Goal: Information Seeking & Learning: Learn about a topic

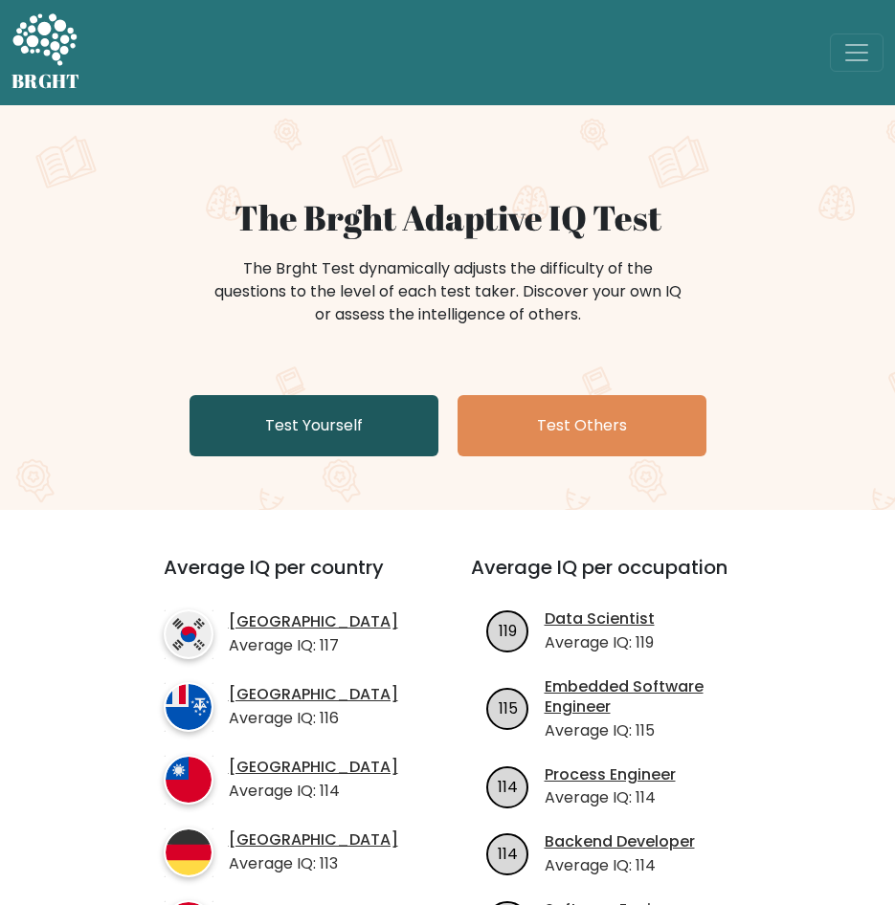
click at [316, 445] on link "Test Yourself" at bounding box center [314, 425] width 249 height 61
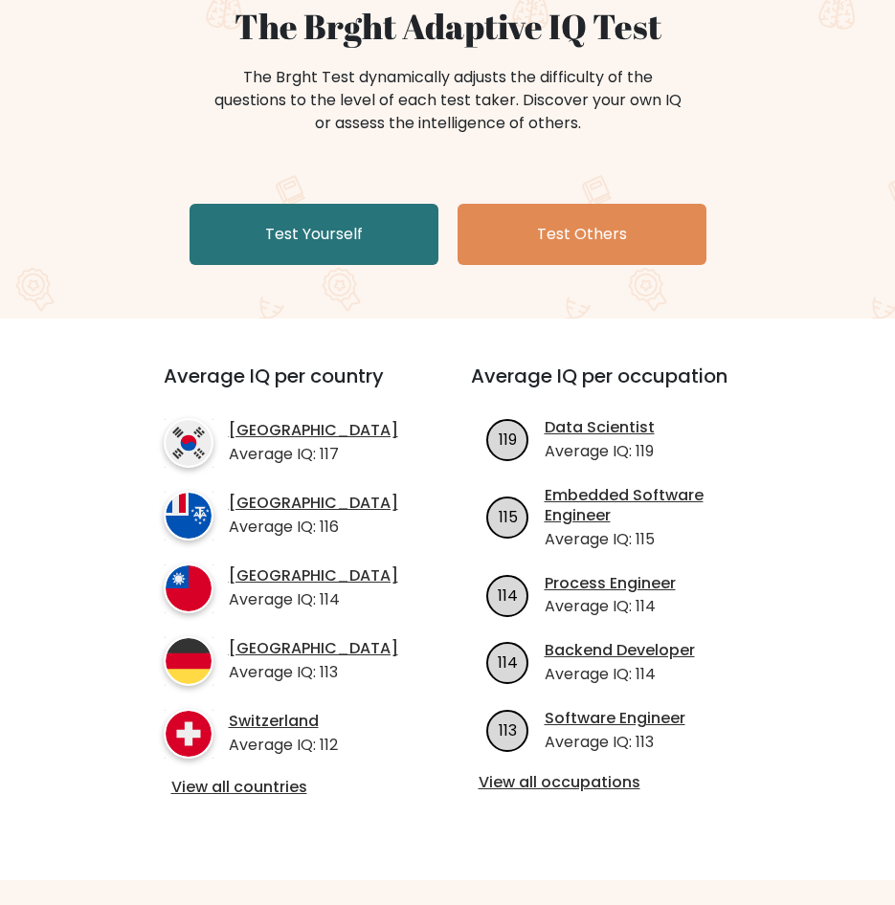
scroll to position [287, 0]
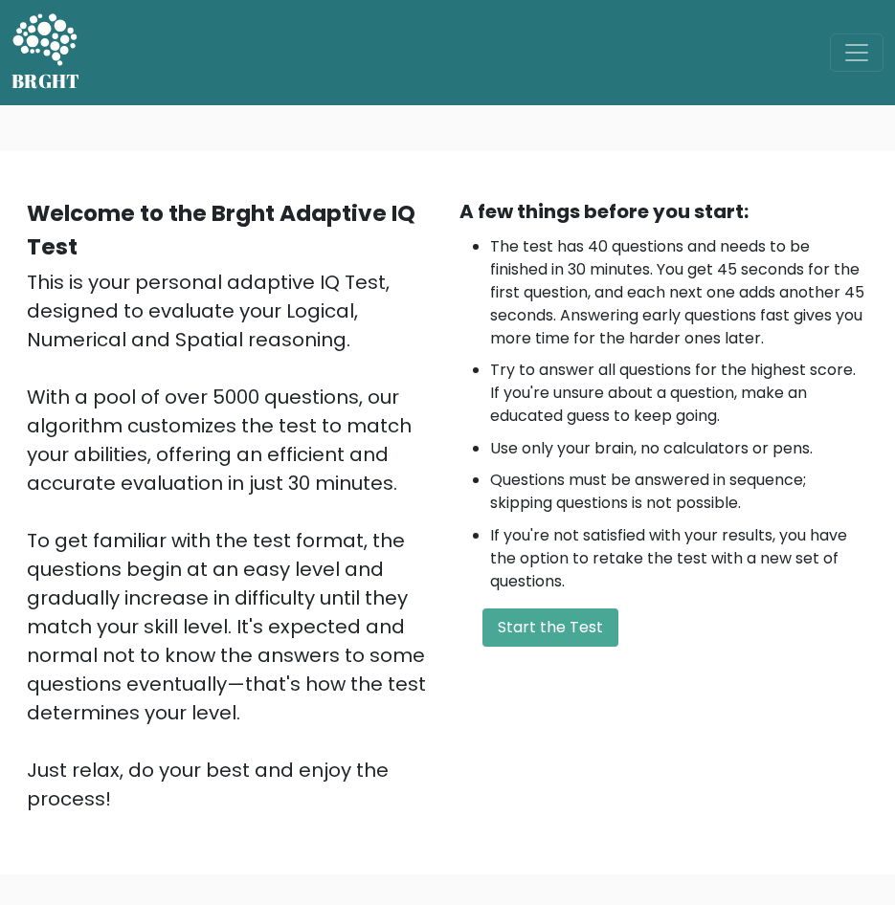
drag, startPoint x: 688, startPoint y: 328, endPoint x: 614, endPoint y: 523, distance: 208.2
click at [689, 328] on li "The test has 40 questions and needs to be finished in 30 minutes. You get 45 se…" at bounding box center [679, 292] width 379 height 115
click at [497, 636] on button "Start the Test" at bounding box center [550, 628] width 136 height 38
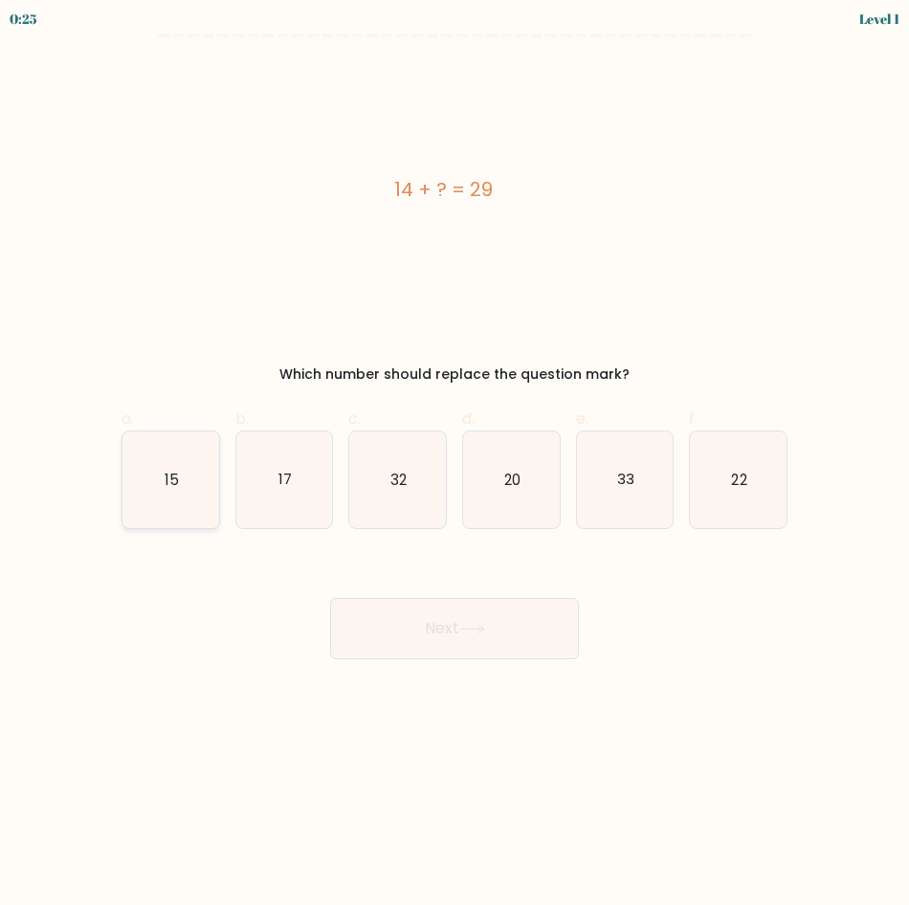
click at [208, 485] on icon "15" at bounding box center [171, 480] width 97 height 97
click at [455, 465] on input "a. 15" at bounding box center [455, 459] width 1 height 12
radio input "true"
click at [407, 624] on button "Next" at bounding box center [454, 628] width 249 height 61
click at [138, 503] on icon "15" at bounding box center [171, 480] width 97 height 97
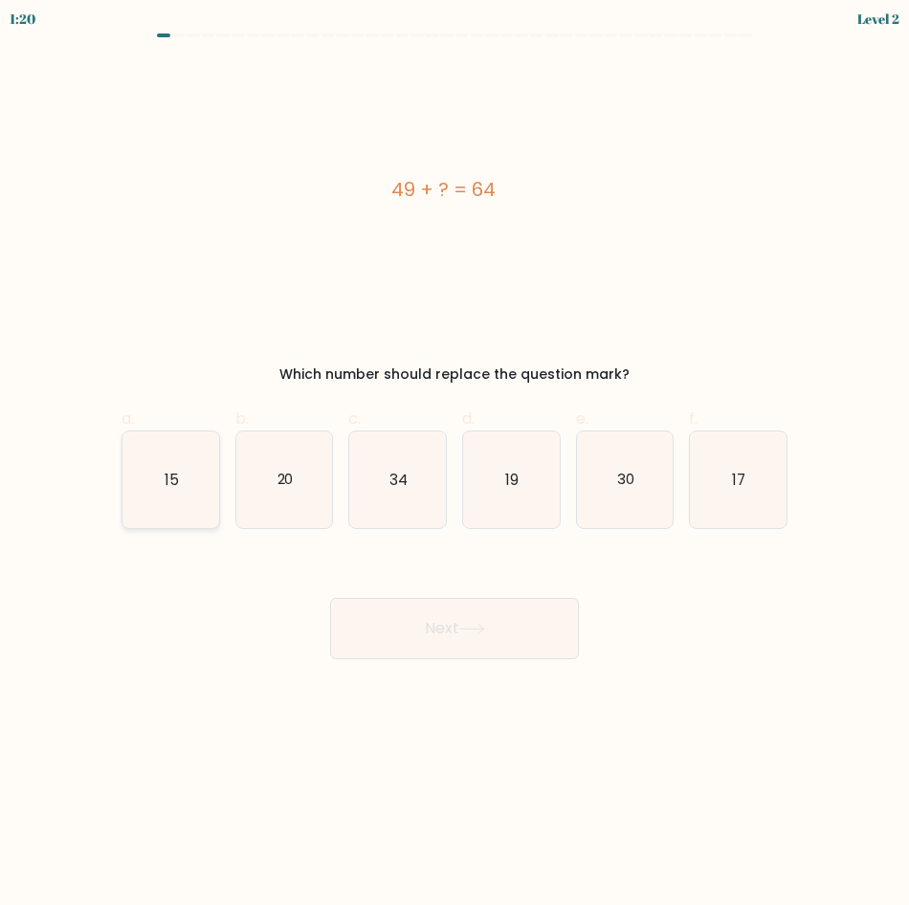
click at [455, 465] on input "a. 15" at bounding box center [455, 459] width 1 height 12
radio input "true"
click at [424, 609] on button "Next" at bounding box center [454, 628] width 249 height 61
click at [485, 633] on icon at bounding box center [472, 629] width 26 height 11
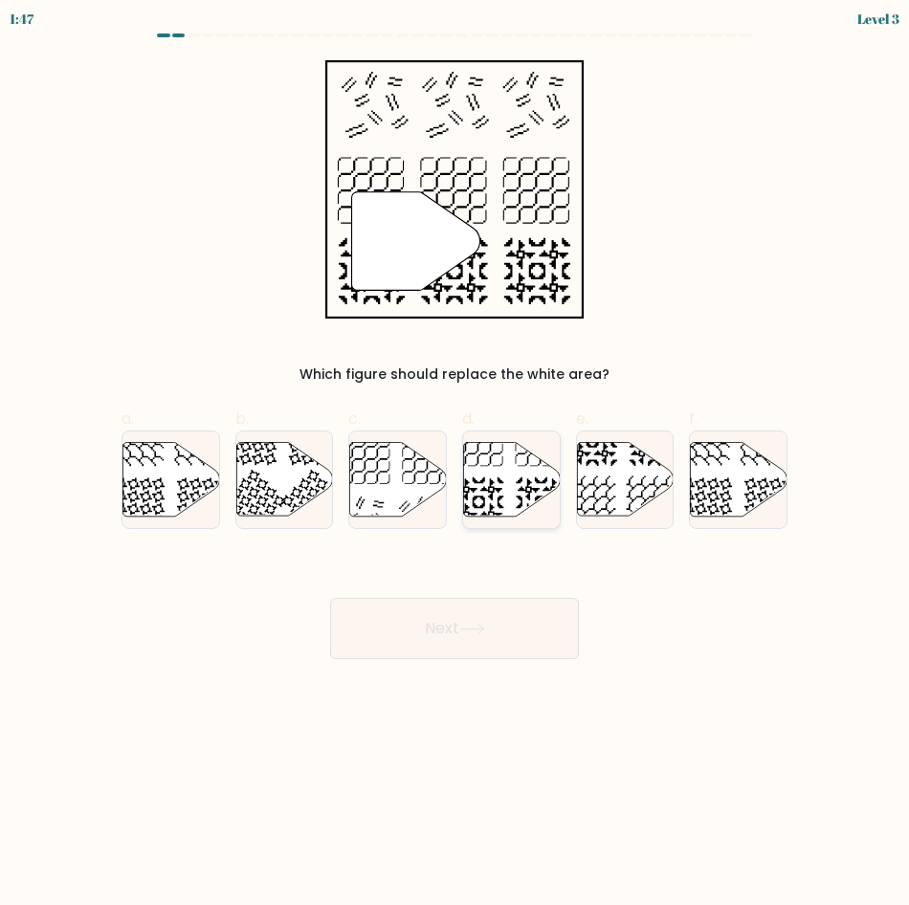
click at [486, 485] on icon at bounding box center [511, 479] width 97 height 74
click at [456, 465] on input "d." at bounding box center [455, 459] width 1 height 12
radio input "true"
click at [445, 618] on button "Next" at bounding box center [454, 628] width 249 height 61
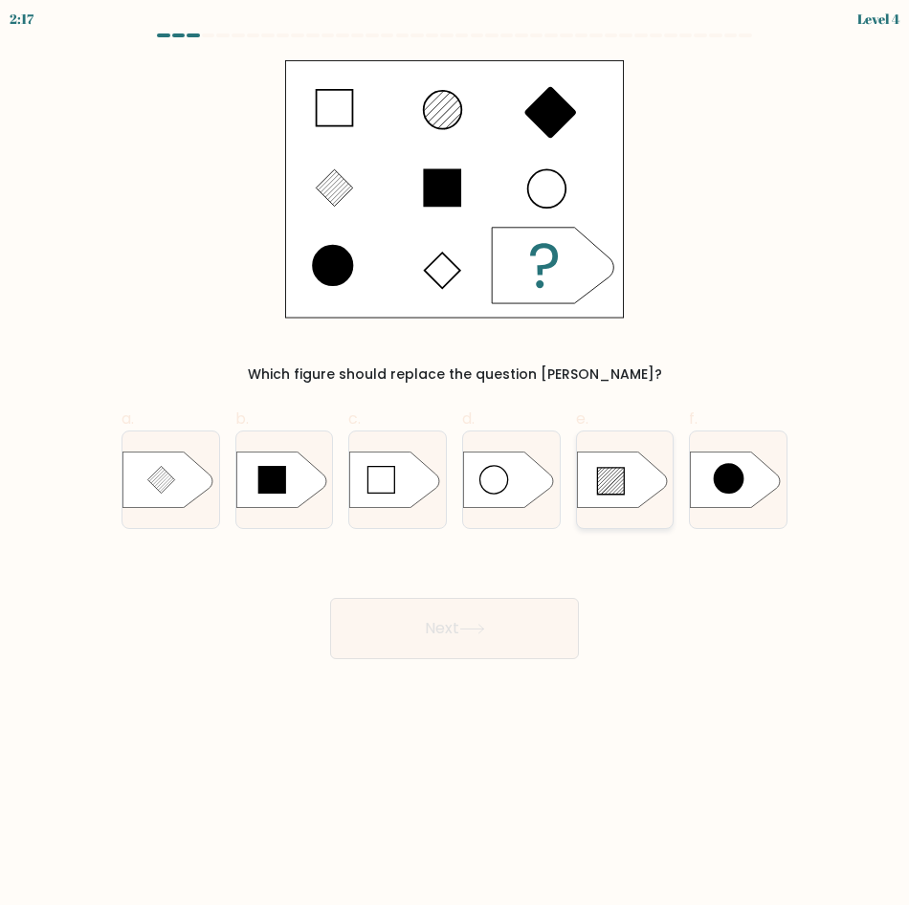
click at [607, 496] on icon at bounding box center [622, 480] width 90 height 56
click at [456, 465] on input "e." at bounding box center [455, 459] width 1 height 12
radio input "true"
click at [480, 628] on icon at bounding box center [472, 629] width 26 height 11
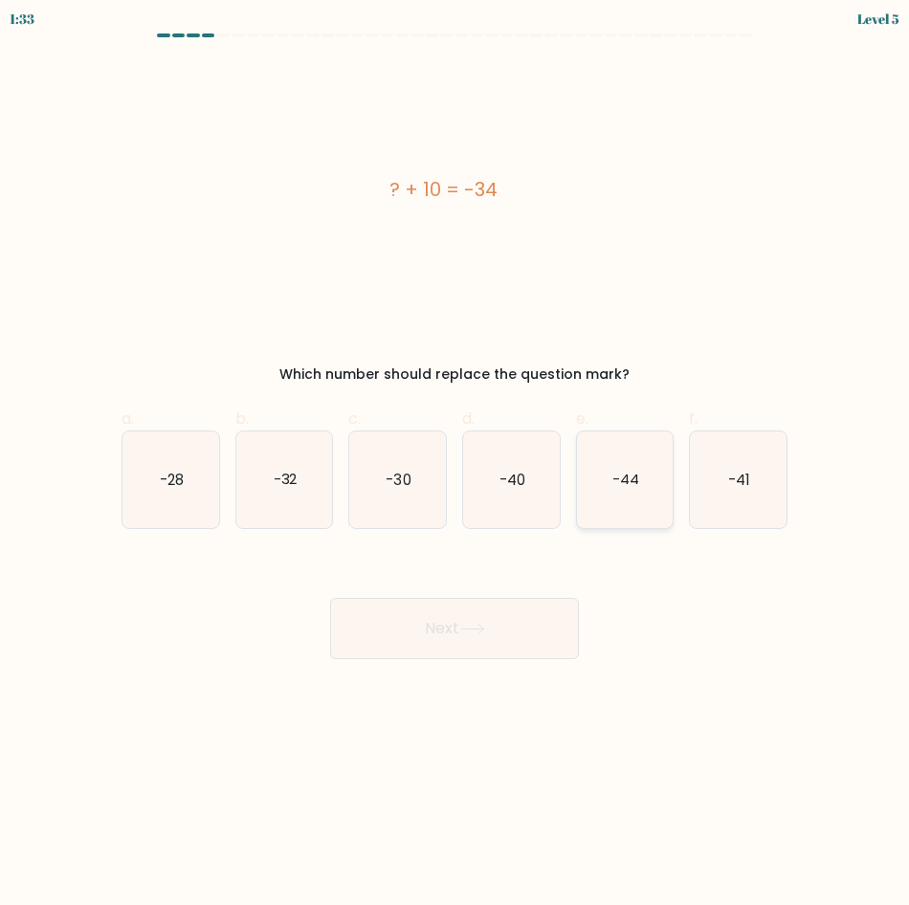
click at [598, 471] on icon "-44" at bounding box center [625, 480] width 97 height 97
click at [456, 465] on input "e. -44" at bounding box center [455, 459] width 1 height 12
radio input "true"
click at [469, 602] on button "Next" at bounding box center [454, 628] width 249 height 61
click at [469, 625] on icon at bounding box center [472, 629] width 26 height 11
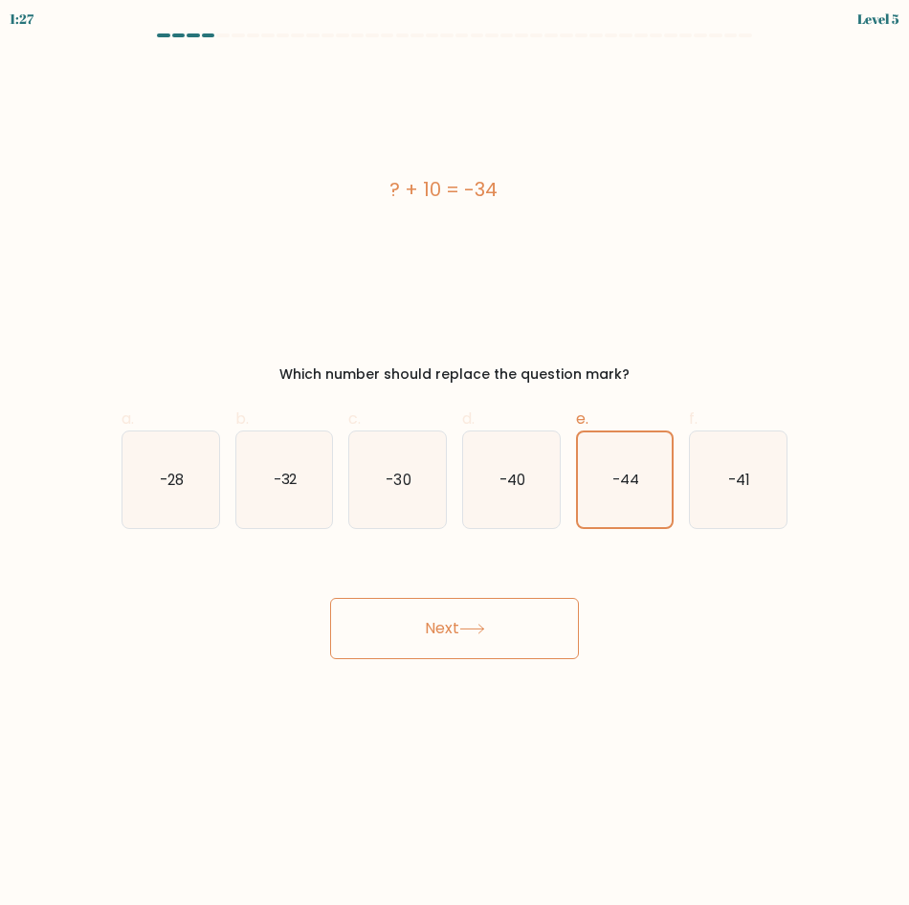
click at [517, 629] on button "Next" at bounding box center [454, 628] width 249 height 61
click at [611, 468] on icon "-44" at bounding box center [625, 480] width 95 height 95
click at [456, 465] on input "e. -44" at bounding box center [455, 459] width 1 height 12
click at [611, 468] on icon "-44" at bounding box center [625, 480] width 95 height 95
click at [456, 465] on input "e. -44" at bounding box center [455, 459] width 1 height 12
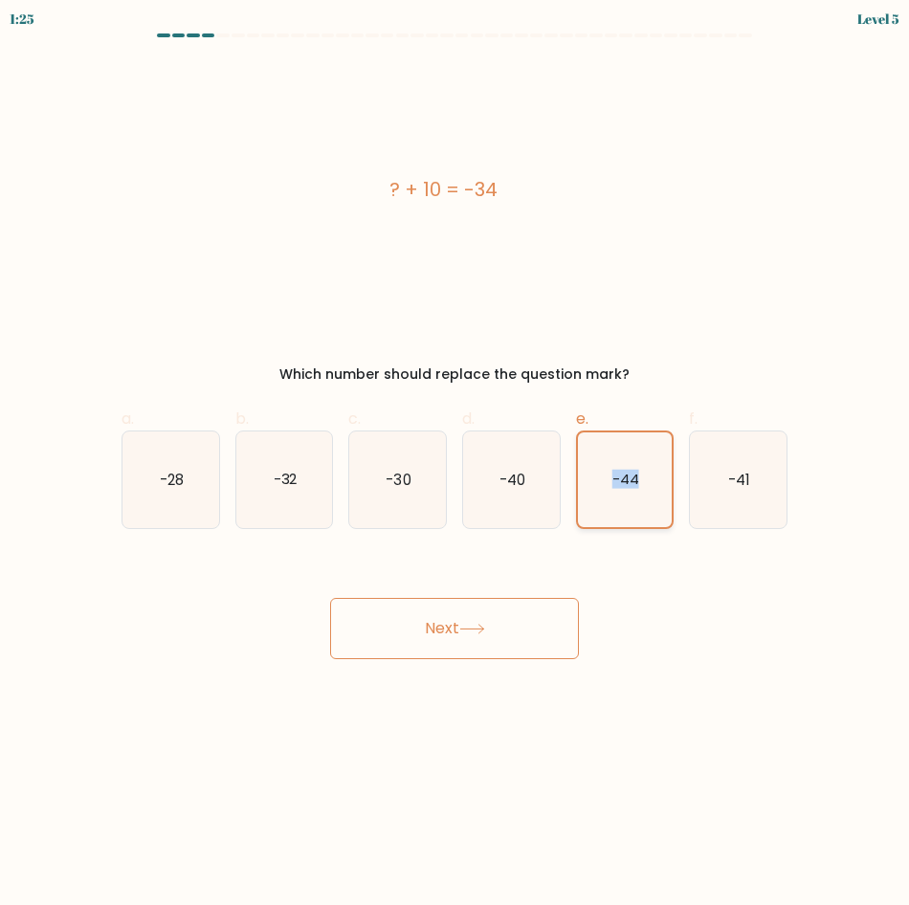
click at [611, 468] on icon "-44" at bounding box center [625, 480] width 95 height 95
click at [456, 465] on input "e. -44" at bounding box center [455, 459] width 1 height 12
click at [466, 622] on button "Next" at bounding box center [454, 628] width 249 height 61
click at [445, 631] on button "Next" at bounding box center [454, 628] width 249 height 61
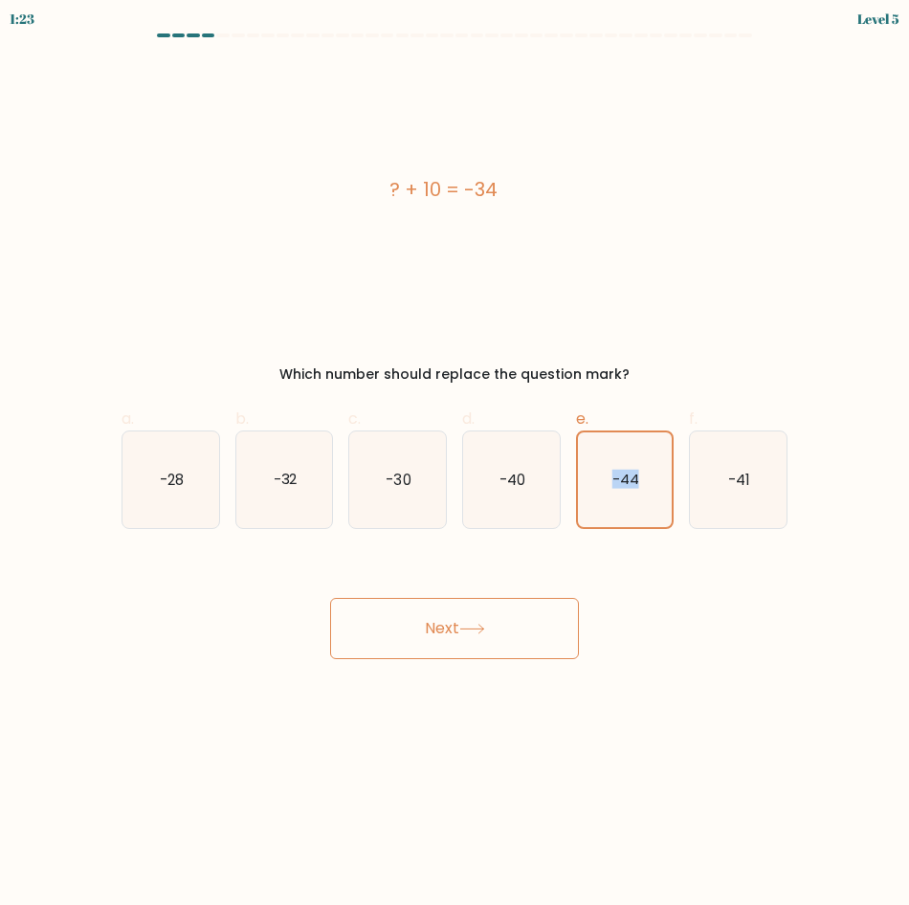
click at [445, 631] on button "Next" at bounding box center [454, 628] width 249 height 61
click at [309, 224] on div "? + 10 = -34" at bounding box center [443, 189] width 643 height 258
click at [519, 252] on div "? + 10 = -34" at bounding box center [443, 189] width 643 height 258
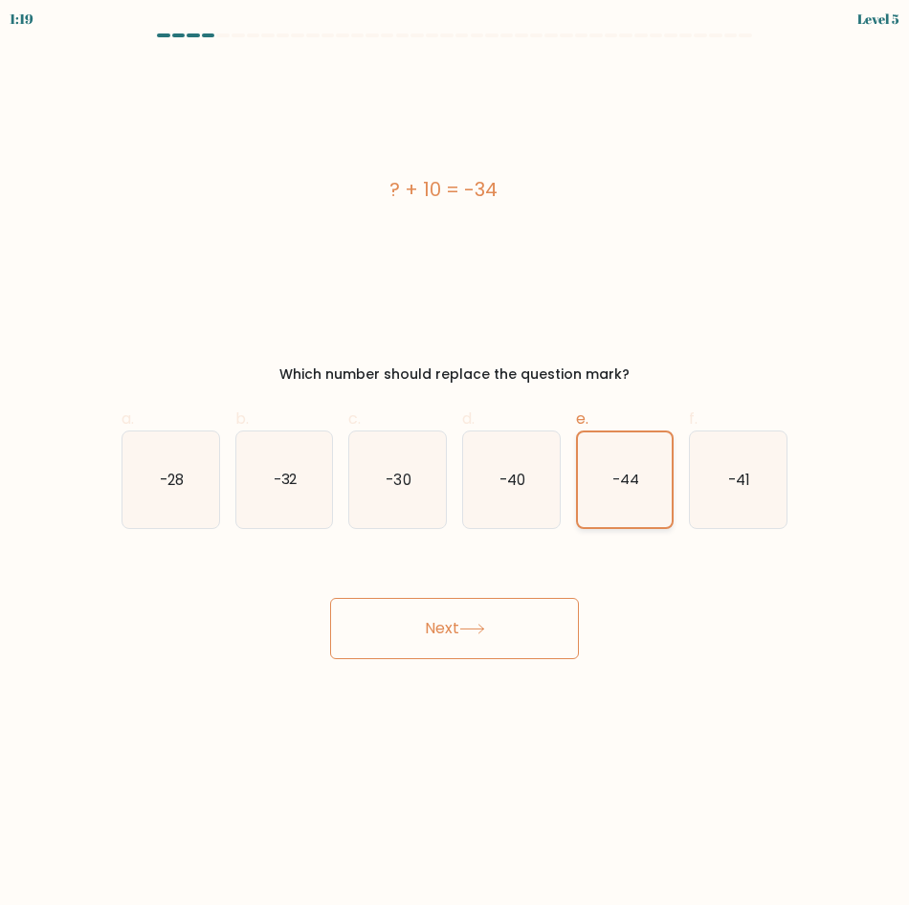
click at [581, 485] on div "-44" at bounding box center [625, 480] width 99 height 99
click at [456, 465] on input "e. -44" at bounding box center [455, 459] width 1 height 12
drag, startPoint x: 528, startPoint y: 591, endPoint x: 458, endPoint y: 644, distance: 88.8
click at [527, 591] on div "Next" at bounding box center [454, 605] width 689 height 107
click at [458, 644] on button "Next" at bounding box center [454, 628] width 249 height 61
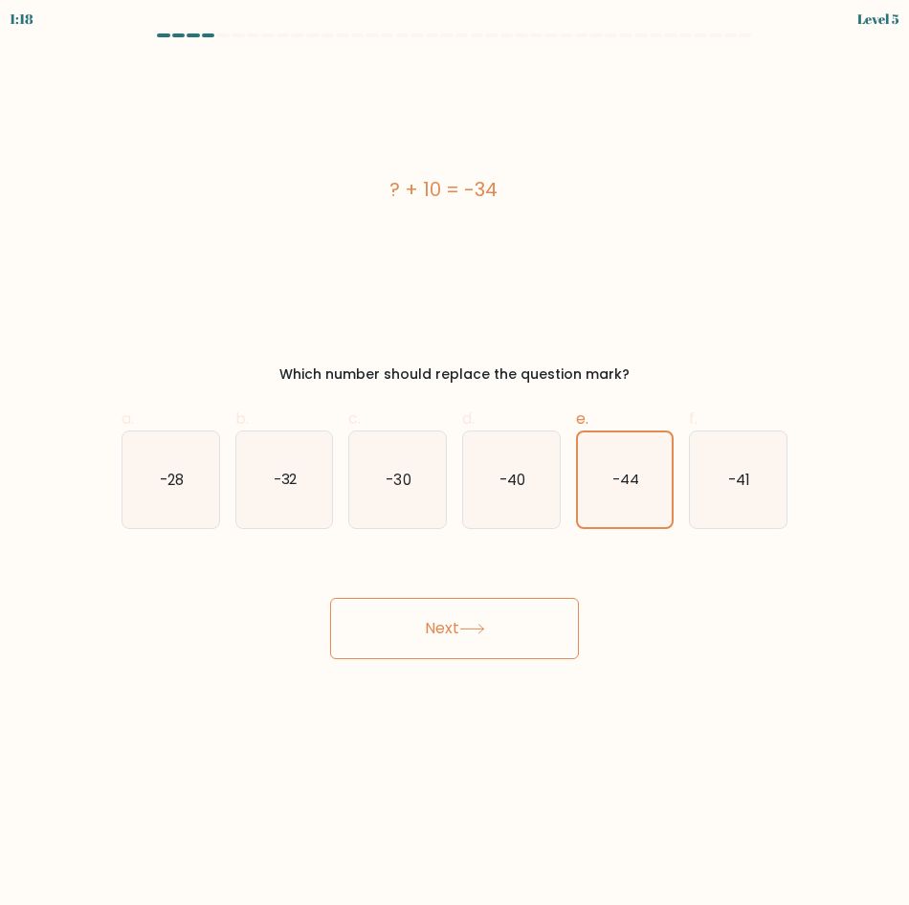
click at [430, 619] on button "Next" at bounding box center [454, 628] width 249 height 61
click at [330, 598] on button "Next" at bounding box center [454, 628] width 249 height 61
click at [383, 837] on body "1:15 Level 5 a." at bounding box center [454, 452] width 909 height 905
drag, startPoint x: 655, startPoint y: 678, endPoint x: 716, endPoint y: 504, distance: 183.8
click at [665, 660] on body "1:15 Level 5 a." at bounding box center [454, 452] width 909 height 905
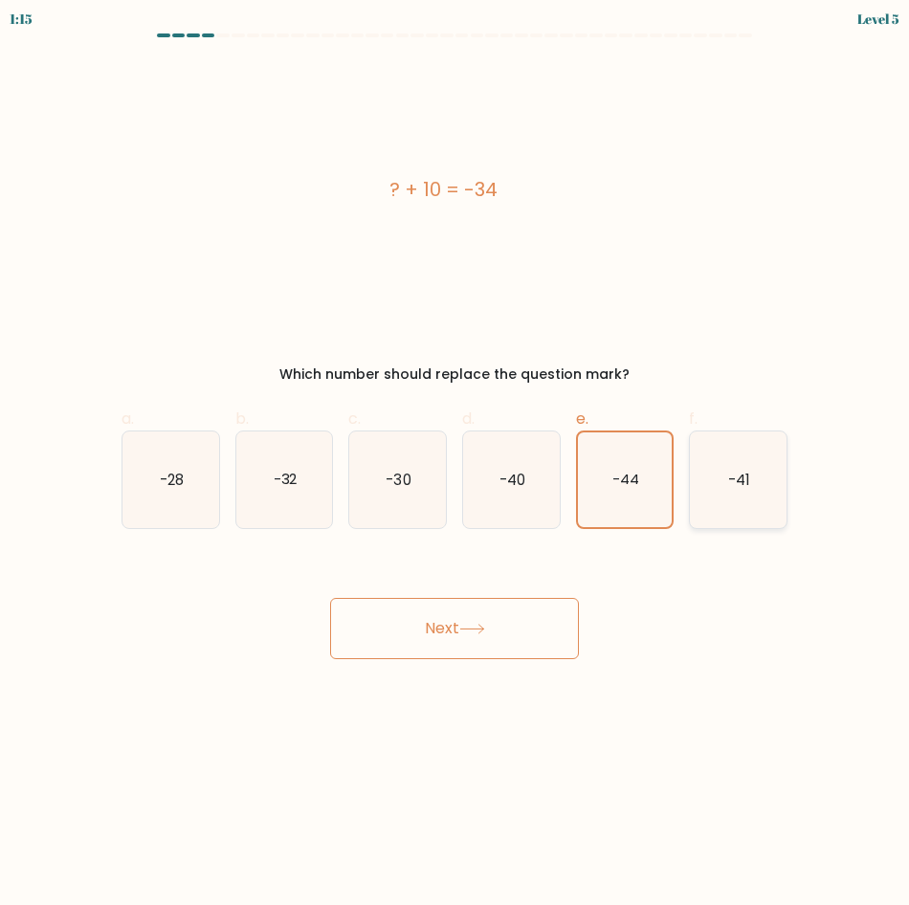
click at [719, 494] on icon "-41" at bounding box center [738, 480] width 97 height 97
click at [456, 465] on input "f. -41" at bounding box center [455, 459] width 1 height 12
radio input "true"
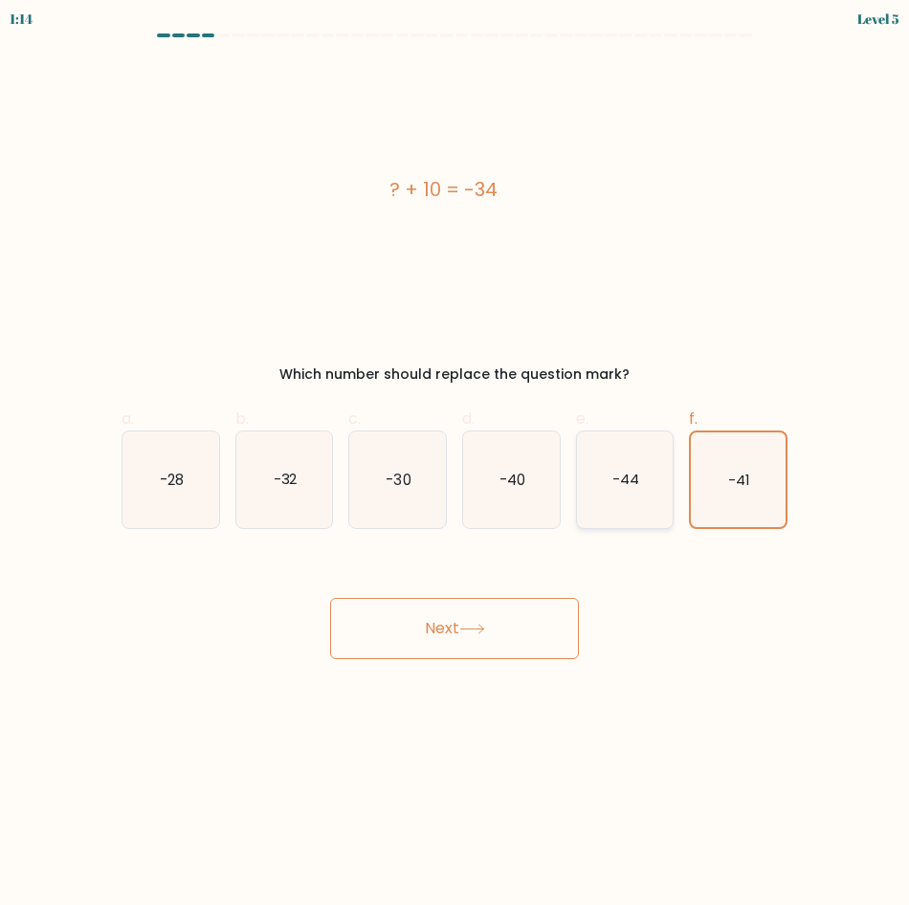
click at [637, 488] on text "-44" at bounding box center [626, 479] width 27 height 20
click at [456, 465] on input "e. -44" at bounding box center [455, 459] width 1 height 12
radio input "true"
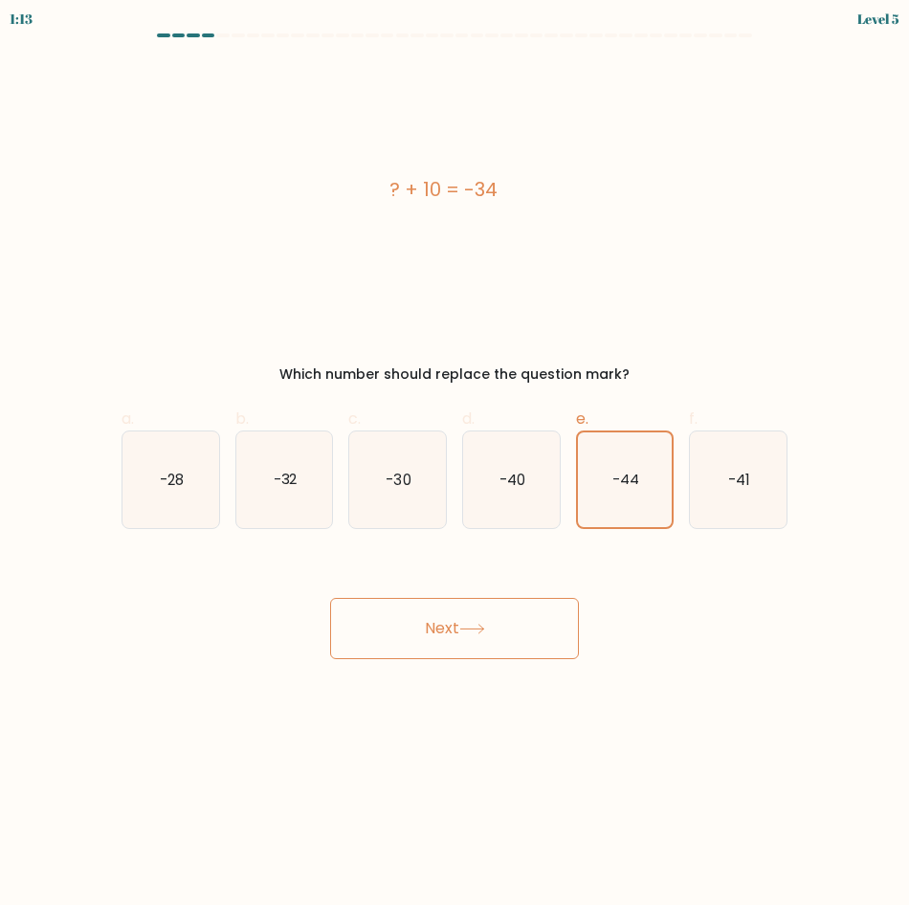
click at [477, 630] on icon at bounding box center [472, 629] width 26 height 11
click at [469, 630] on icon at bounding box center [472, 629] width 26 height 11
click at [465, 629] on icon at bounding box center [472, 629] width 26 height 11
drag, startPoint x: 464, startPoint y: 629, endPoint x: 457, endPoint y: 595, distance: 34.4
click at [464, 624] on icon at bounding box center [472, 629] width 26 height 11
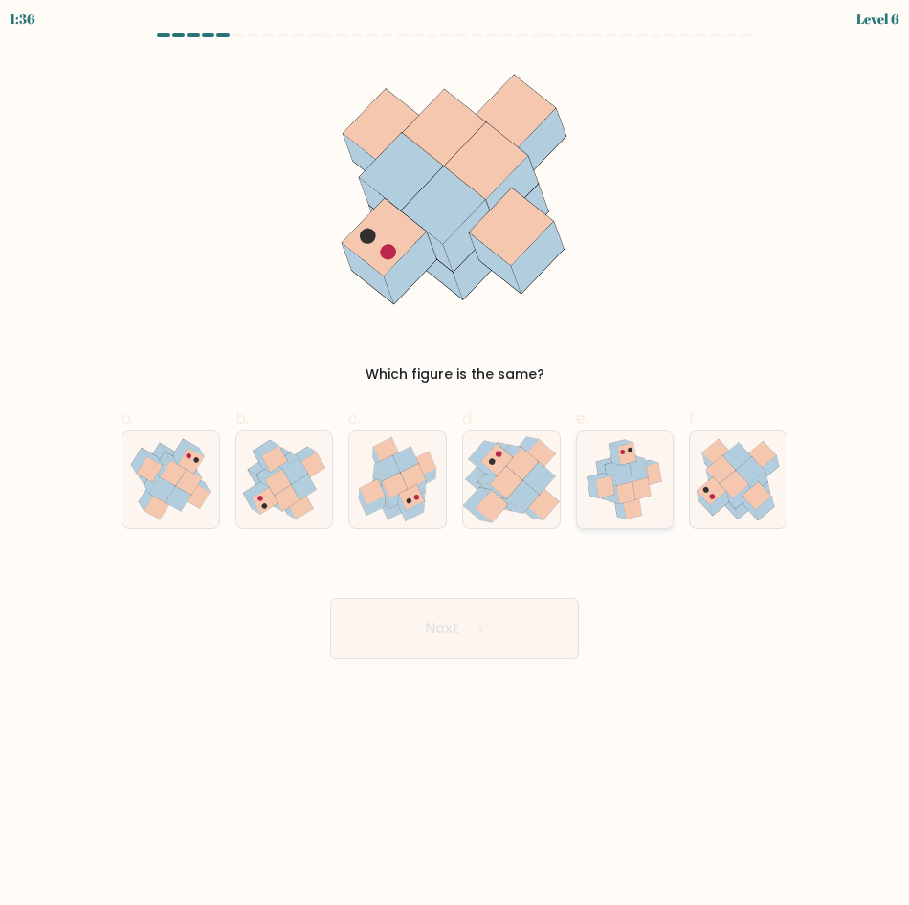
click at [637, 506] on icon at bounding box center [633, 508] width 19 height 22
click at [456, 465] on input "e." at bounding box center [455, 459] width 1 height 12
radio input "true"
click at [472, 629] on icon at bounding box center [471, 629] width 23 height 9
click at [442, 626] on button "Next" at bounding box center [454, 628] width 249 height 61
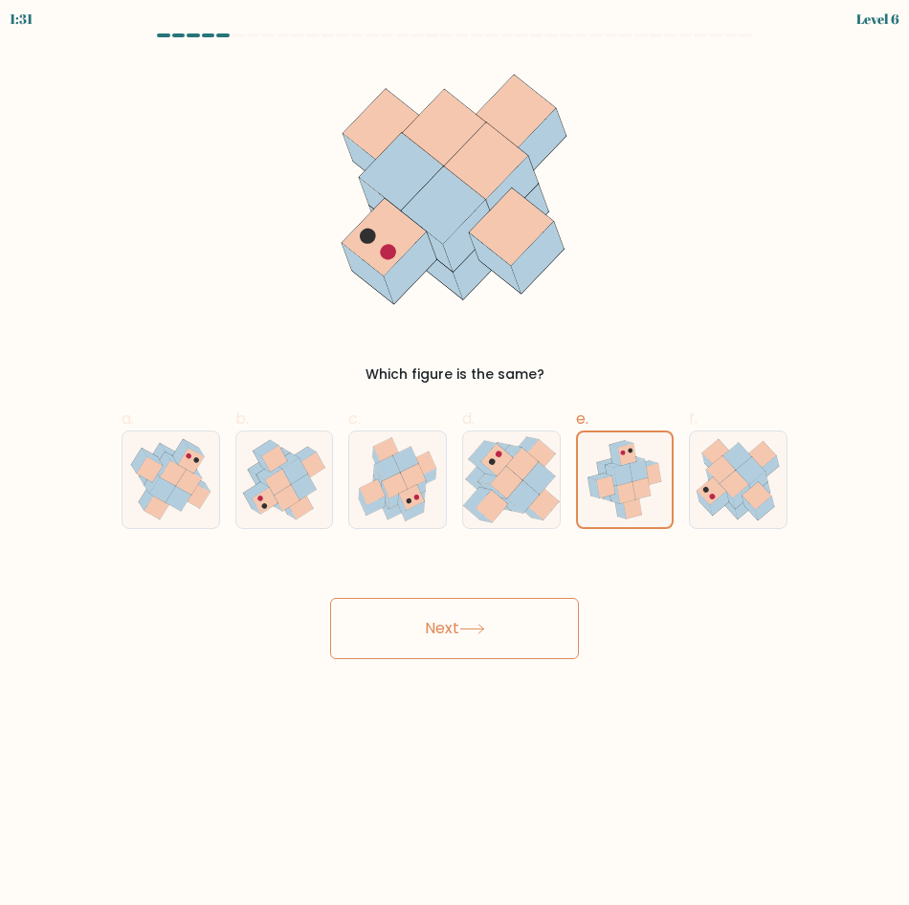
click at [442, 626] on button "Next" at bounding box center [454, 628] width 249 height 61
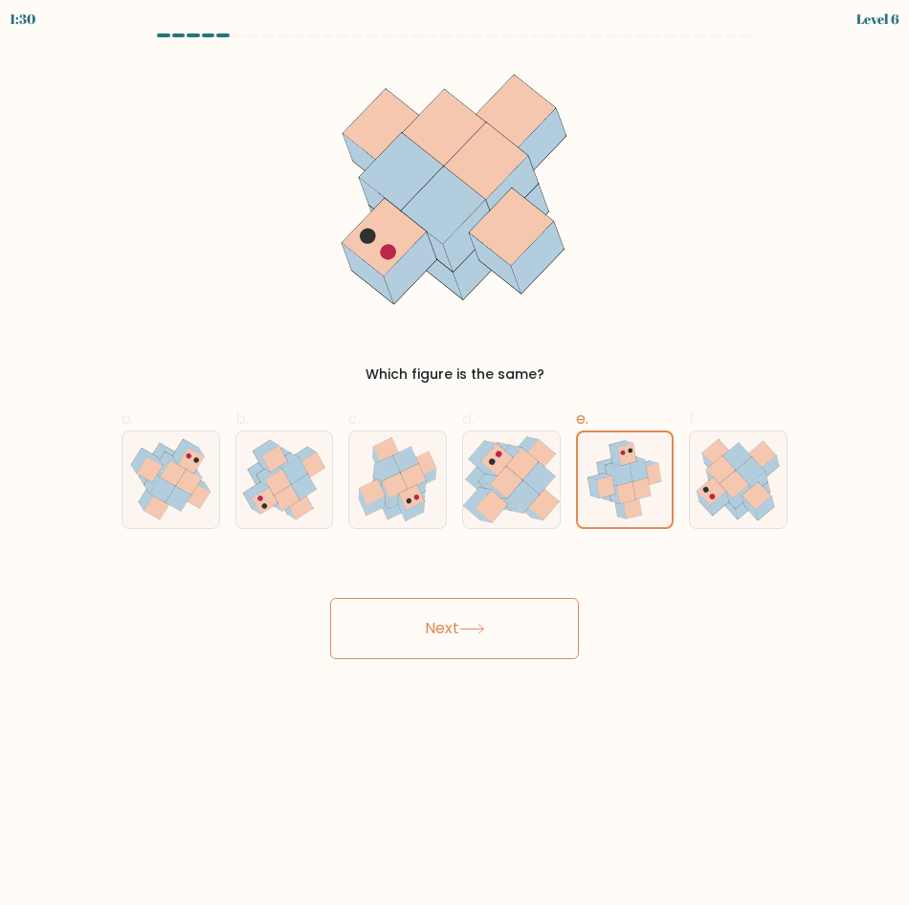
click at [442, 626] on button "Next" at bounding box center [454, 628] width 249 height 61
click at [408, 621] on button "Next" at bounding box center [454, 628] width 249 height 61
click at [401, 625] on button "Next" at bounding box center [454, 628] width 249 height 61
click at [376, 629] on button "Next" at bounding box center [454, 628] width 249 height 61
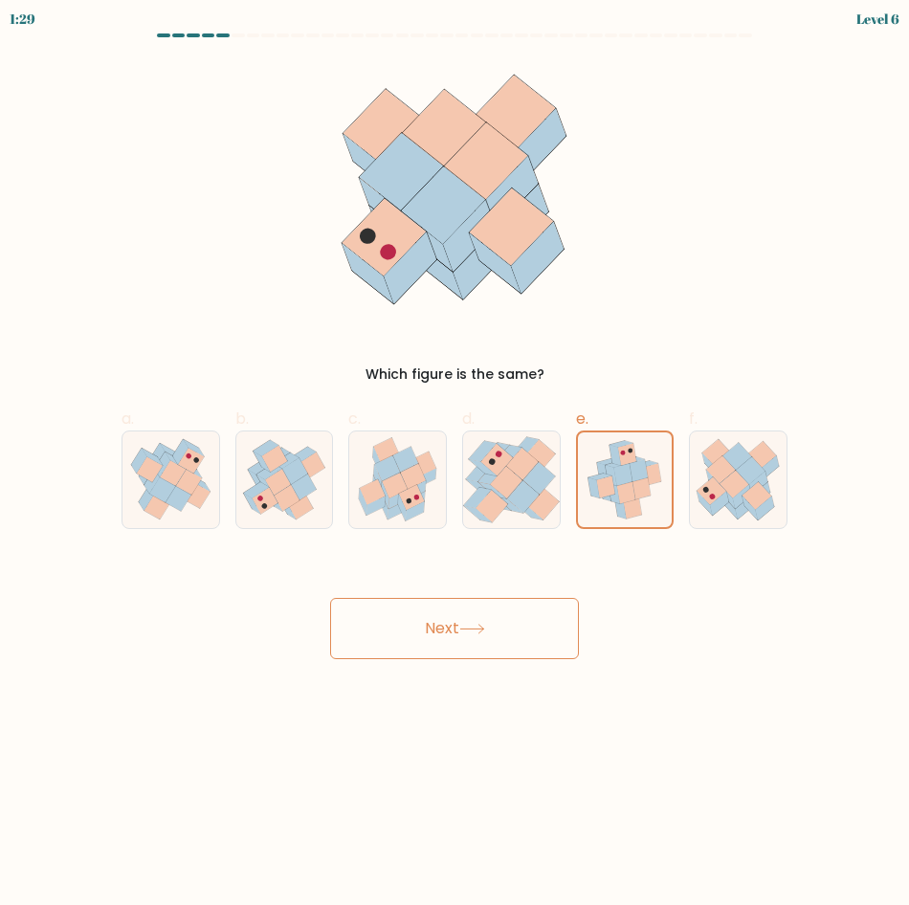
click at [374, 629] on button "Next" at bounding box center [454, 628] width 249 height 61
click at [370, 629] on button "Next" at bounding box center [454, 628] width 249 height 61
click at [365, 629] on button "Next" at bounding box center [454, 628] width 249 height 61
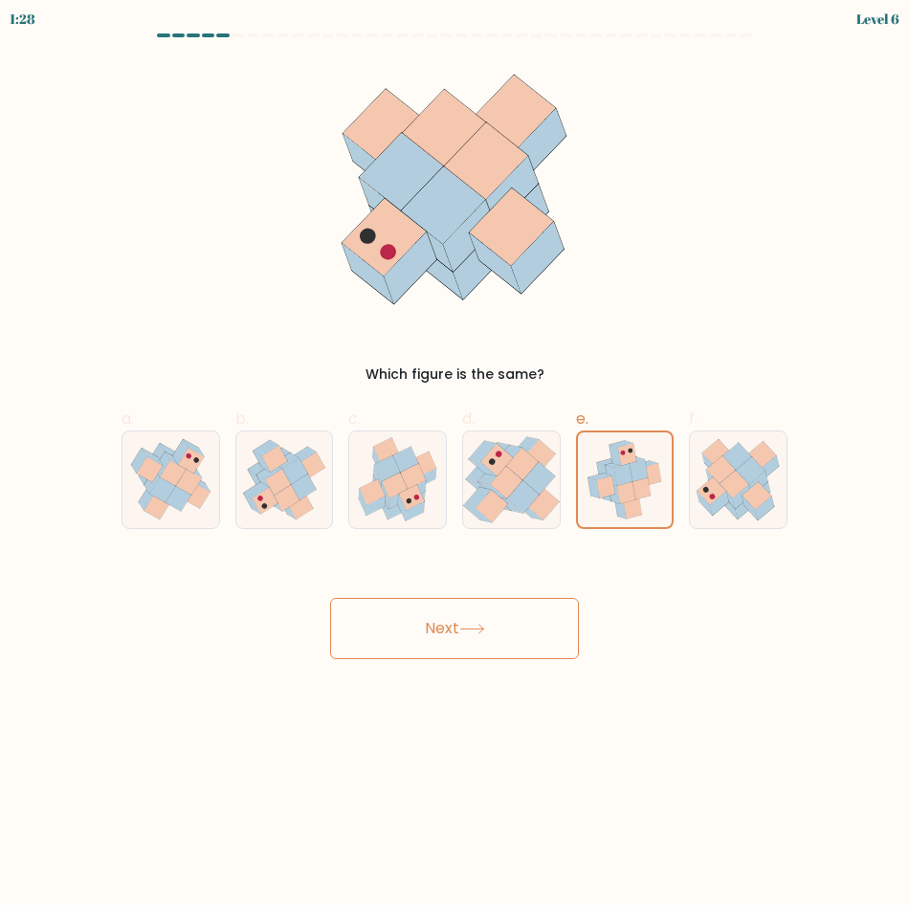
click at [364, 629] on button "Next" at bounding box center [454, 628] width 249 height 61
click at [362, 629] on button "Next" at bounding box center [454, 628] width 249 height 61
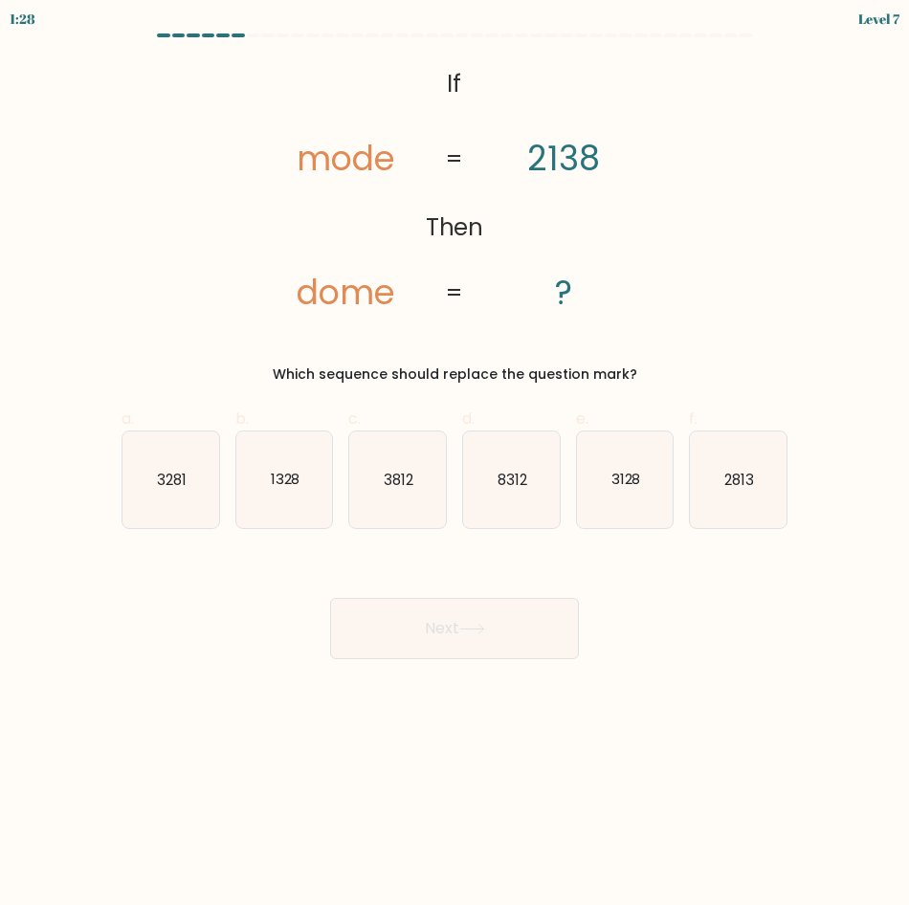
drag, startPoint x: 349, startPoint y: 627, endPoint x: 339, endPoint y: 618, distance: 13.6
click at [341, 620] on button "Next" at bounding box center [454, 628] width 249 height 61
click at [682, 556] on div "Next" at bounding box center [454, 605] width 689 height 107
click at [609, 474] on icon "3128" at bounding box center [625, 480] width 97 height 97
click at [456, 465] on input "e. 3128" at bounding box center [455, 459] width 1 height 12
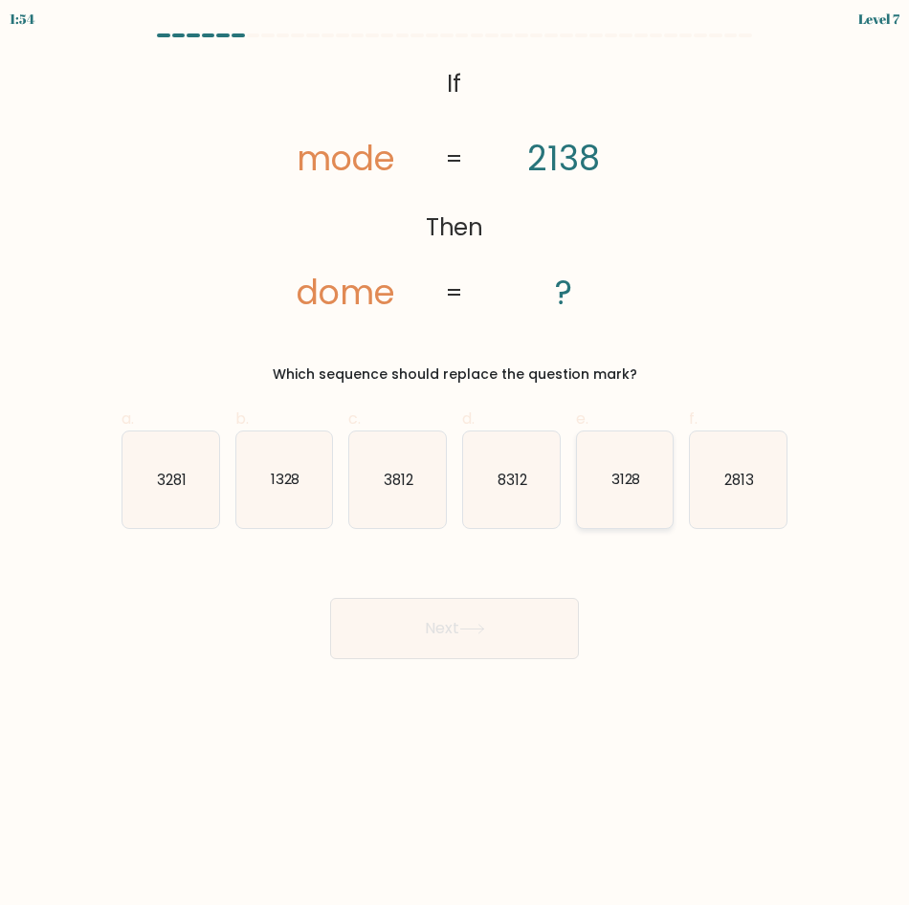
radio input "true"
click at [429, 620] on button "Next" at bounding box center [454, 628] width 249 height 61
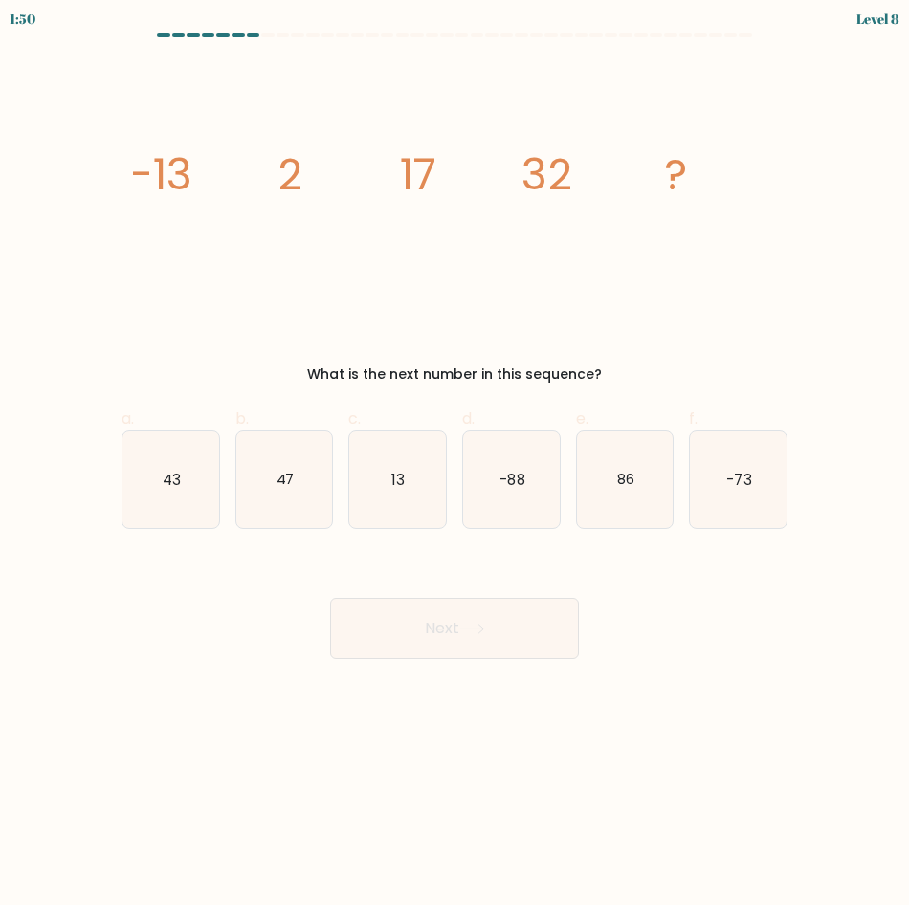
click at [364, 647] on button "Next" at bounding box center [454, 628] width 249 height 61
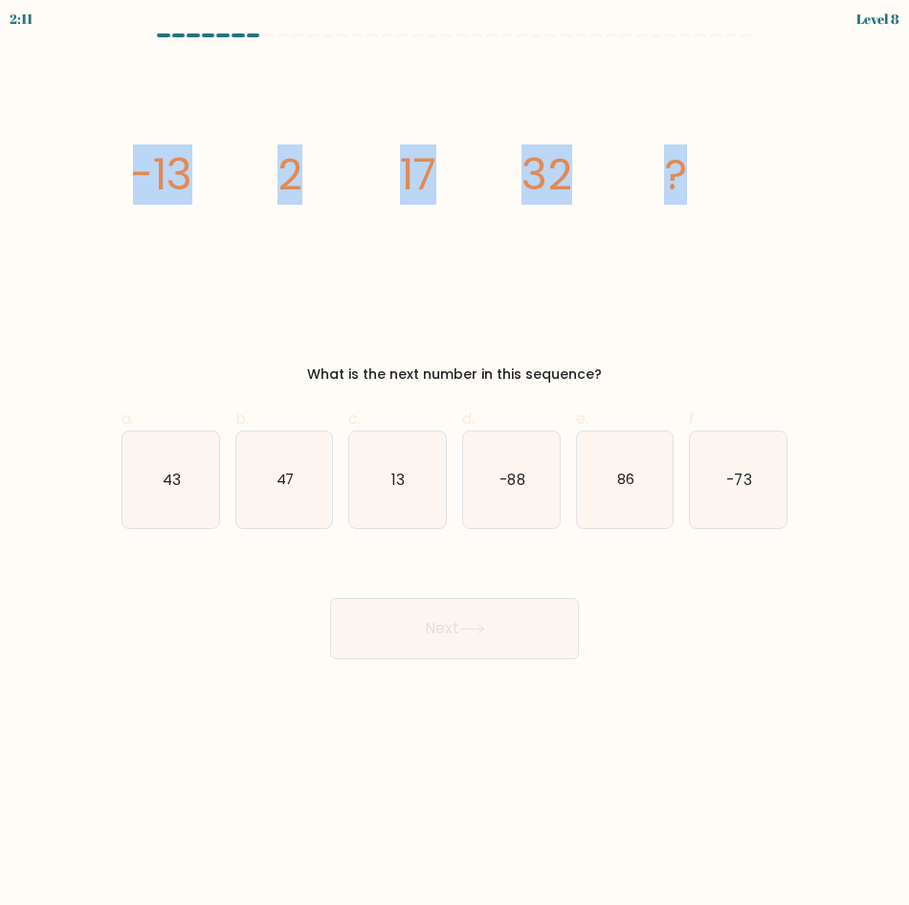
drag, startPoint x: 123, startPoint y: 176, endPoint x: 684, endPoint y: 173, distance: 560.9
click at [684, 173] on div "image/svg+xml -13 2 17 32 ? What is the next number in this sequence?" at bounding box center [454, 222] width 689 height 324
copy g "-13 2 17 32 ?"
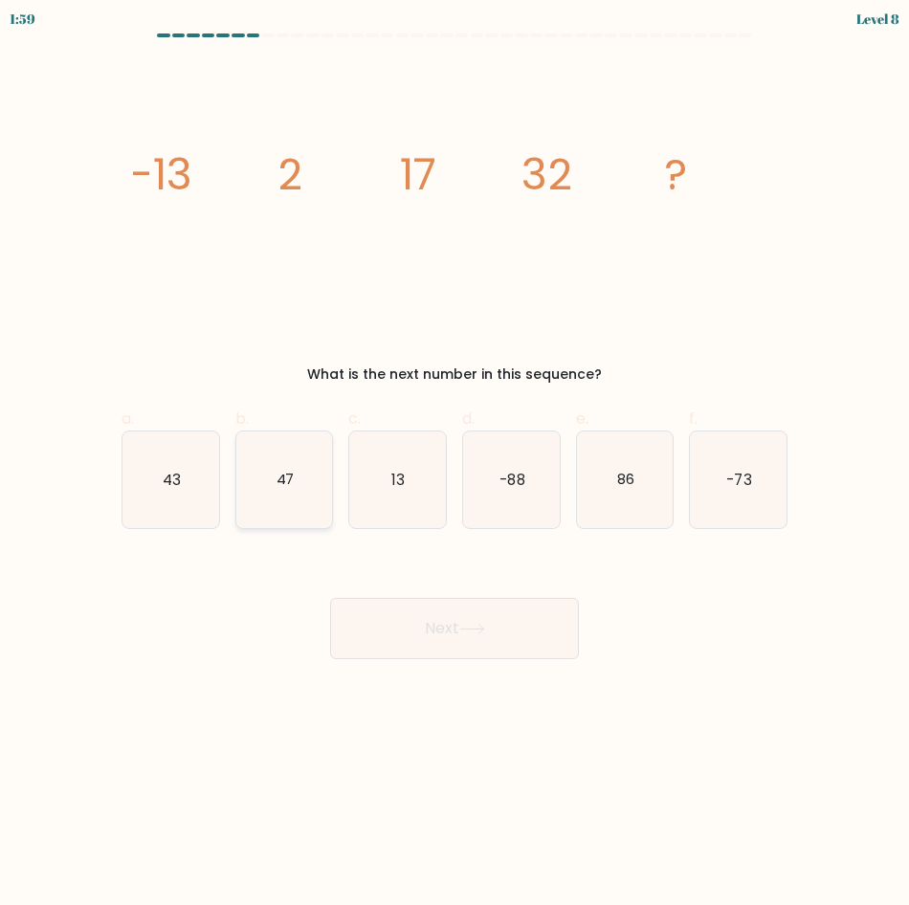
click at [289, 479] on text "47" at bounding box center [285, 479] width 18 height 20
click at [455, 465] on input "b. 47" at bounding box center [455, 459] width 1 height 12
radio input "true"
click at [426, 637] on button "Next" at bounding box center [454, 628] width 249 height 61
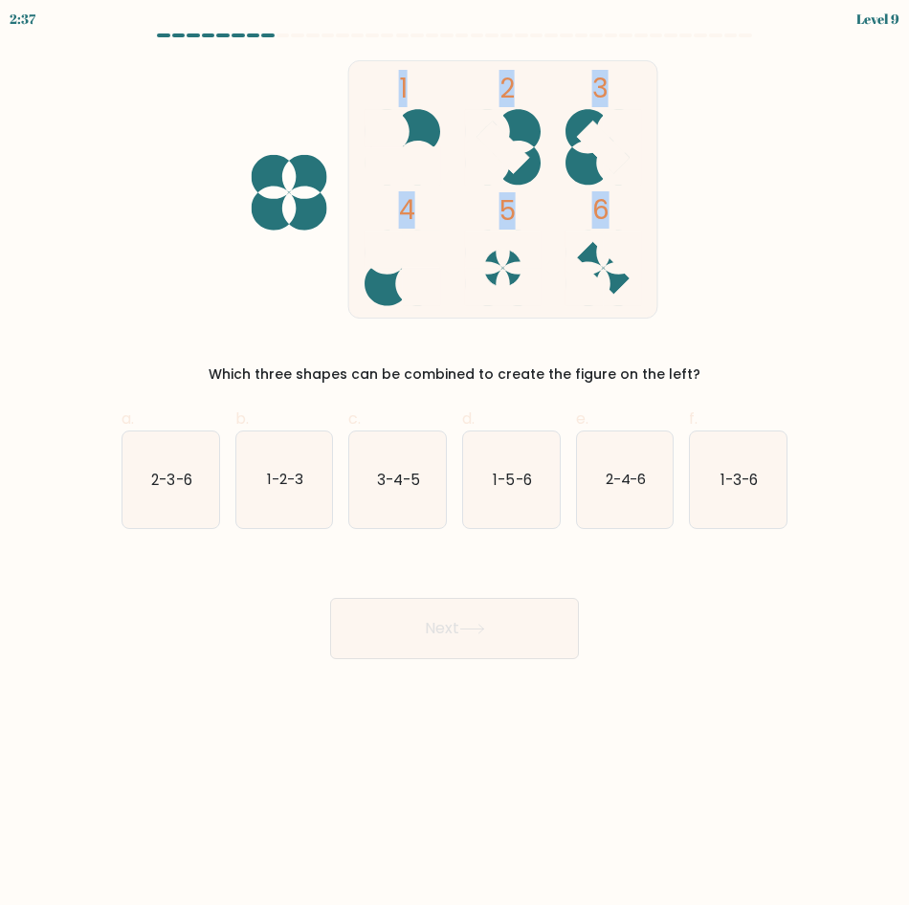
drag, startPoint x: 194, startPoint y: 80, endPoint x: 696, endPoint y: 272, distance: 536.8
click at [696, 272] on div "1 2 3 4 5 6 Which three shapes can be combined to create the figure on the left?" at bounding box center [454, 222] width 689 height 324
drag, startPoint x: 696, startPoint y: 272, endPoint x: 767, endPoint y: 239, distance: 77.9
click at [767, 239] on div "1 2 3 4 5 6 Which three shapes can be combined to create the figure on the left?" at bounding box center [454, 222] width 689 height 324
click at [523, 167] on icon at bounding box center [503, 147] width 76 height 76
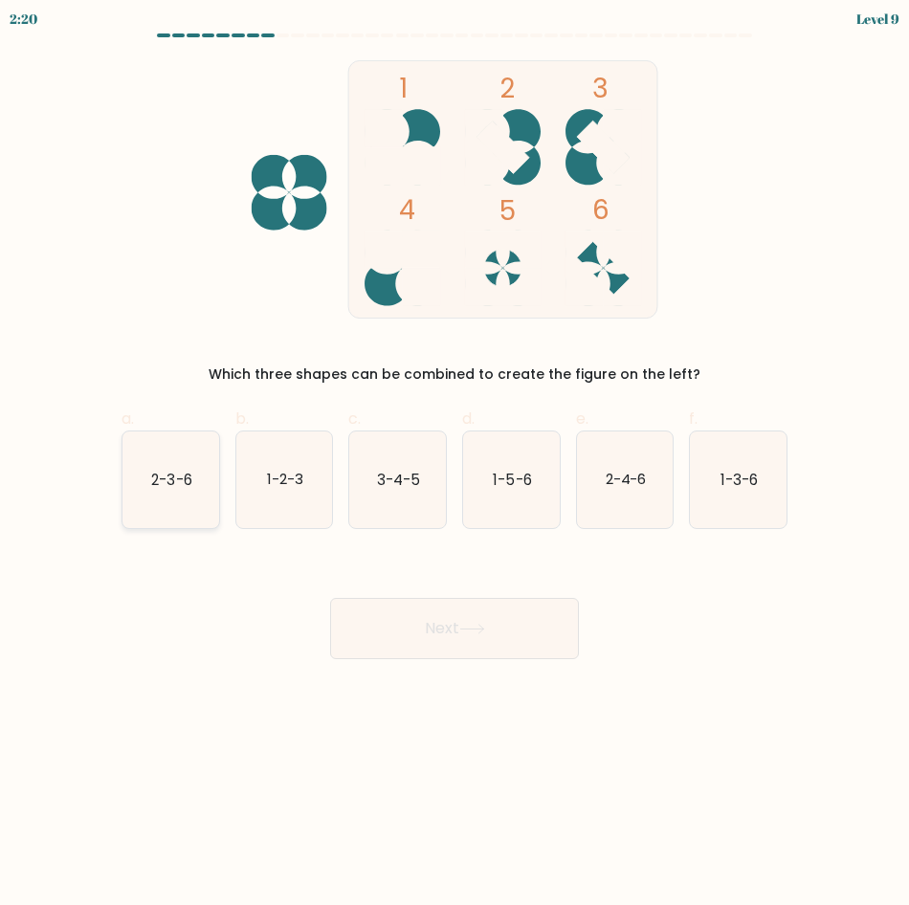
click at [166, 480] on text "2-3-6" at bounding box center [171, 479] width 40 height 20
click at [455, 465] on input "a. 2-3-6" at bounding box center [455, 459] width 1 height 12
radio input "true"
click at [405, 626] on button "Next" at bounding box center [454, 628] width 249 height 61
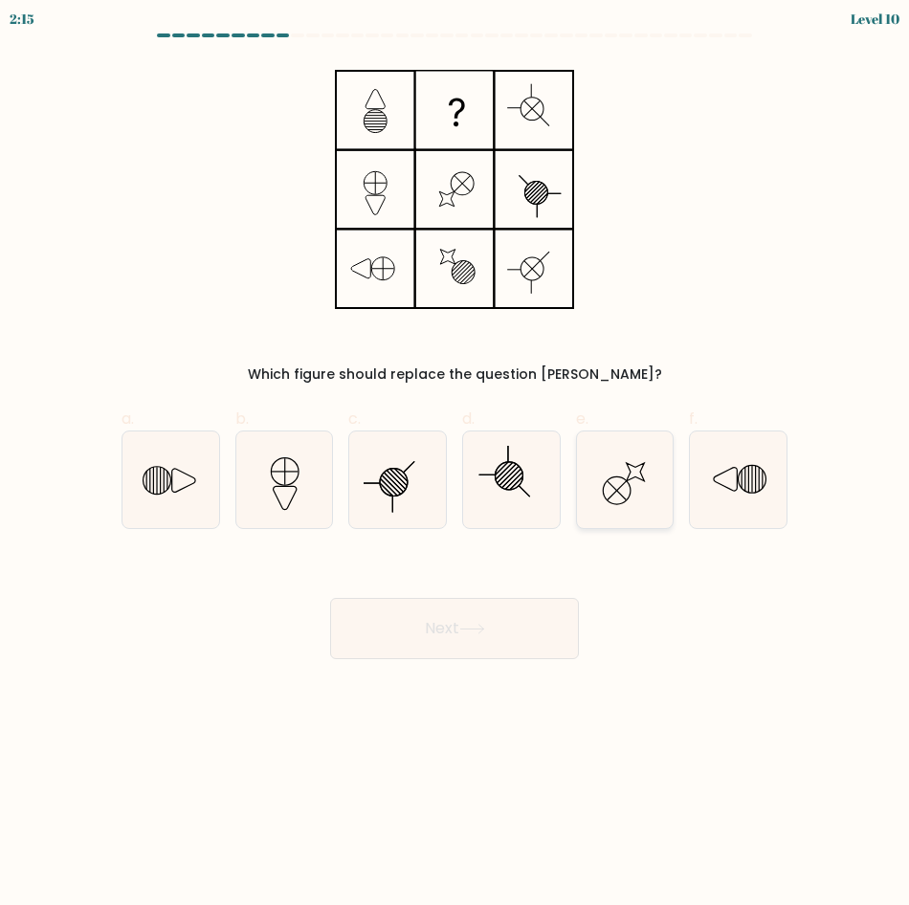
click at [609, 478] on icon at bounding box center [625, 480] width 97 height 97
click at [456, 465] on input "e." at bounding box center [455, 459] width 1 height 12
radio input "true"
click at [441, 616] on button "Next" at bounding box center [454, 628] width 249 height 61
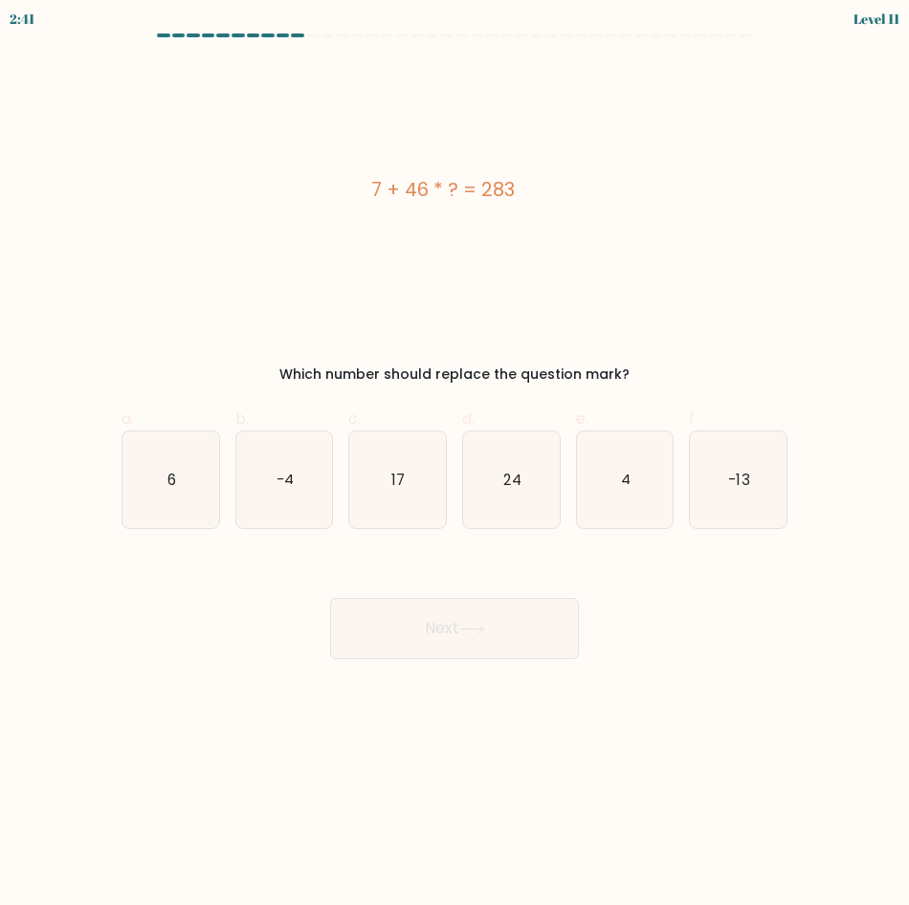
drag, startPoint x: 327, startPoint y: 172, endPoint x: 559, endPoint y: 198, distance: 233.1
click at [559, 198] on div "7 + 46 * ? = 283" at bounding box center [443, 189] width 643 height 258
copy div "7 + 46 * ? = 283"
click at [156, 480] on icon "6" at bounding box center [171, 480] width 97 height 97
click at [455, 465] on input "a. 6" at bounding box center [455, 459] width 1 height 12
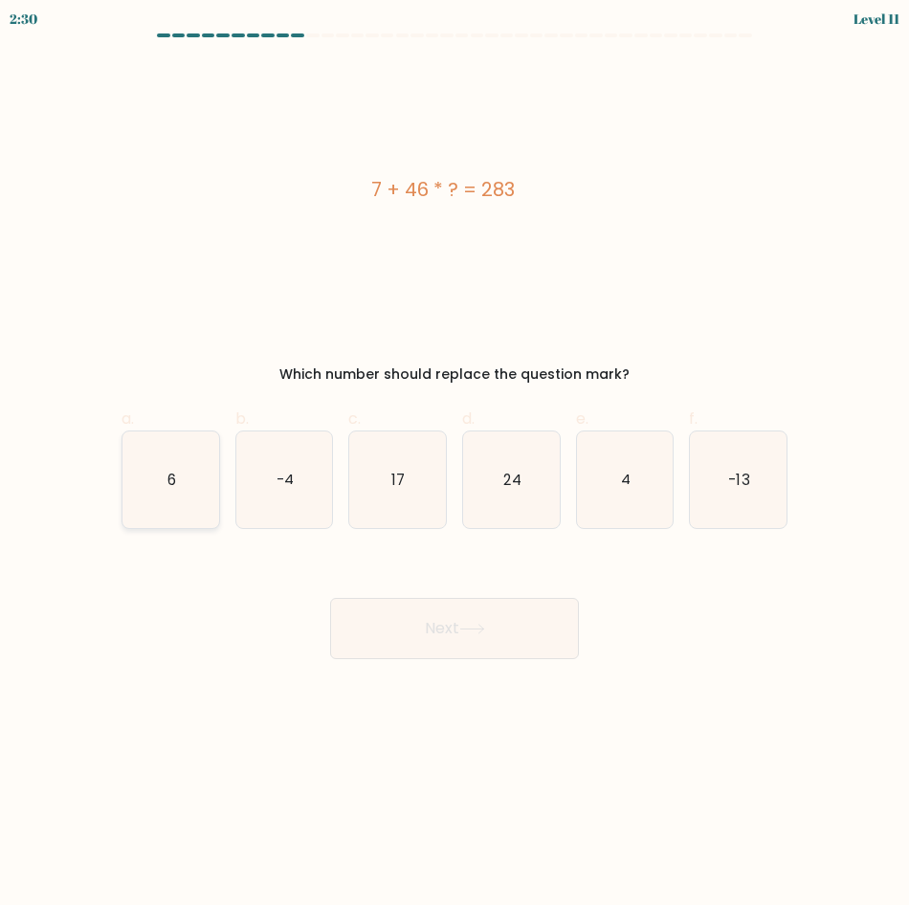
radio input "true"
click at [454, 620] on button "Next" at bounding box center [454, 628] width 249 height 61
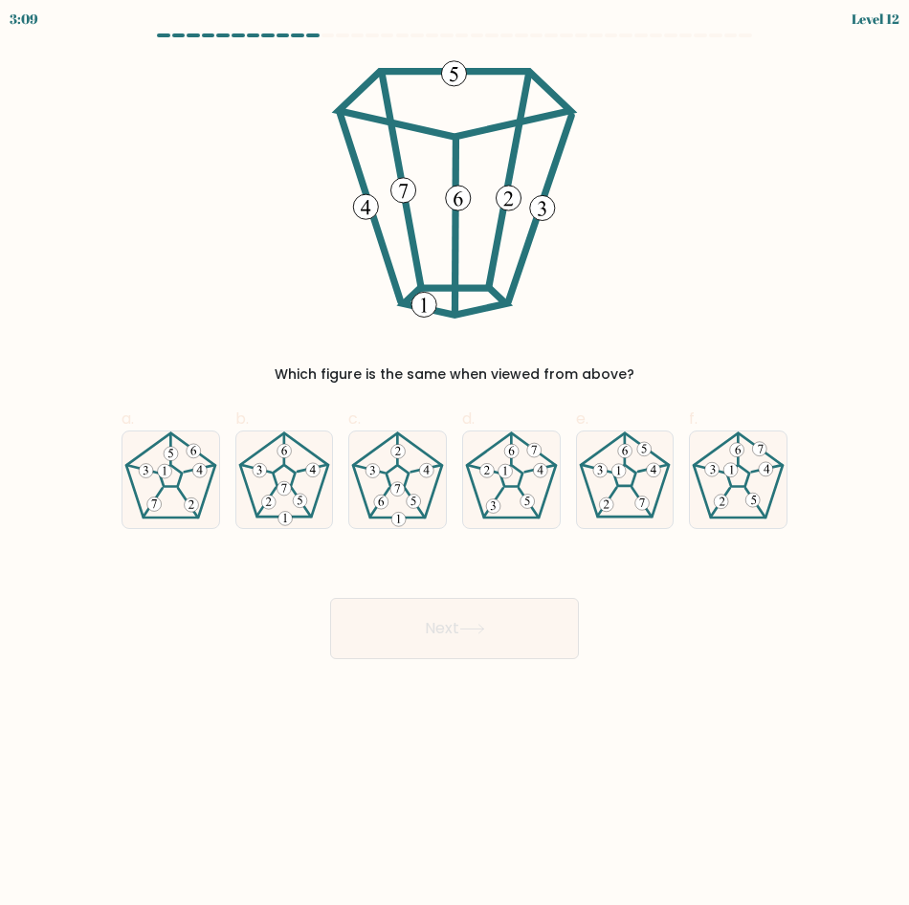
drag, startPoint x: 323, startPoint y: 35, endPoint x: 737, endPoint y: 271, distance: 476.7
click at [762, 279] on form at bounding box center [454, 347] width 909 height 626
click at [595, 485] on icon at bounding box center [625, 480] width 97 height 97
click at [456, 465] on input "e." at bounding box center [455, 459] width 1 height 12
radio input "true"
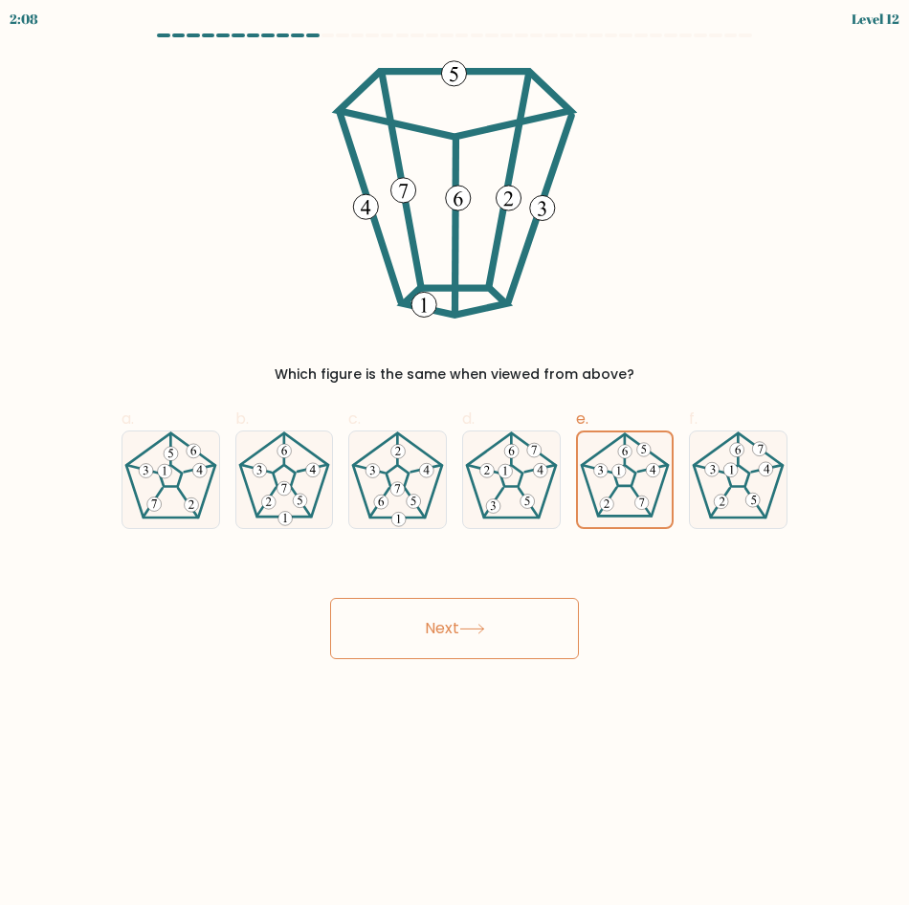
click at [432, 640] on button "Next" at bounding box center [454, 628] width 249 height 61
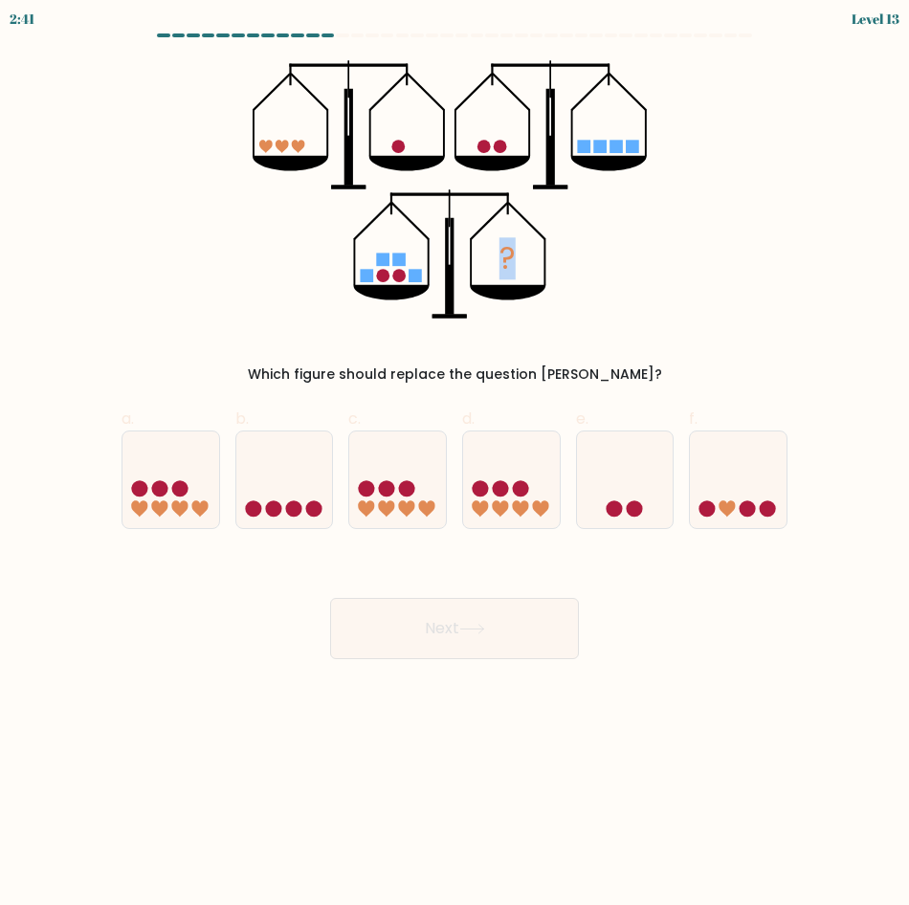
drag, startPoint x: 154, startPoint y: 61, endPoint x: 660, endPoint y: 257, distance: 543.0
click at [660, 257] on div "? Which figure should replace the question mark?" at bounding box center [454, 222] width 689 height 324
drag, startPoint x: 660, startPoint y: 257, endPoint x: 780, endPoint y: 280, distance: 121.8
click at [780, 280] on div "? Which figure should replace the question mark?" at bounding box center [454, 222] width 689 height 324
click at [221, 218] on div "? Which figure should replace the question mark?" at bounding box center [454, 222] width 689 height 324
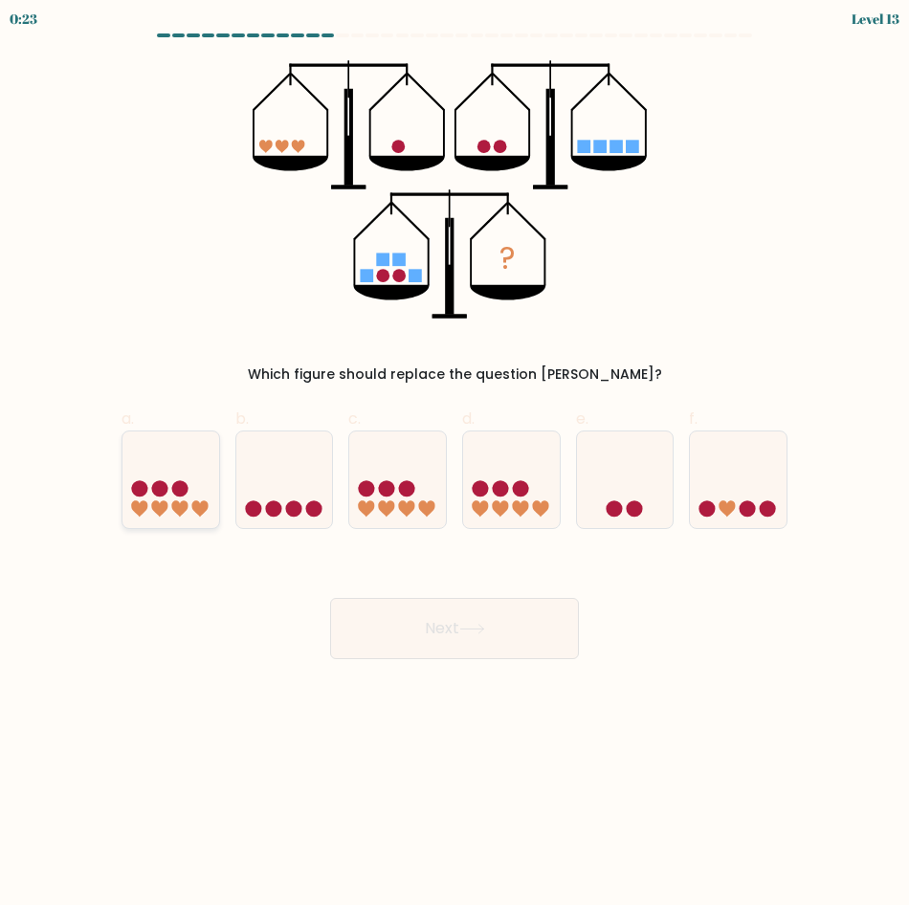
click at [178, 481] on circle at bounding box center [180, 488] width 16 height 16
click at [455, 465] on input "a." at bounding box center [455, 459] width 1 height 12
radio input "true"
click at [428, 624] on button "Next" at bounding box center [454, 628] width 249 height 61
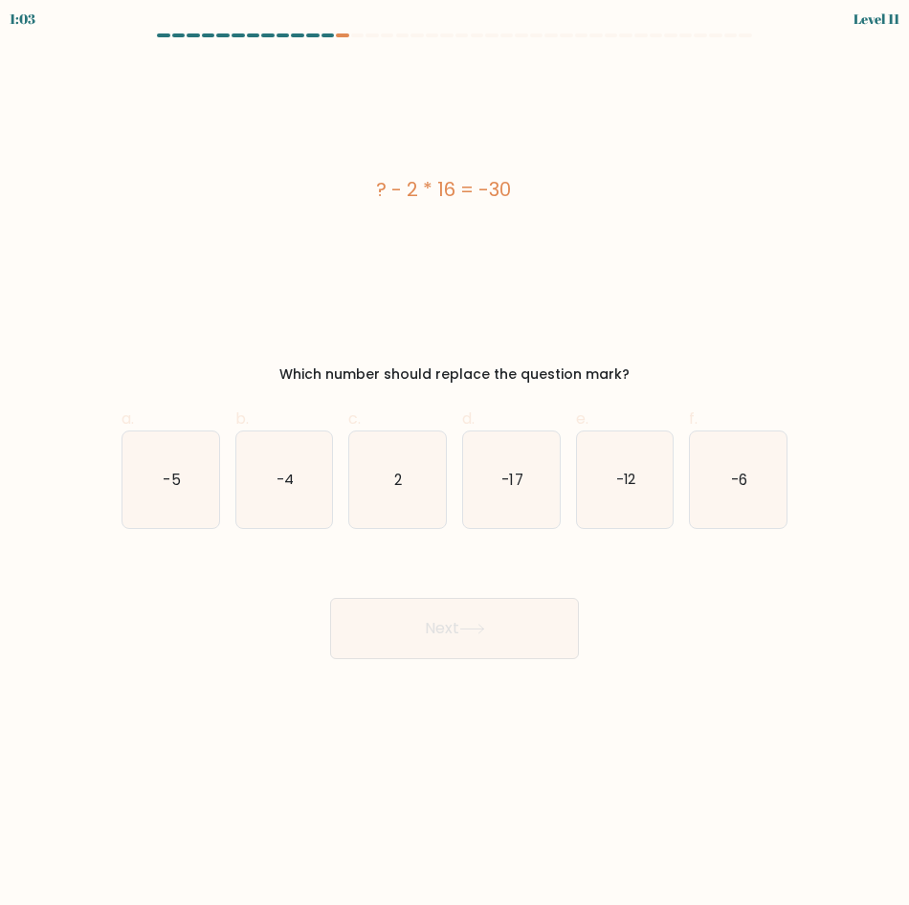
drag, startPoint x: 332, startPoint y: 164, endPoint x: 533, endPoint y: 207, distance: 205.6
click at [533, 207] on div "? - 2 * 16 = -30" at bounding box center [443, 189] width 643 height 258
copy div "? - 2 * 16 = -30"
click at [405, 460] on icon "2" at bounding box center [397, 480] width 97 height 97
click at [455, 460] on input "c. 2" at bounding box center [455, 459] width 1 height 12
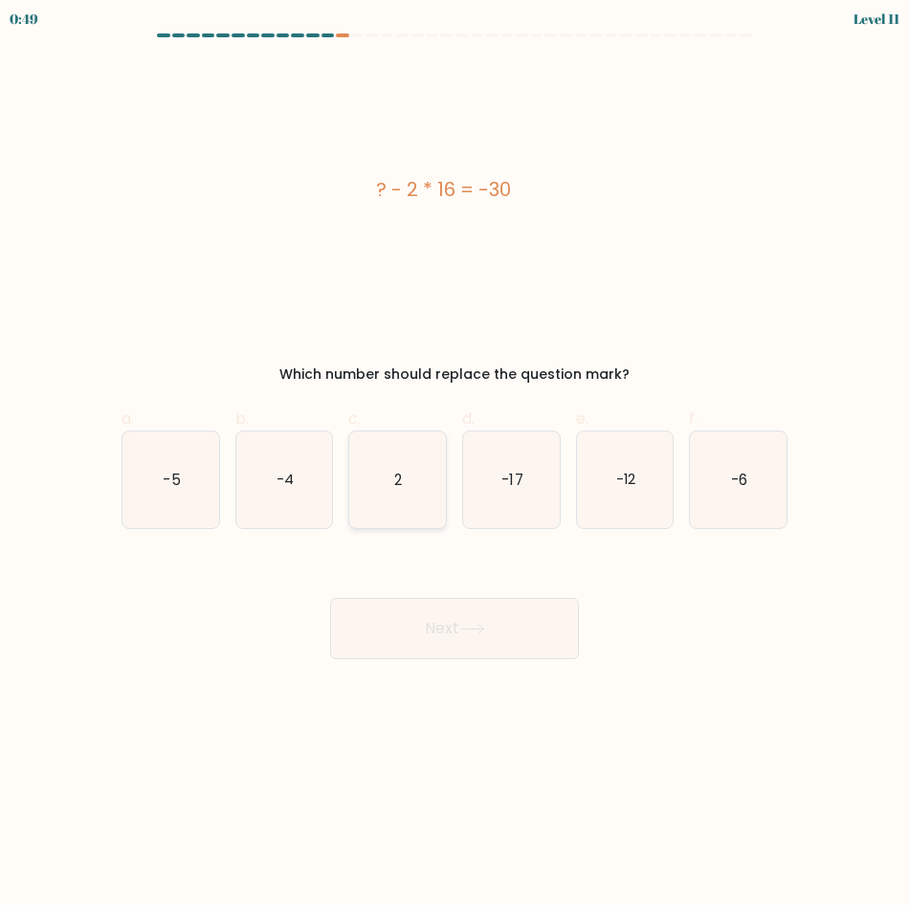
radio input "true"
click at [444, 619] on button "Next" at bounding box center [454, 628] width 249 height 61
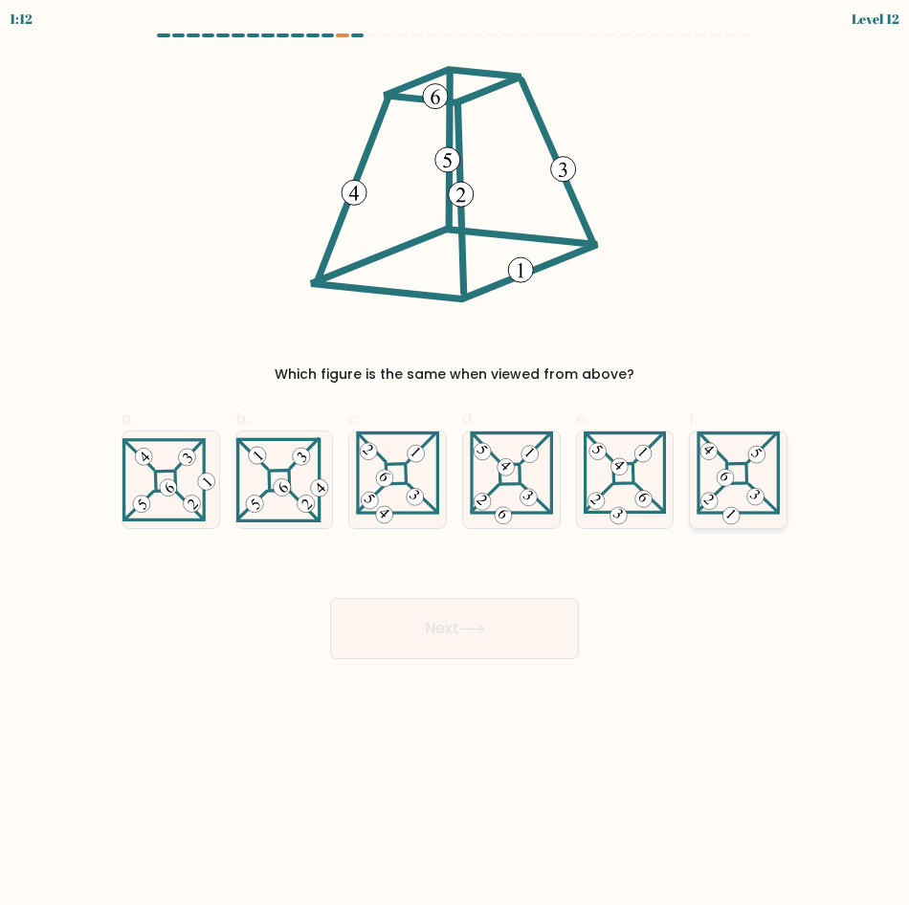
click at [723, 505] on icon at bounding box center [738, 480] width 83 height 97
click at [456, 465] on input "f." at bounding box center [455, 459] width 1 height 12
radio input "true"
click at [420, 620] on button "Next" at bounding box center [454, 628] width 249 height 61
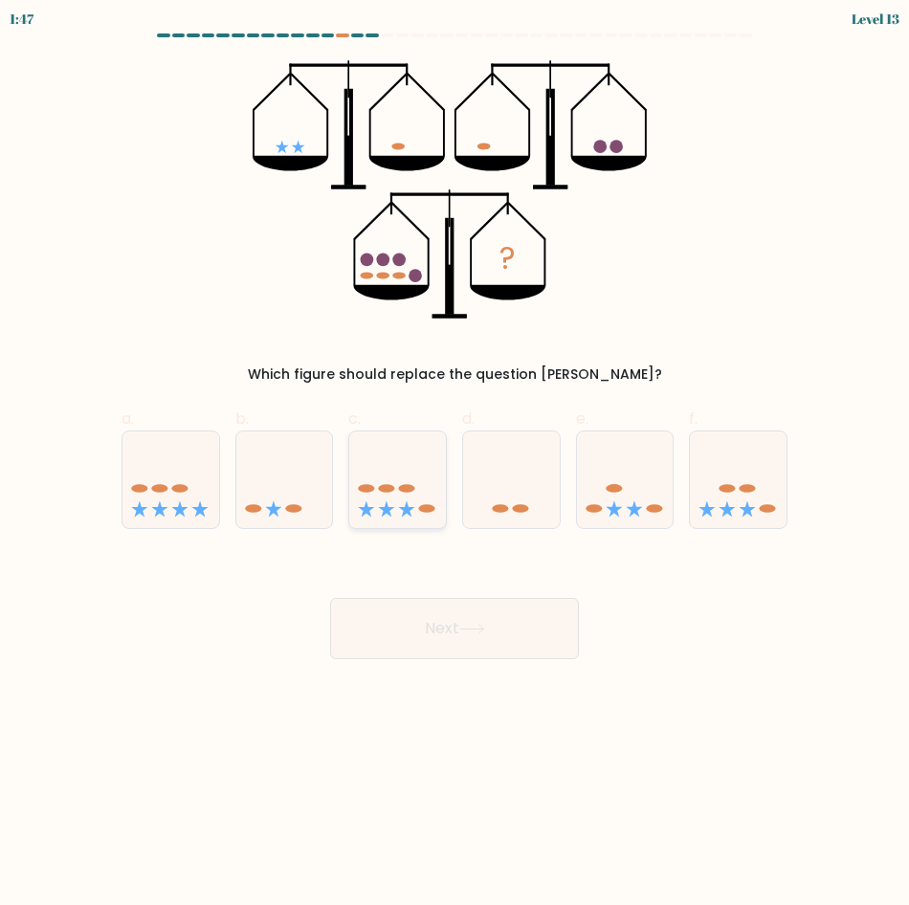
click at [415, 492] on icon at bounding box center [397, 479] width 97 height 79
click at [455, 465] on input "c." at bounding box center [455, 459] width 1 height 12
radio input "true"
click at [399, 625] on button "Next" at bounding box center [454, 628] width 249 height 61
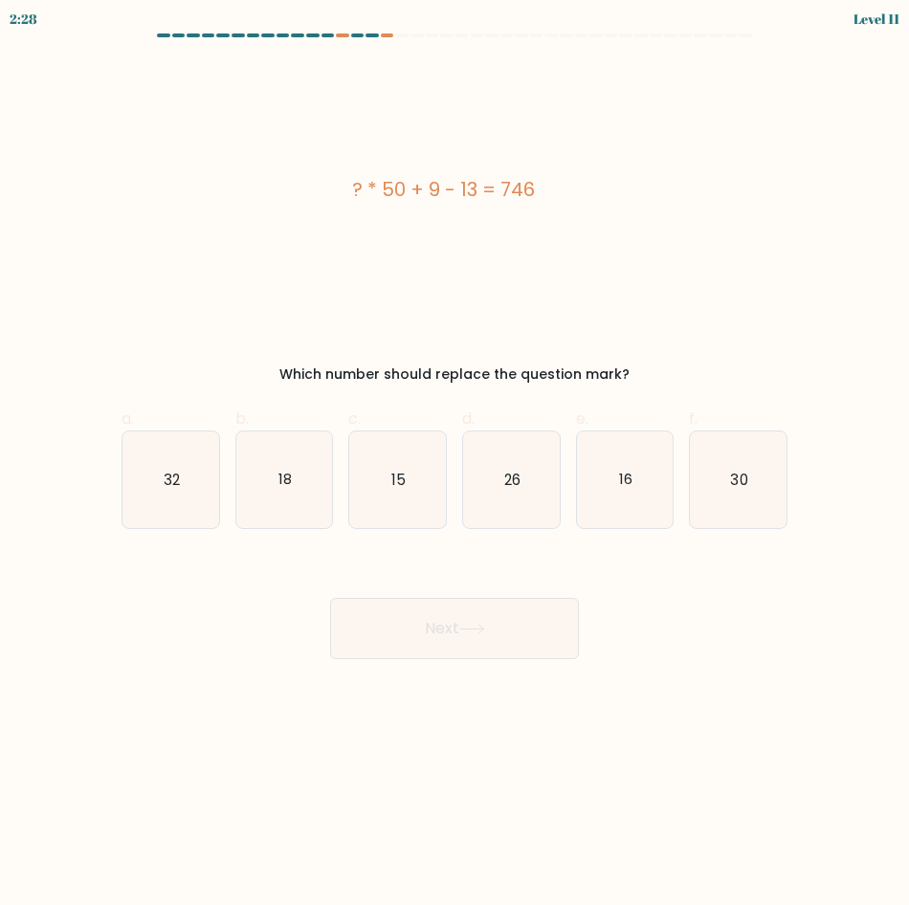
drag, startPoint x: 312, startPoint y: 137, endPoint x: 558, endPoint y: 206, distance: 255.5
click at [558, 206] on div "? * 50 + 9 - 13 = 746" at bounding box center [443, 189] width 643 height 258
copy div "? * 50 + 9 - 13 = 746"
drag, startPoint x: 383, startPoint y: 480, endPoint x: 385, endPoint y: 490, distance: 10.7
click at [383, 480] on icon "15" at bounding box center [397, 480] width 97 height 97
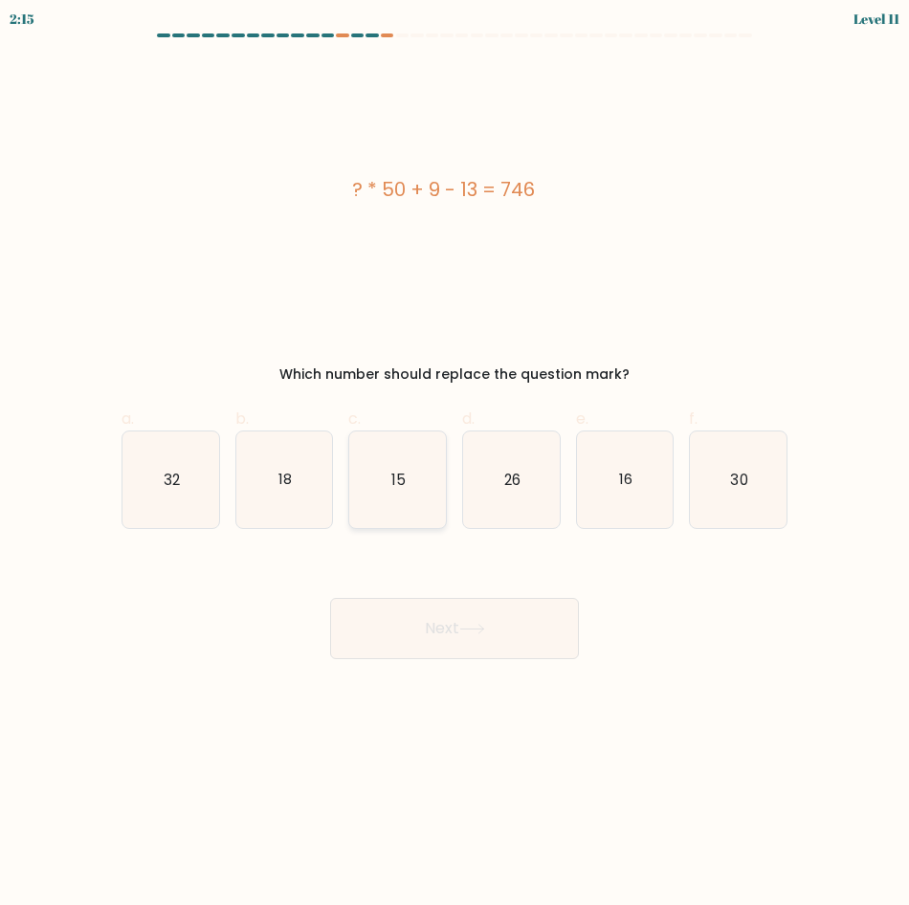
click at [455, 465] on input "c. 15" at bounding box center [455, 459] width 1 height 12
radio input "true"
click at [446, 645] on button "Next" at bounding box center [454, 628] width 249 height 61
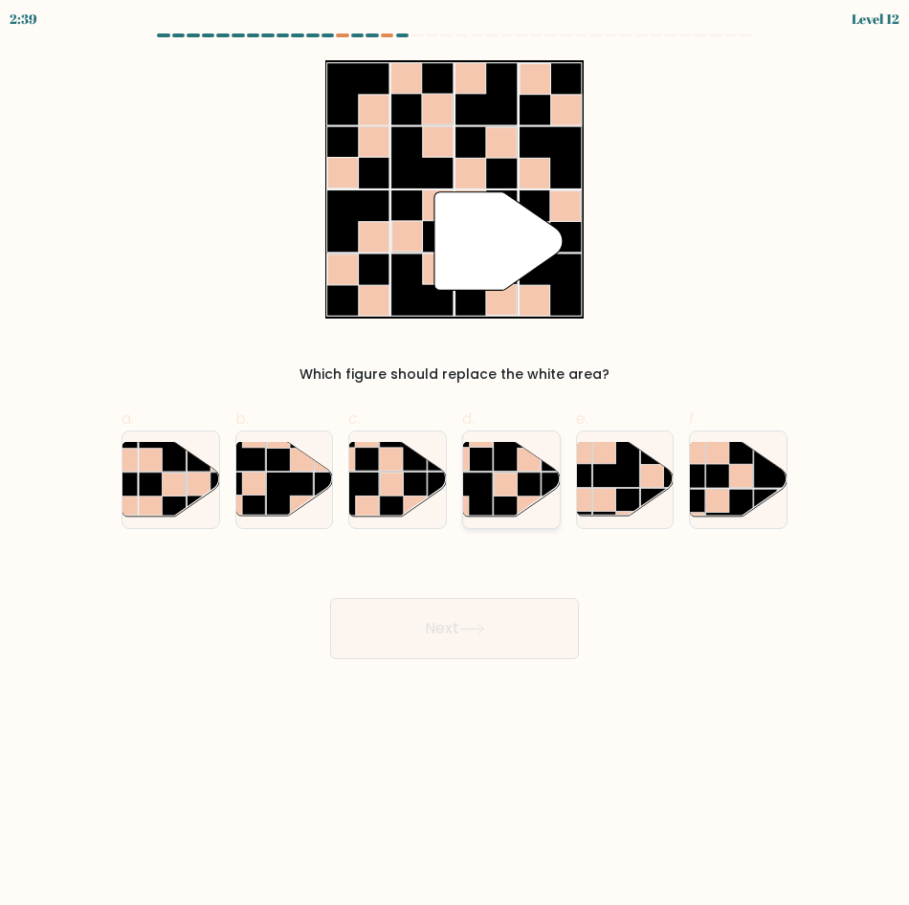
click at [507, 492] on rect at bounding box center [505, 484] width 23 height 23
click at [456, 465] on input "d." at bounding box center [455, 459] width 1 height 12
radio input "true"
click at [523, 491] on rect at bounding box center [517, 496] width 46 height 46
click at [456, 465] on input "d." at bounding box center [455, 459] width 1 height 12
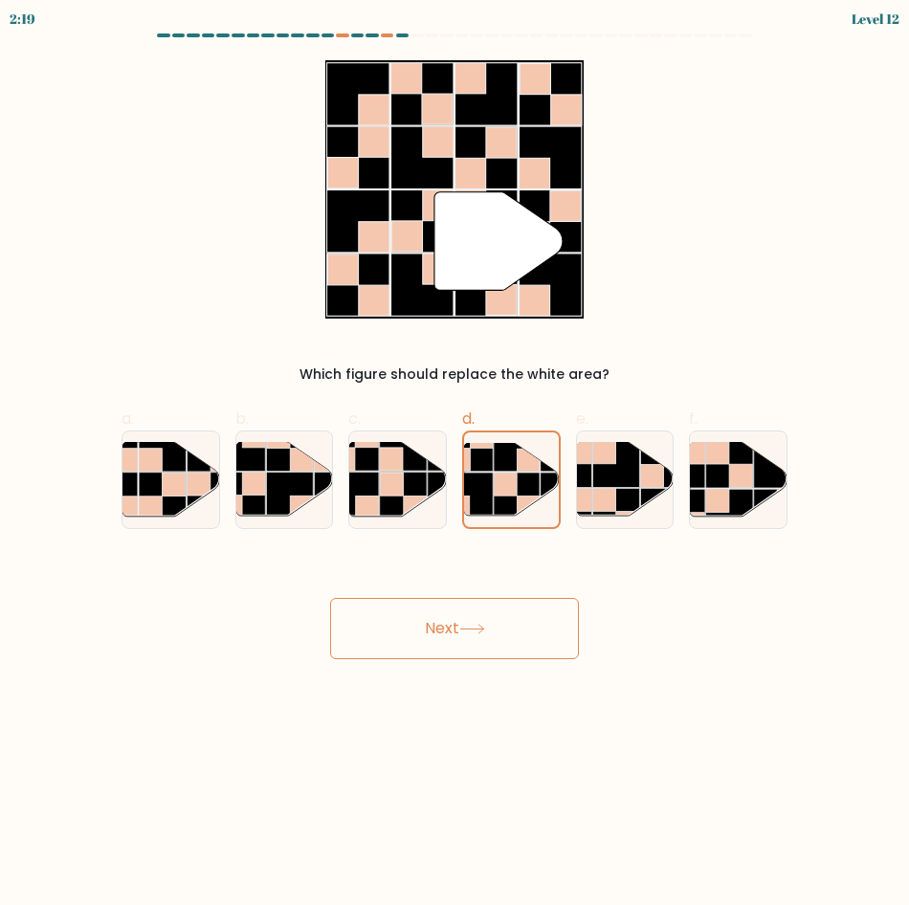
click at [436, 619] on button "Next" at bounding box center [454, 628] width 249 height 61
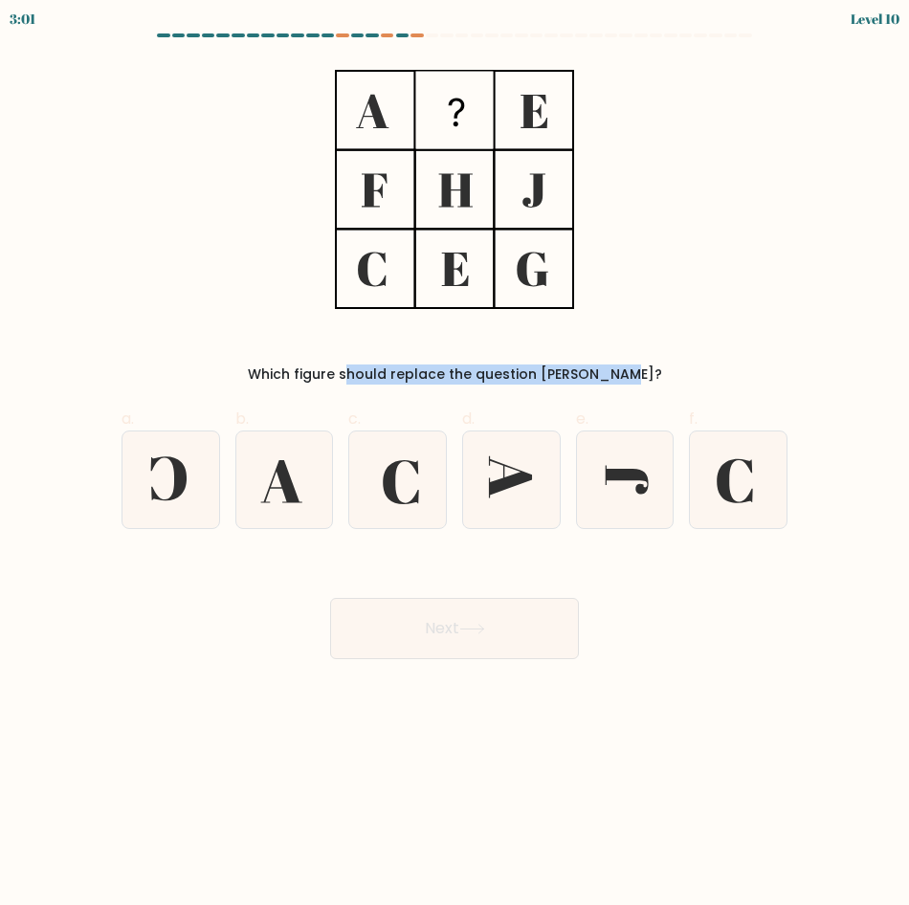
drag, startPoint x: 345, startPoint y: 81, endPoint x: 556, endPoint y: 321, distance: 319.4
click at [556, 321] on div "Which figure should replace the question mark?" at bounding box center [454, 222] width 689 height 324
click at [793, 194] on div "Which figure should replace the question mark?" at bounding box center [454, 222] width 689 height 324
click at [422, 494] on icon at bounding box center [397, 480] width 97 height 97
click at [455, 465] on input "c." at bounding box center [455, 459] width 1 height 12
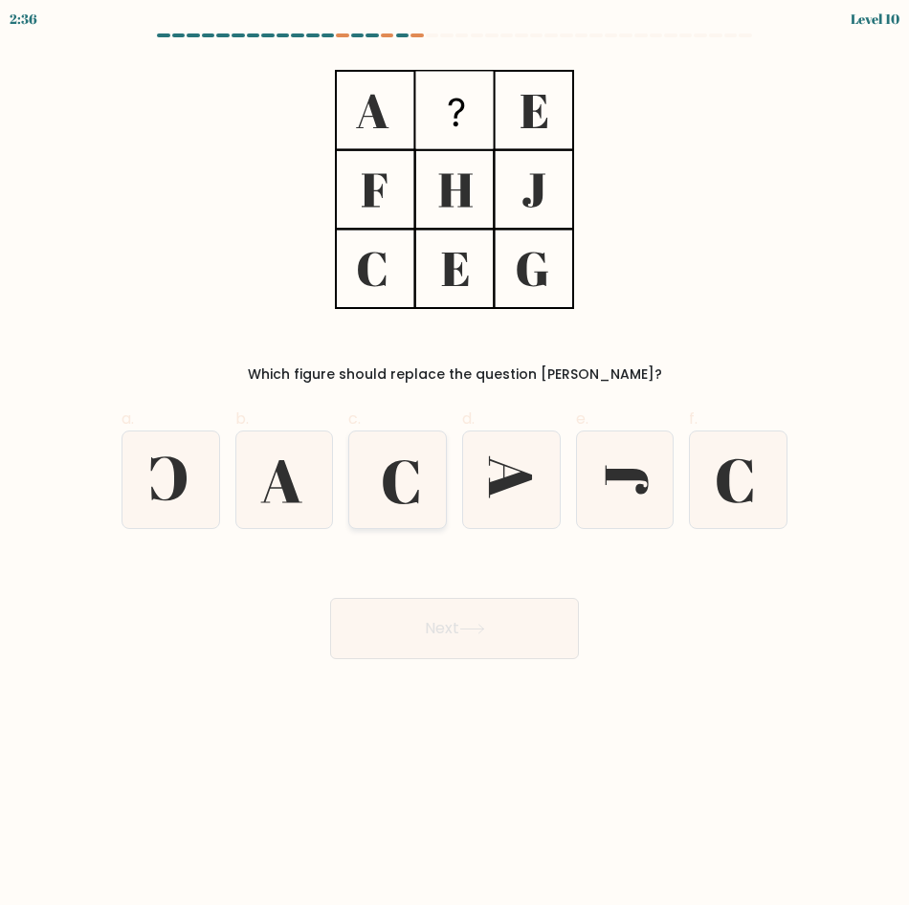
radio input "true"
click at [455, 623] on button "Next" at bounding box center [454, 628] width 249 height 61
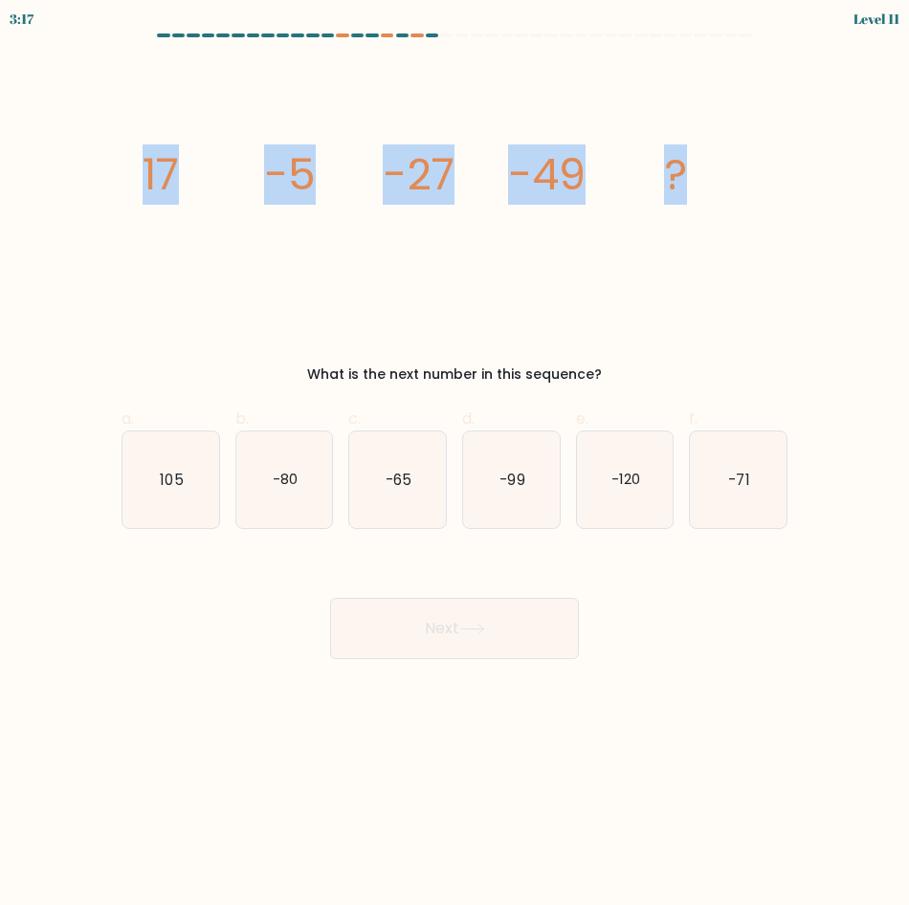
drag, startPoint x: 91, startPoint y: 176, endPoint x: 832, endPoint y: 192, distance: 741.0
click at [832, 192] on form at bounding box center [454, 347] width 909 height 626
copy g "17 -5 -27 -49 ?"
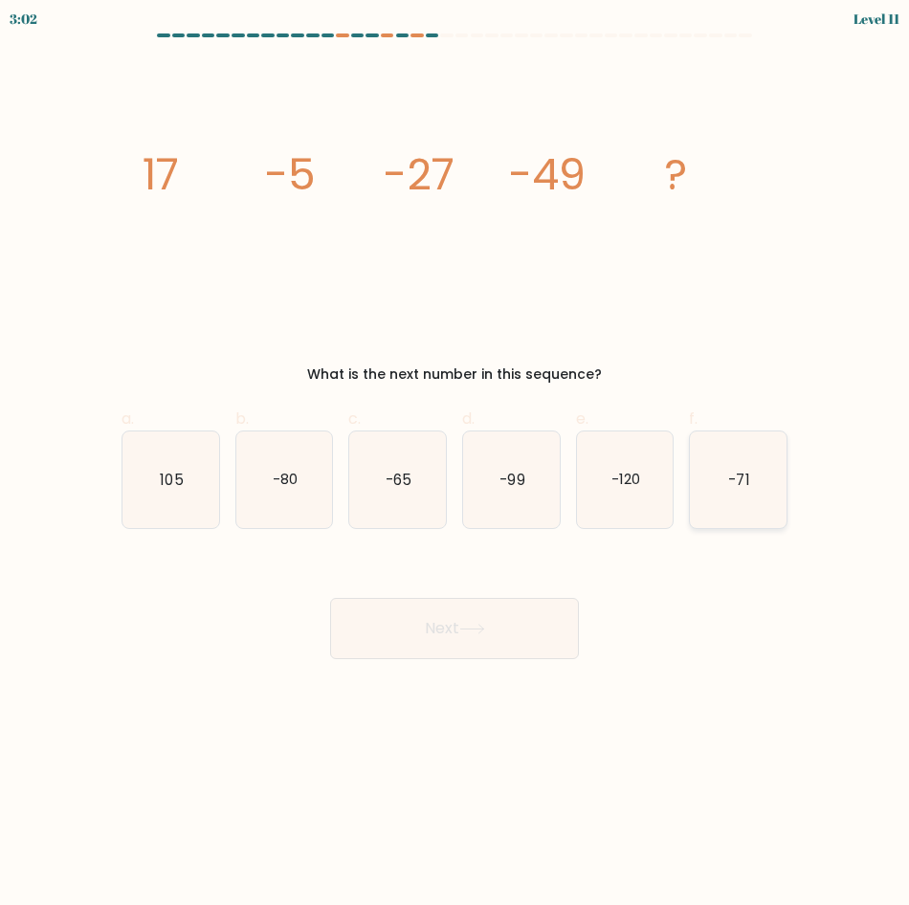
click at [717, 487] on icon "-71" at bounding box center [738, 480] width 97 height 97
click at [456, 465] on input "f. -71" at bounding box center [455, 459] width 1 height 12
radio input "true"
click at [485, 618] on button "Next" at bounding box center [454, 628] width 249 height 61
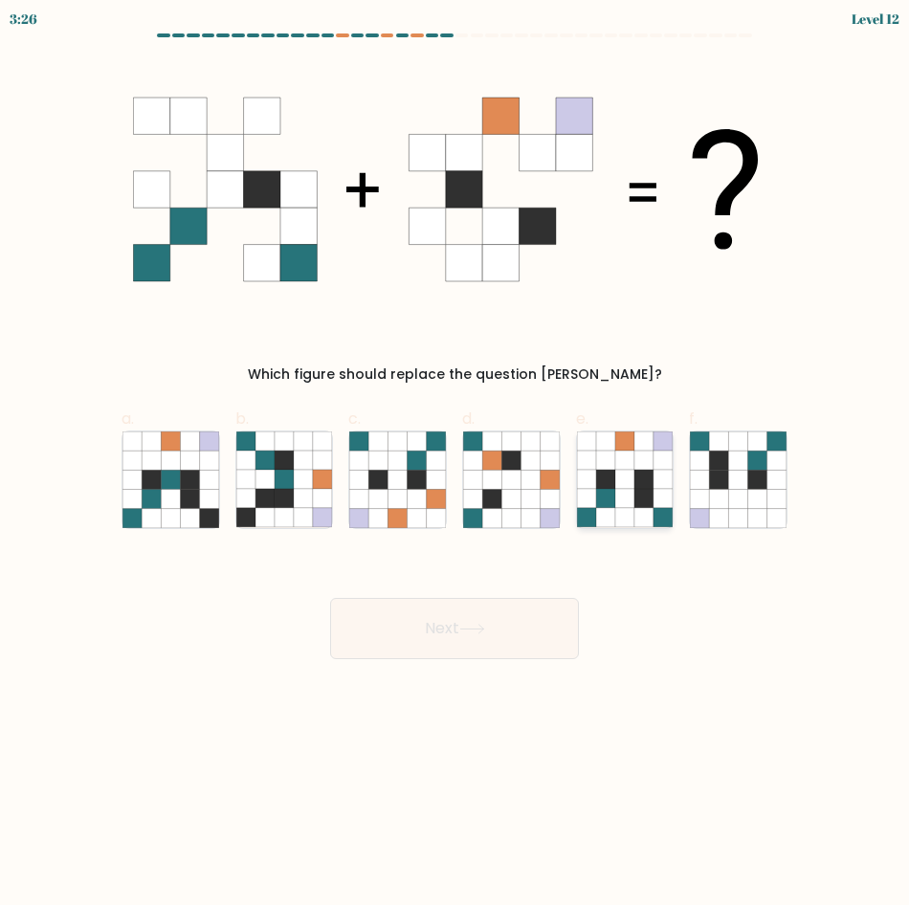
click at [643, 504] on icon at bounding box center [644, 498] width 19 height 19
click at [456, 465] on input "e." at bounding box center [455, 459] width 1 height 12
radio input "true"
click at [469, 625] on icon at bounding box center [472, 629] width 26 height 11
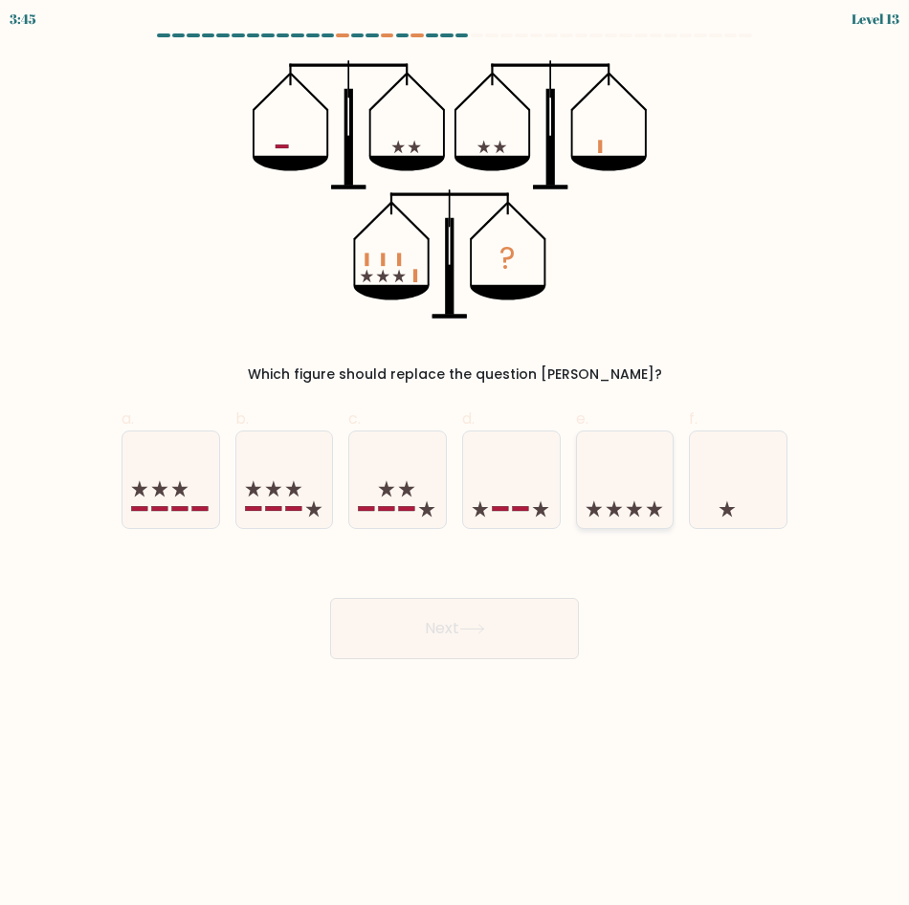
click at [636, 496] on icon at bounding box center [625, 479] width 97 height 79
click at [456, 465] on input "e." at bounding box center [455, 459] width 1 height 12
radio input "true"
click at [509, 615] on button "Next" at bounding box center [454, 628] width 249 height 61
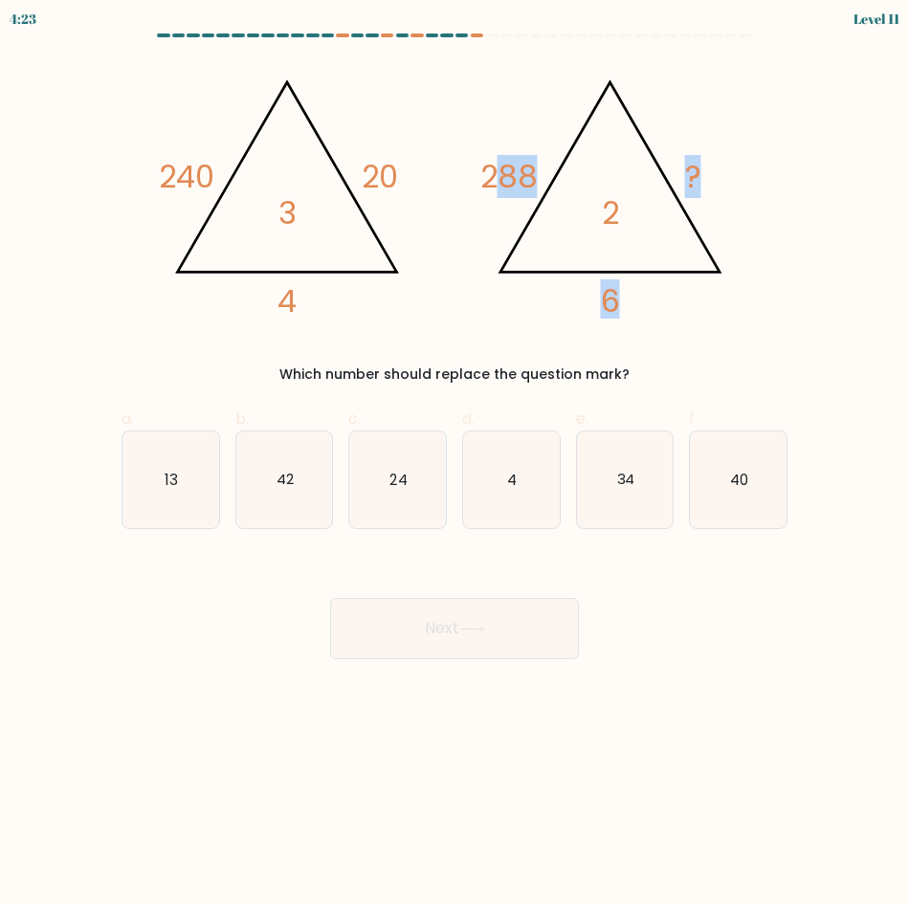
drag, startPoint x: 498, startPoint y: 131, endPoint x: 671, endPoint y: 306, distance: 246.4
click at [671, 306] on icon "@import url('https://fonts.googleapis.com/css?family=Abril+Fatface:400,100,100i…" at bounding box center [455, 189] width 594 height 258
drag, startPoint x: 671, startPoint y: 306, endPoint x: 789, endPoint y: 130, distance: 211.8
click at [789, 130] on div "@import url('https://fonts.googleapis.com/css?family=Abril+Fatface:400,100,100i…" at bounding box center [454, 222] width 689 height 324
click at [721, 496] on icon "40" at bounding box center [738, 480] width 97 height 97
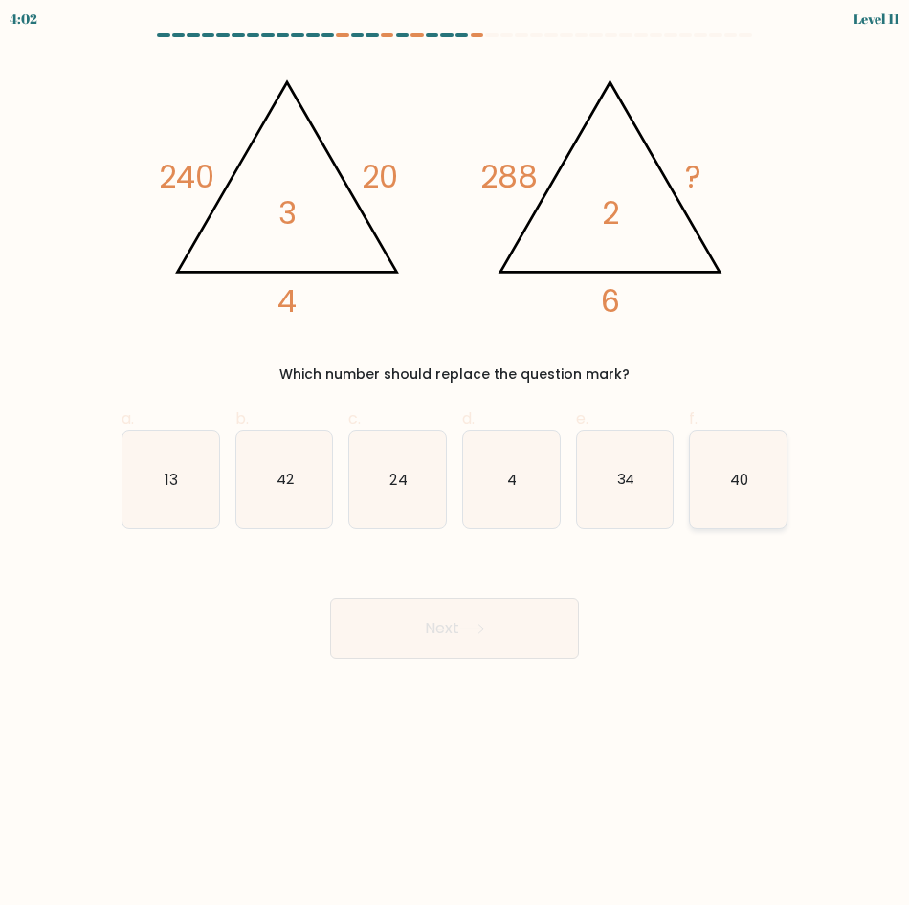
click at [456, 465] on input "f. 40" at bounding box center [455, 459] width 1 height 12
radio input "true"
click at [487, 637] on button "Next" at bounding box center [454, 628] width 249 height 61
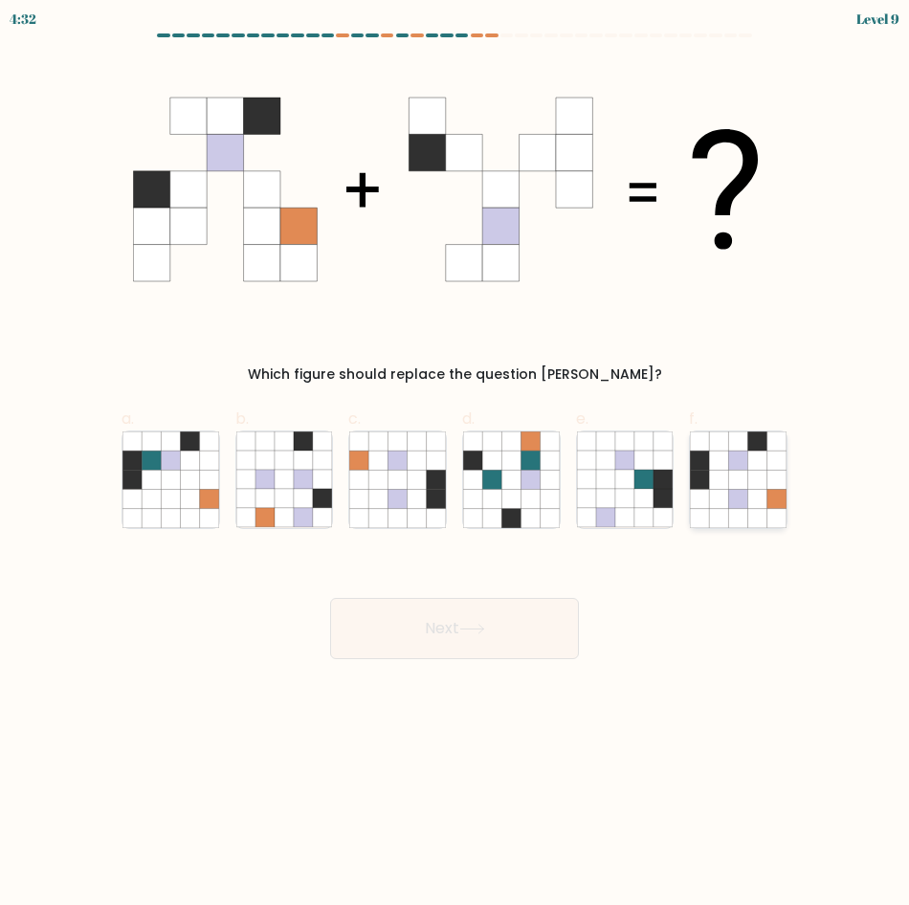
click at [736, 471] on icon at bounding box center [738, 479] width 19 height 19
click at [456, 465] on input "f." at bounding box center [455, 459] width 1 height 12
radio input "true"
click at [445, 628] on button "Next" at bounding box center [454, 628] width 249 height 61
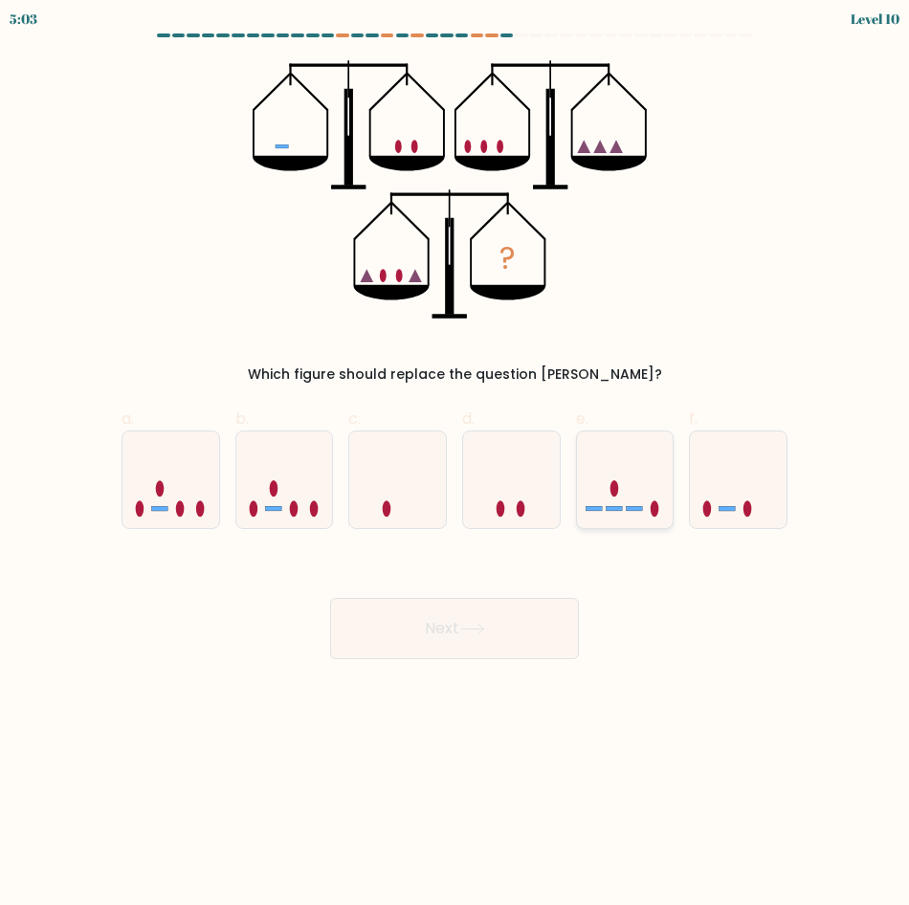
click at [613, 487] on ellipse at bounding box center [615, 488] width 9 height 16
click at [456, 465] on input "e." at bounding box center [455, 459] width 1 height 12
radio input "true"
click at [462, 640] on button "Next" at bounding box center [454, 628] width 249 height 61
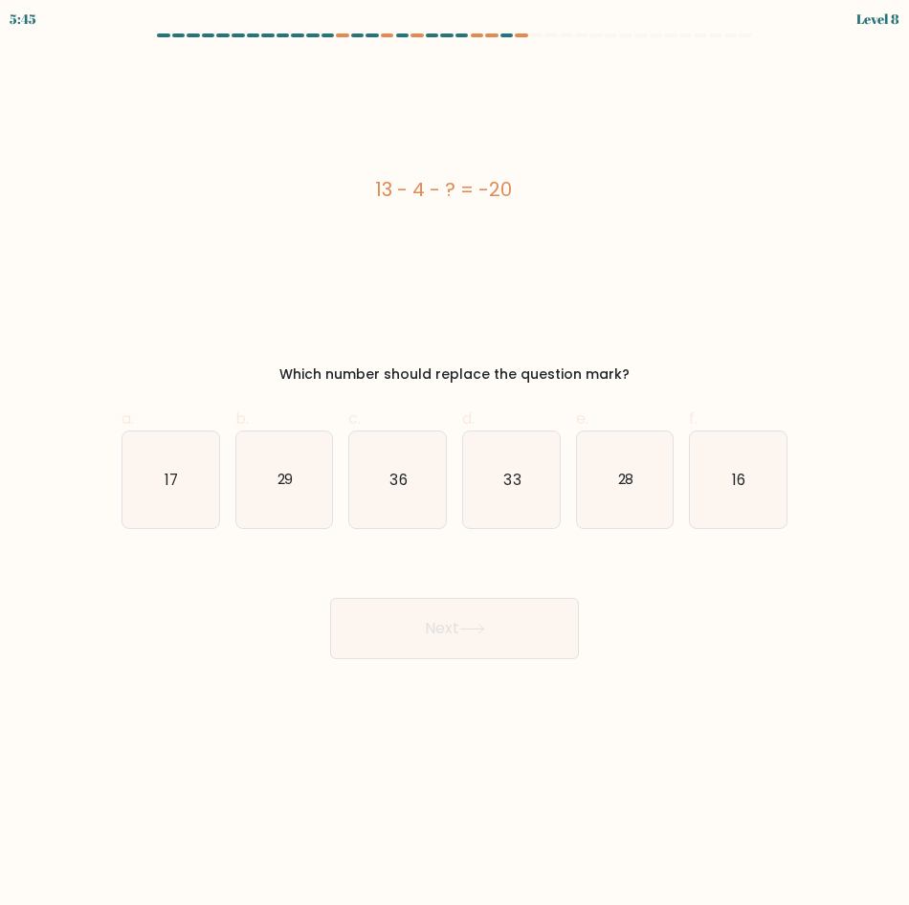
drag, startPoint x: 369, startPoint y: 180, endPoint x: 501, endPoint y: 164, distance: 133.1
click at [501, 164] on div "13 - 4 - ? = -20" at bounding box center [443, 189] width 643 height 258
drag, startPoint x: 501, startPoint y: 164, endPoint x: 539, endPoint y: 205, distance: 56.2
click at [539, 225] on div "13 - 4 - ? = -20" at bounding box center [443, 189] width 643 height 258
drag, startPoint x: 535, startPoint y: 190, endPoint x: 340, endPoint y: 176, distance: 195.7
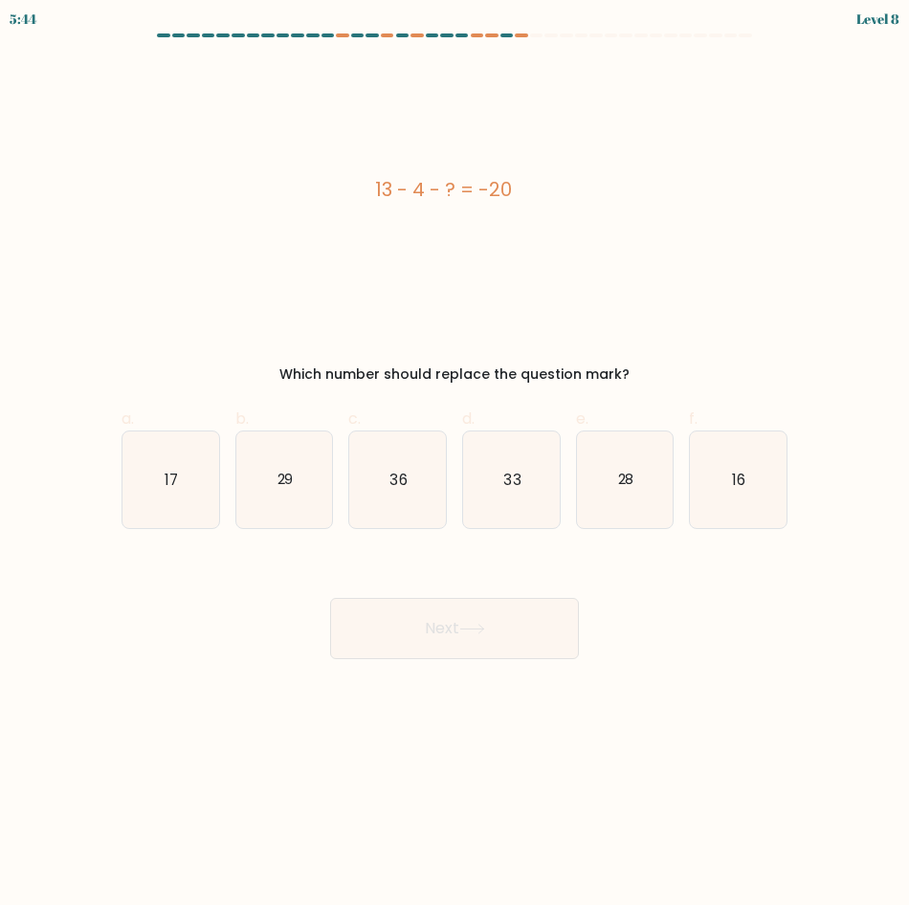
click at [340, 176] on div "13 - 4 - ? = -20" at bounding box center [443, 189] width 643 height 29
copy div "13 - 4 - ? = -20"
drag, startPoint x: 277, startPoint y: 471, endPoint x: 439, endPoint y: 596, distance: 205.4
click at [278, 471] on text "29" at bounding box center [285, 479] width 16 height 20
click at [455, 465] on input "b. 29" at bounding box center [455, 459] width 1 height 12
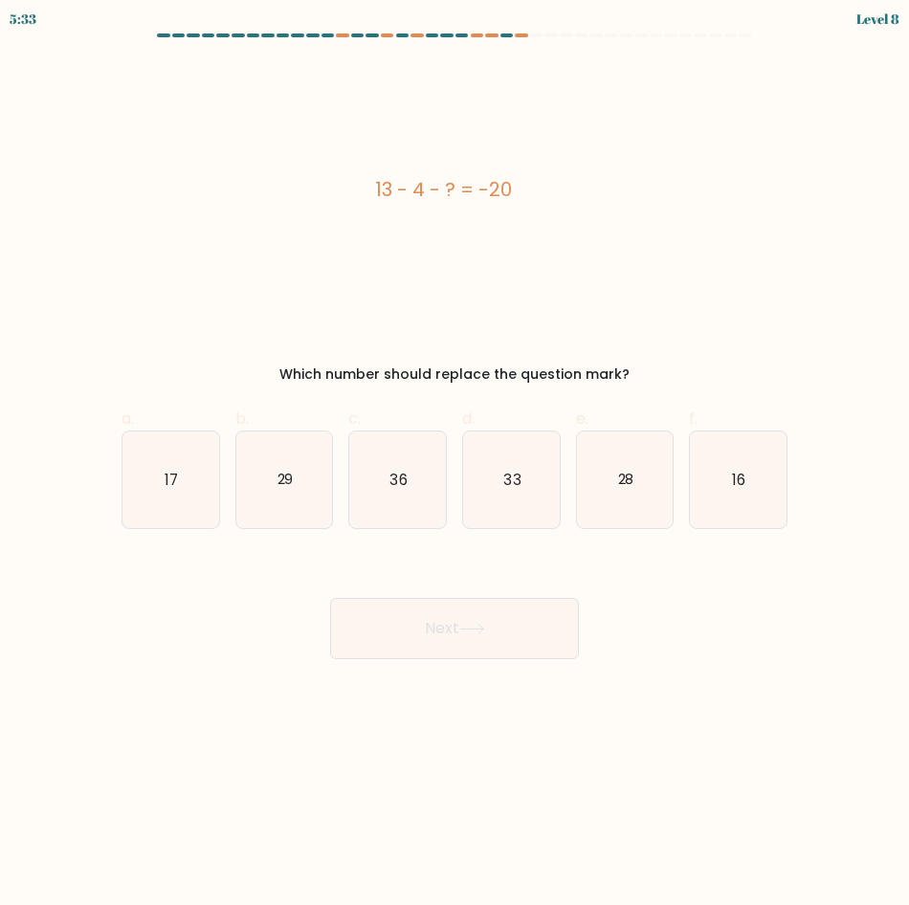
radio input "true"
click at [461, 636] on button "Next" at bounding box center [454, 628] width 249 height 61
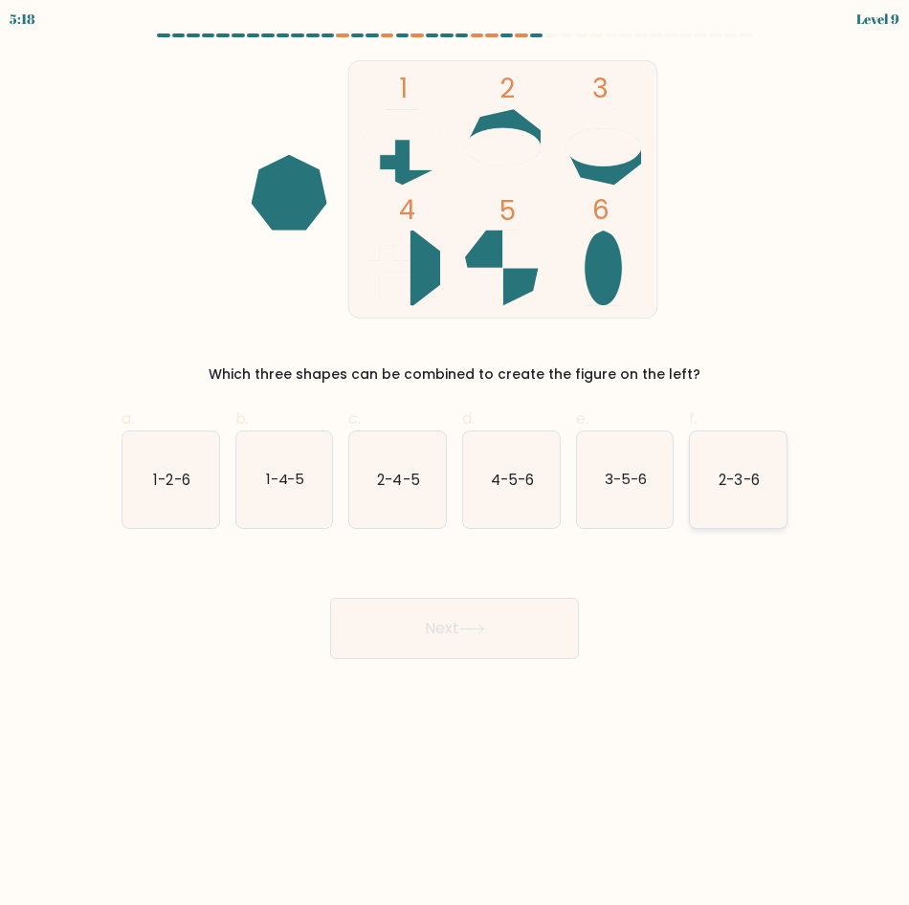
click at [747, 475] on text "2-3-6" at bounding box center [740, 479] width 40 height 20
click at [456, 465] on input "f. 2-3-6" at bounding box center [455, 459] width 1 height 12
radio input "true"
click at [447, 644] on button "Next" at bounding box center [454, 628] width 249 height 61
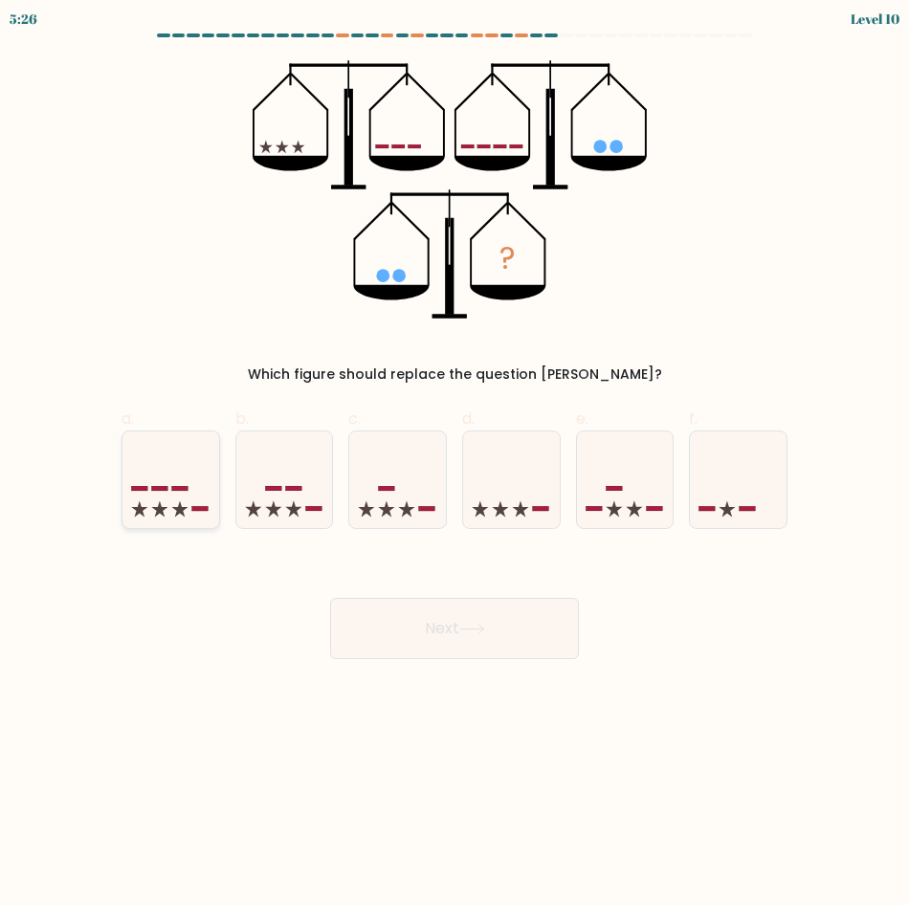
click at [170, 495] on icon at bounding box center [171, 479] width 97 height 79
click at [455, 465] on input "a." at bounding box center [455, 459] width 1 height 12
radio input "true"
click at [425, 621] on button "Next" at bounding box center [454, 628] width 249 height 61
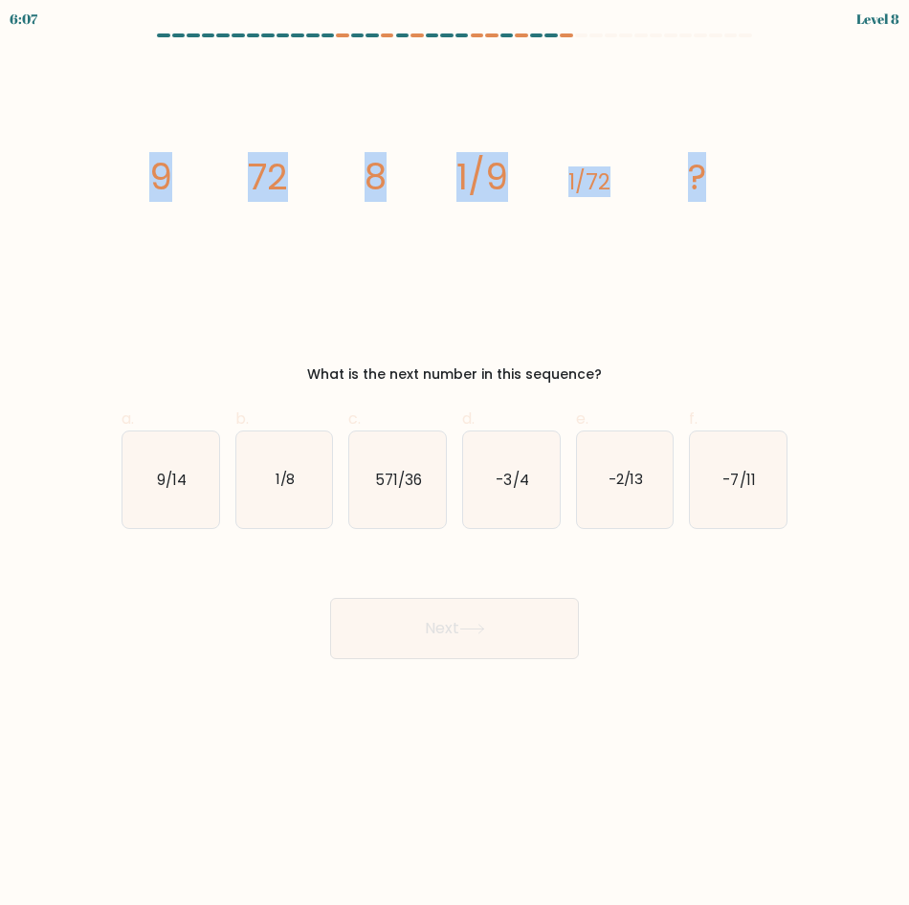
drag, startPoint x: 121, startPoint y: 174, endPoint x: 782, endPoint y: 173, distance: 661.4
click at [782, 173] on div "image/svg+xml 9 72 8 1/9 1/72 ? What is the next number in this sequence?" at bounding box center [454, 222] width 689 height 324
copy g "9 72 8 1/9 1/72 ?"
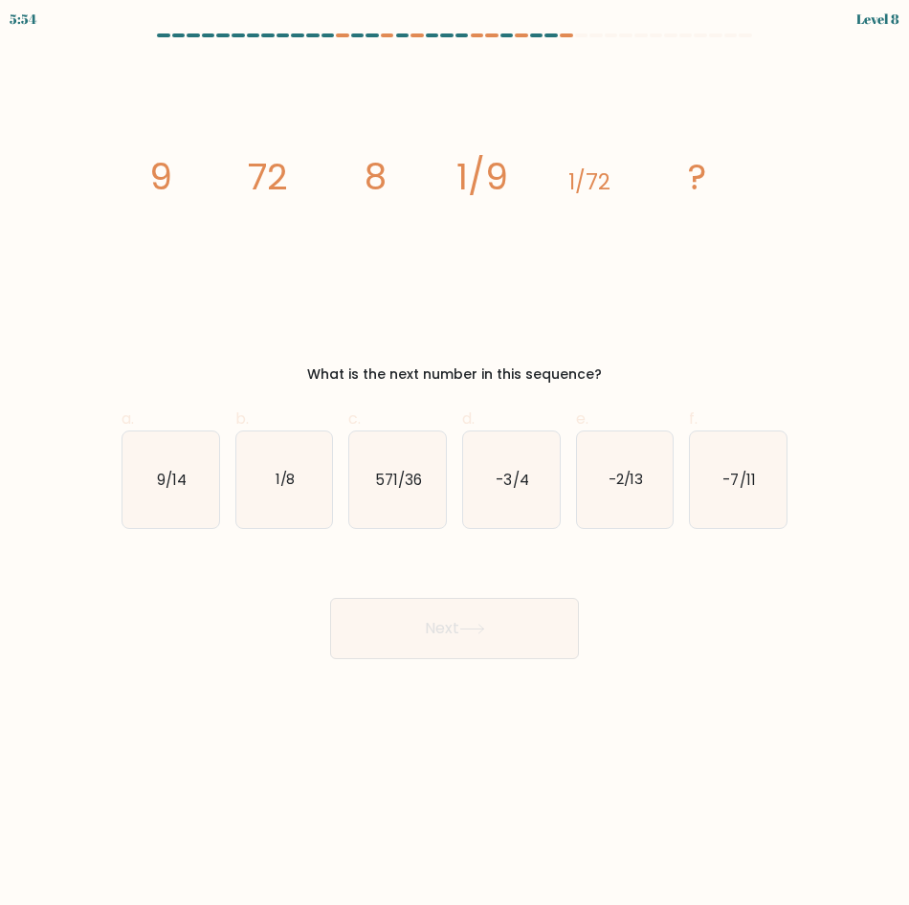
drag, startPoint x: 256, startPoint y: 478, endPoint x: 419, endPoint y: 570, distance: 188.2
click at [257, 478] on icon "1/8" at bounding box center [284, 480] width 97 height 97
click at [455, 465] on input "b. 1/8" at bounding box center [455, 459] width 1 height 12
radio input "true"
click at [433, 620] on button "Next" at bounding box center [454, 628] width 249 height 61
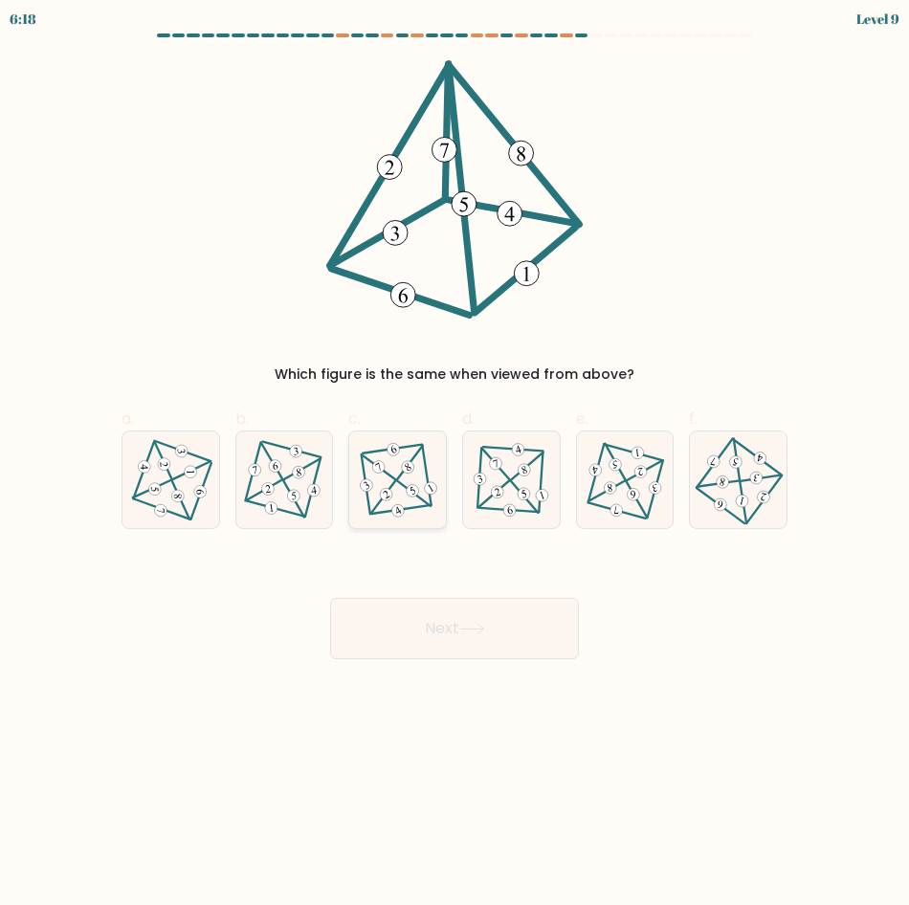
click at [386, 493] on 342 at bounding box center [386, 494] width 16 height 16
click at [455, 465] on input "c." at bounding box center [455, 459] width 1 height 12
radio input "true"
click at [462, 623] on button "Next" at bounding box center [454, 628] width 249 height 61
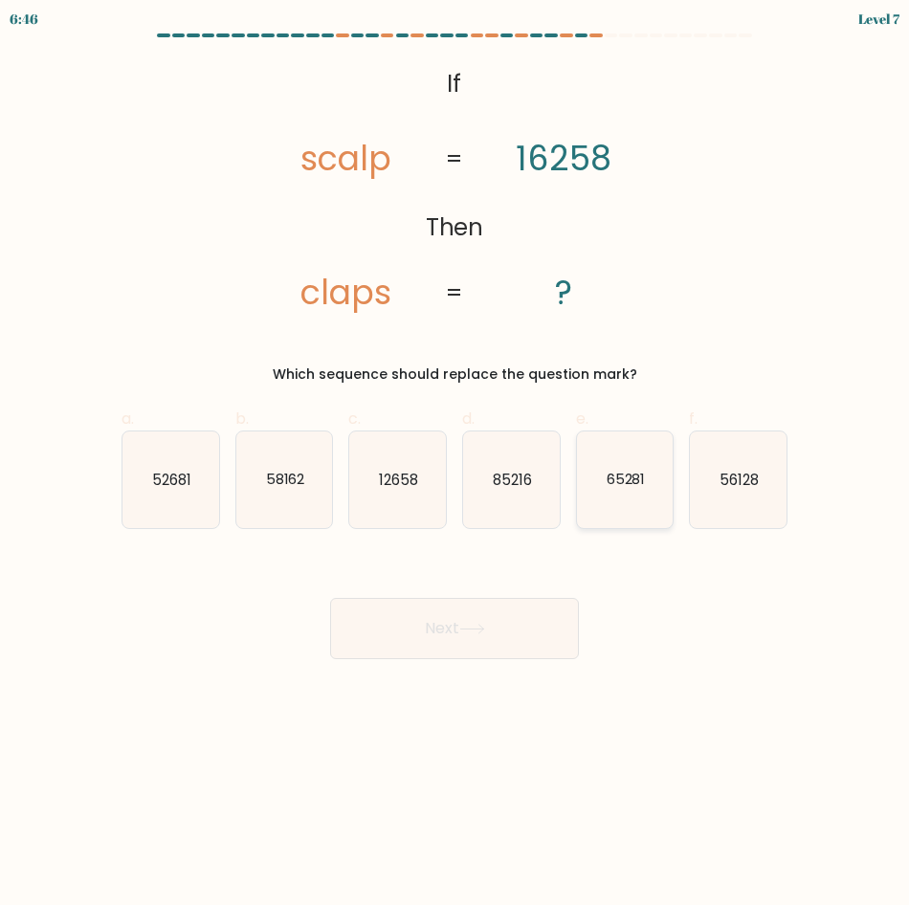
click at [639, 488] on text "65281" at bounding box center [625, 479] width 39 height 20
click at [456, 465] on input "e. 65281" at bounding box center [455, 459] width 1 height 12
radio input "true"
click at [420, 638] on button "Next" at bounding box center [454, 628] width 249 height 61
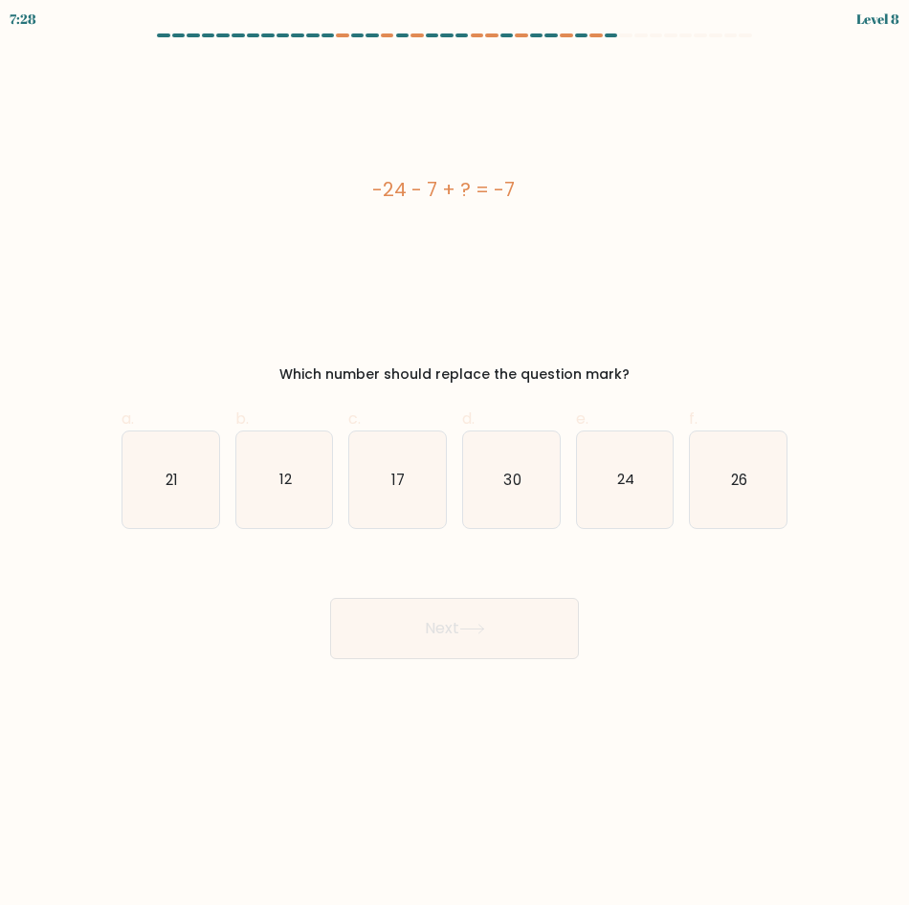
drag, startPoint x: 422, startPoint y: 184, endPoint x: 551, endPoint y: 187, distance: 129.2
click at [551, 187] on div "-24 - 7 + ? = -7" at bounding box center [443, 189] width 643 height 258
copy div "-24 - 7 + ? = -7"
click at [636, 475] on icon "24" at bounding box center [625, 480] width 97 height 97
click at [456, 465] on input "e. 24" at bounding box center [455, 459] width 1 height 12
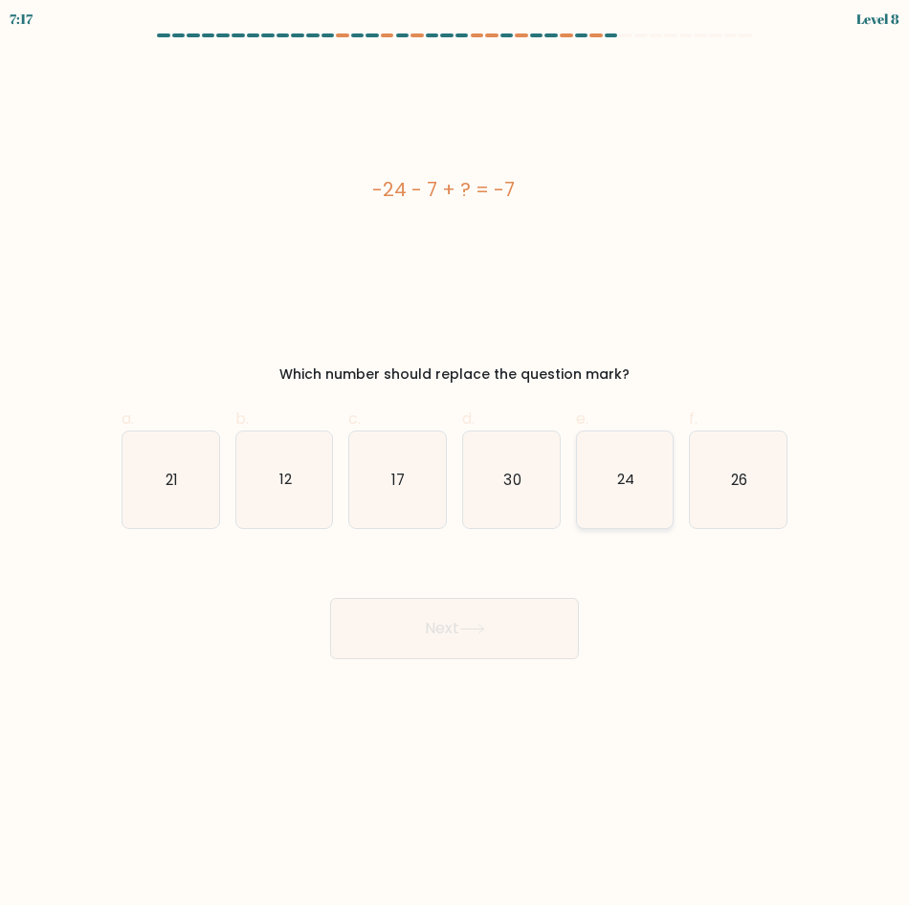
radio input "true"
click at [443, 641] on button "Next" at bounding box center [454, 628] width 249 height 61
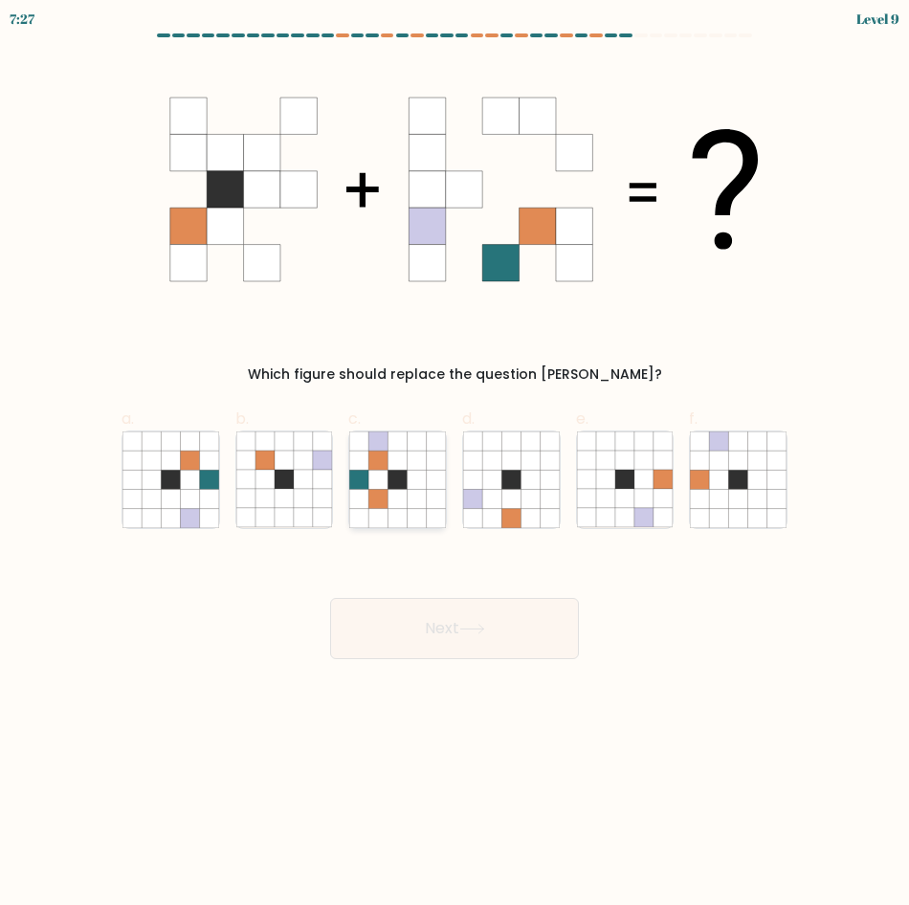
click at [411, 503] on icon at bounding box center [417, 498] width 19 height 19
click at [455, 465] on input "c." at bounding box center [455, 459] width 1 height 12
radio input "true"
click at [503, 481] on icon at bounding box center [511, 479] width 19 height 19
click at [456, 465] on input "d." at bounding box center [455, 459] width 1 height 12
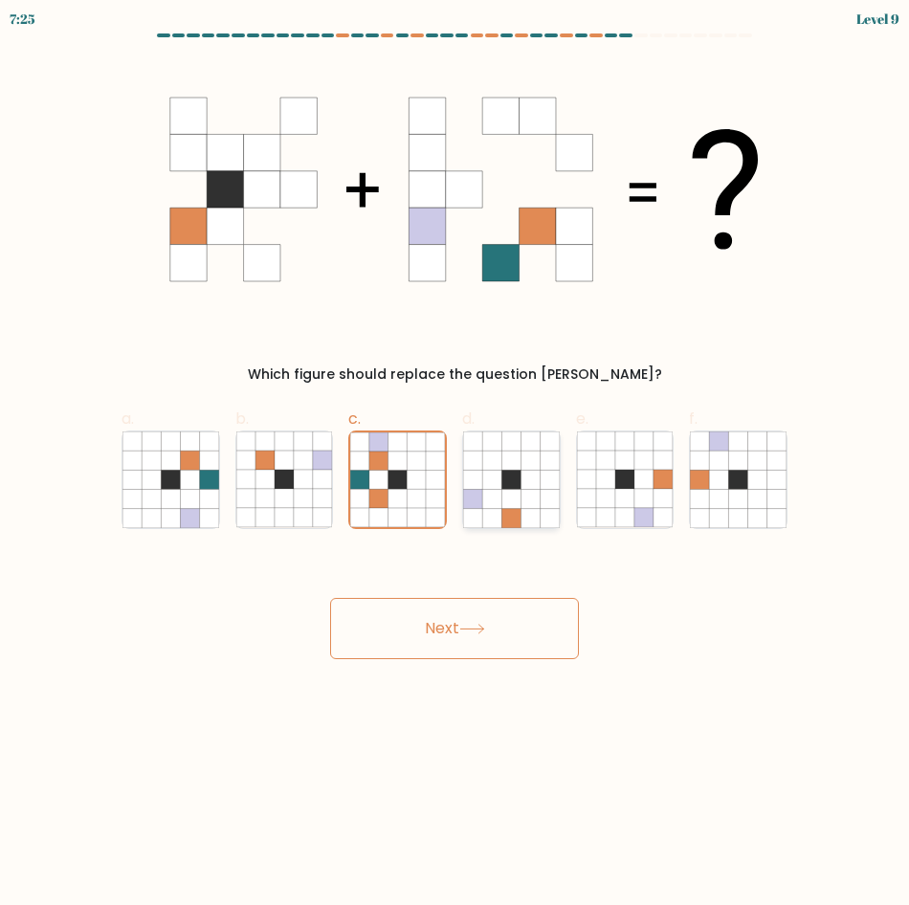
radio input "true"
click at [629, 483] on icon at bounding box center [624, 479] width 19 height 19
click at [456, 465] on input "e." at bounding box center [455, 459] width 1 height 12
radio input "true"
click at [510, 612] on button "Next" at bounding box center [454, 628] width 249 height 61
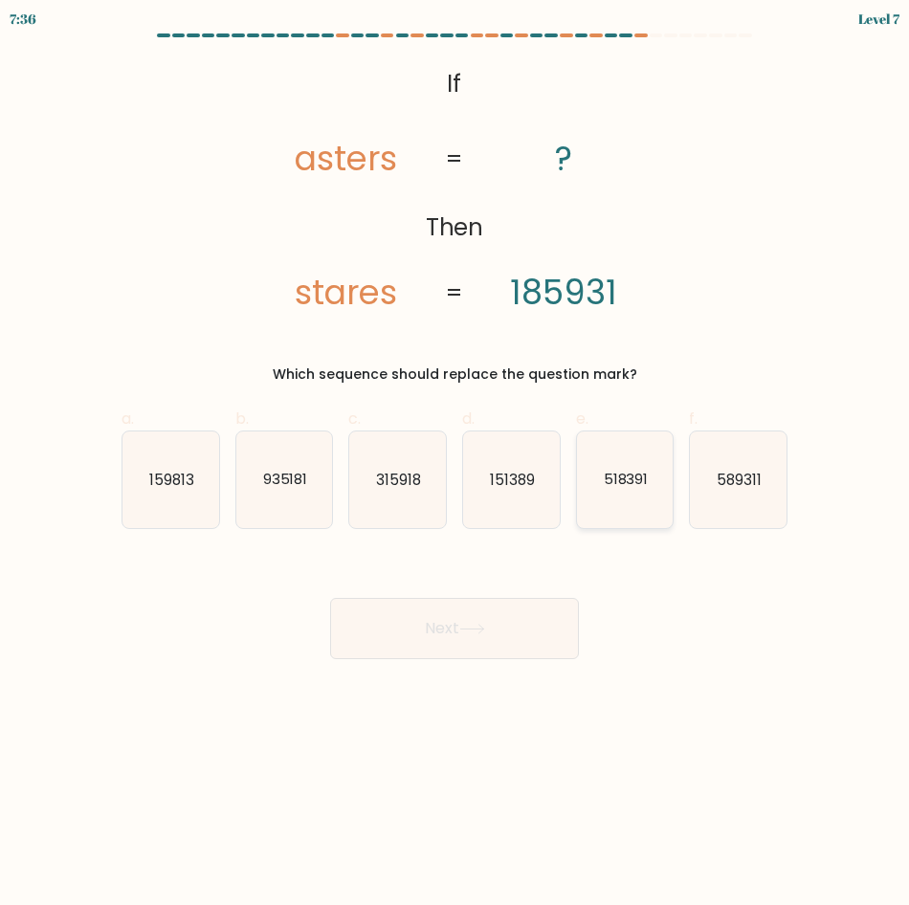
click at [614, 458] on icon "518391" at bounding box center [625, 480] width 97 height 97
click at [456, 458] on input "e. 518391" at bounding box center [455, 459] width 1 height 12
radio input "true"
click at [487, 649] on button "Next" at bounding box center [454, 628] width 249 height 61
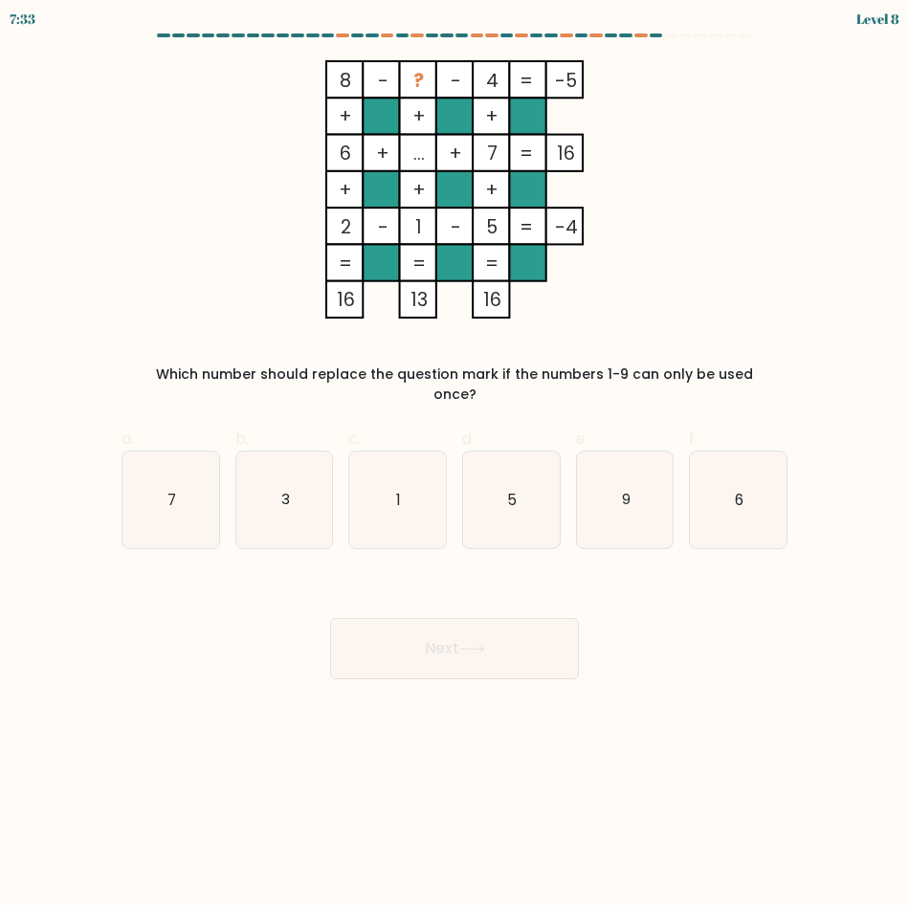
drag, startPoint x: 625, startPoint y: 493, endPoint x: 594, endPoint y: 541, distance: 56.8
click at [625, 493] on icon "9" at bounding box center [625, 500] width 97 height 97
click at [456, 465] on input "e. 9" at bounding box center [455, 459] width 1 height 12
radio input "true"
click at [464, 644] on icon at bounding box center [472, 649] width 26 height 11
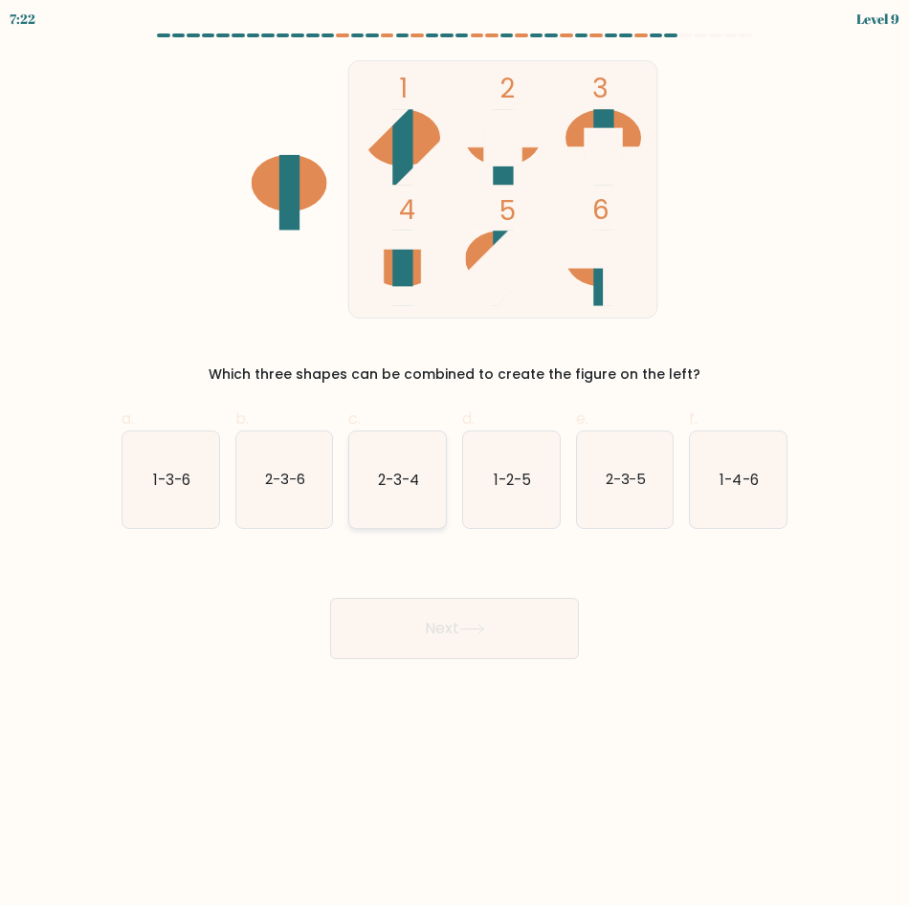
click at [413, 500] on icon "2-3-4" at bounding box center [397, 480] width 97 height 97
click at [455, 465] on input "c. 2-3-4" at bounding box center [455, 459] width 1 height 12
radio input "true"
click at [490, 656] on button "Next" at bounding box center [454, 628] width 249 height 61
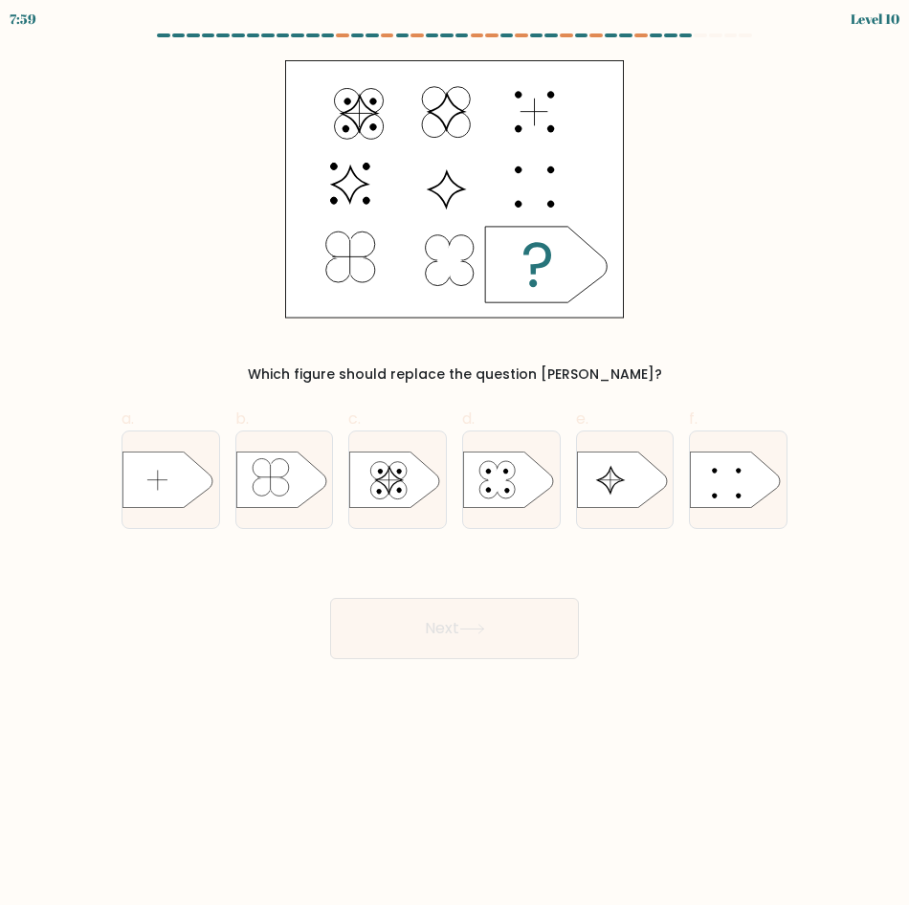
drag, startPoint x: 326, startPoint y: 84, endPoint x: 580, endPoint y: 315, distance: 342.9
click at [580, 315] on rect at bounding box center [454, 188] width 339 height 257
click at [618, 484] on icon at bounding box center [622, 480] width 90 height 56
click at [456, 465] on input "e." at bounding box center [455, 459] width 1 height 12
radio input "true"
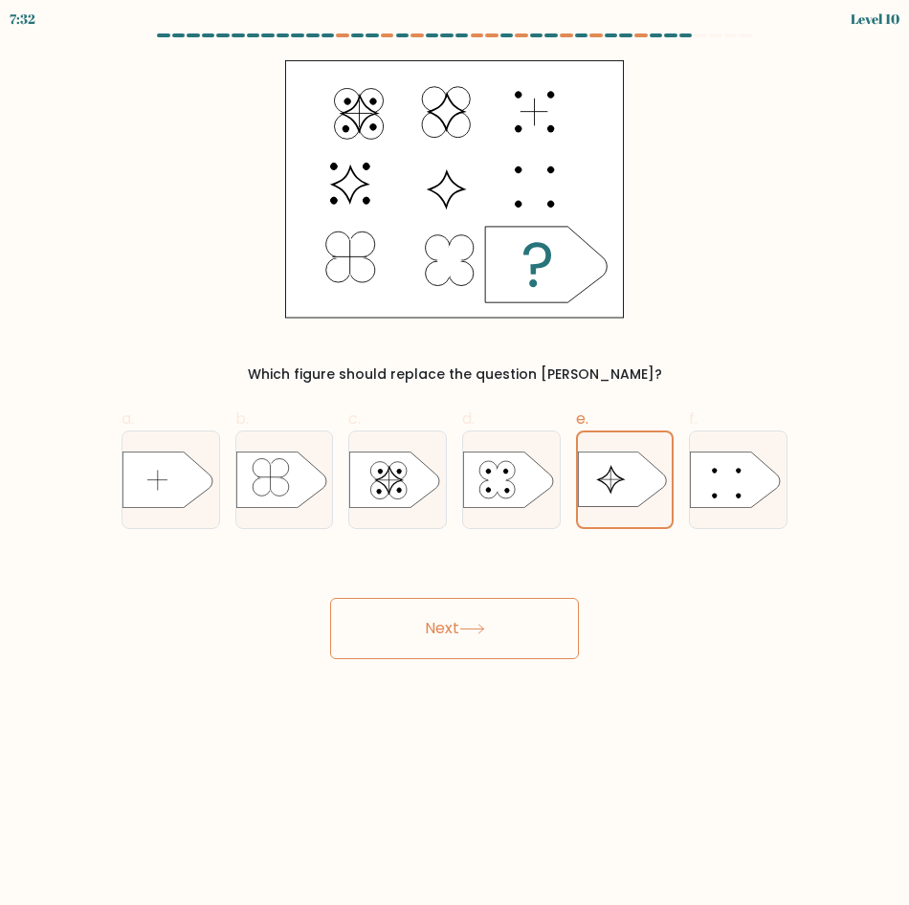
click at [429, 628] on button "Next" at bounding box center [454, 628] width 249 height 61
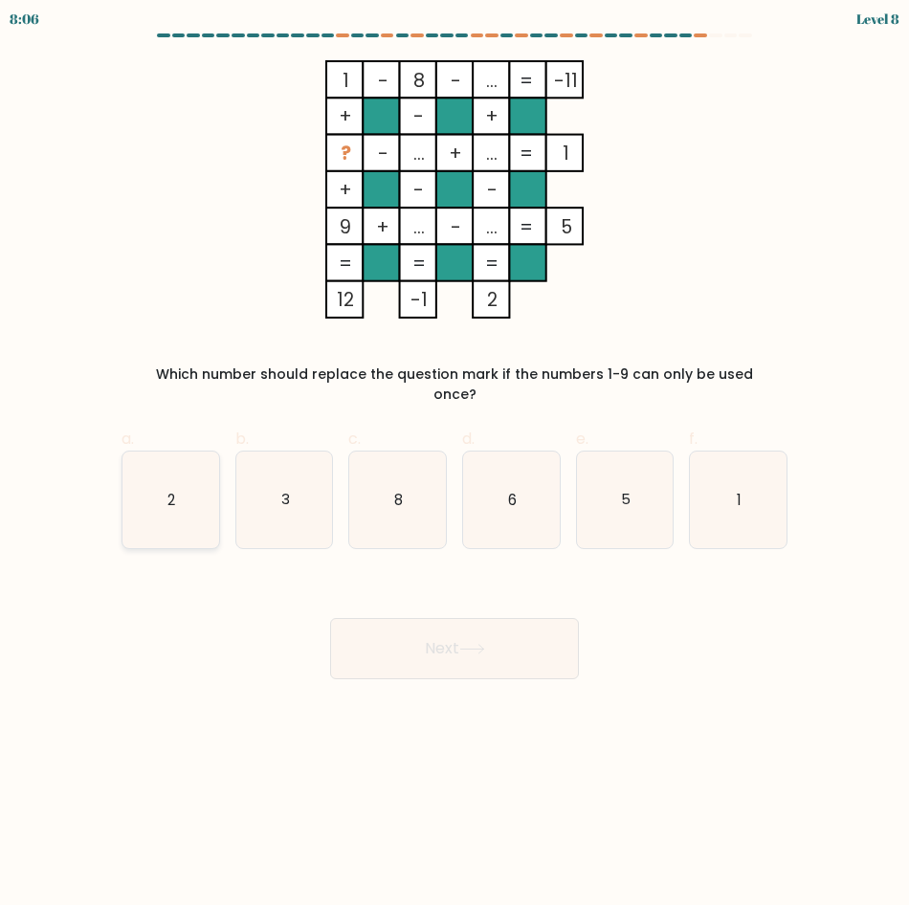
click at [186, 490] on icon "2" at bounding box center [171, 500] width 97 height 97
click at [455, 465] on input "a. 2" at bounding box center [455, 459] width 1 height 12
radio input "true"
click at [431, 636] on button "Next" at bounding box center [454, 648] width 249 height 61
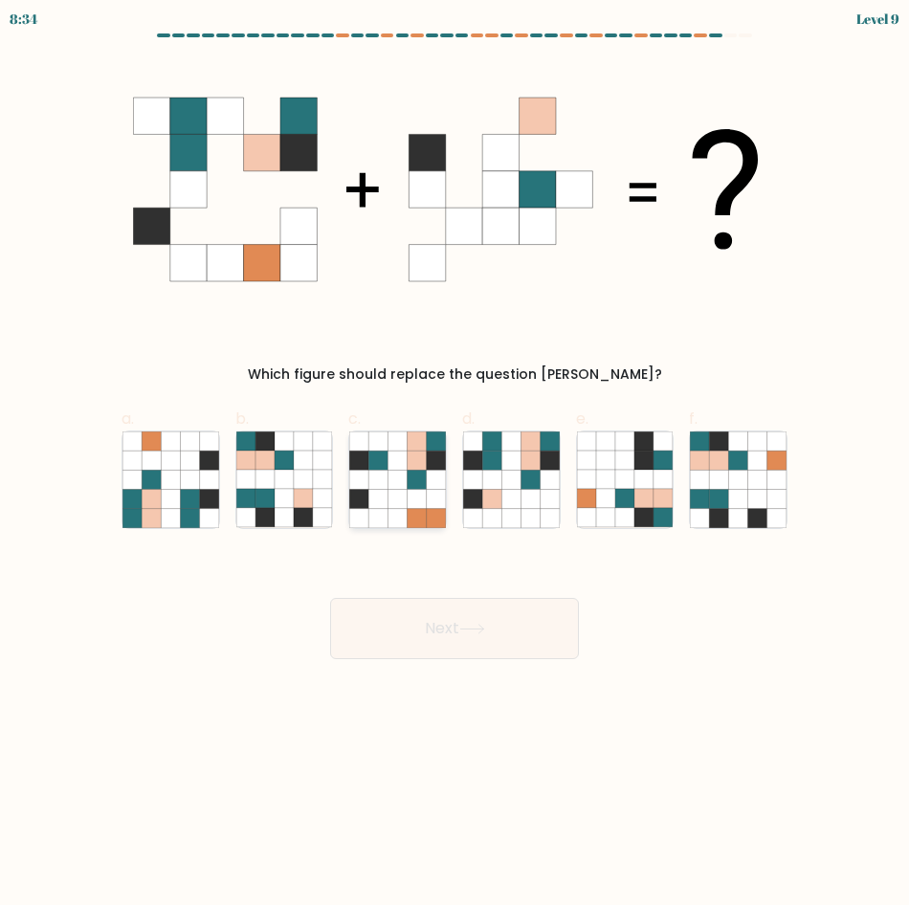
click at [419, 485] on icon at bounding box center [417, 479] width 19 height 19
click at [455, 465] on input "c." at bounding box center [455, 459] width 1 height 12
radio input "true"
click at [449, 611] on button "Next" at bounding box center [454, 628] width 249 height 61
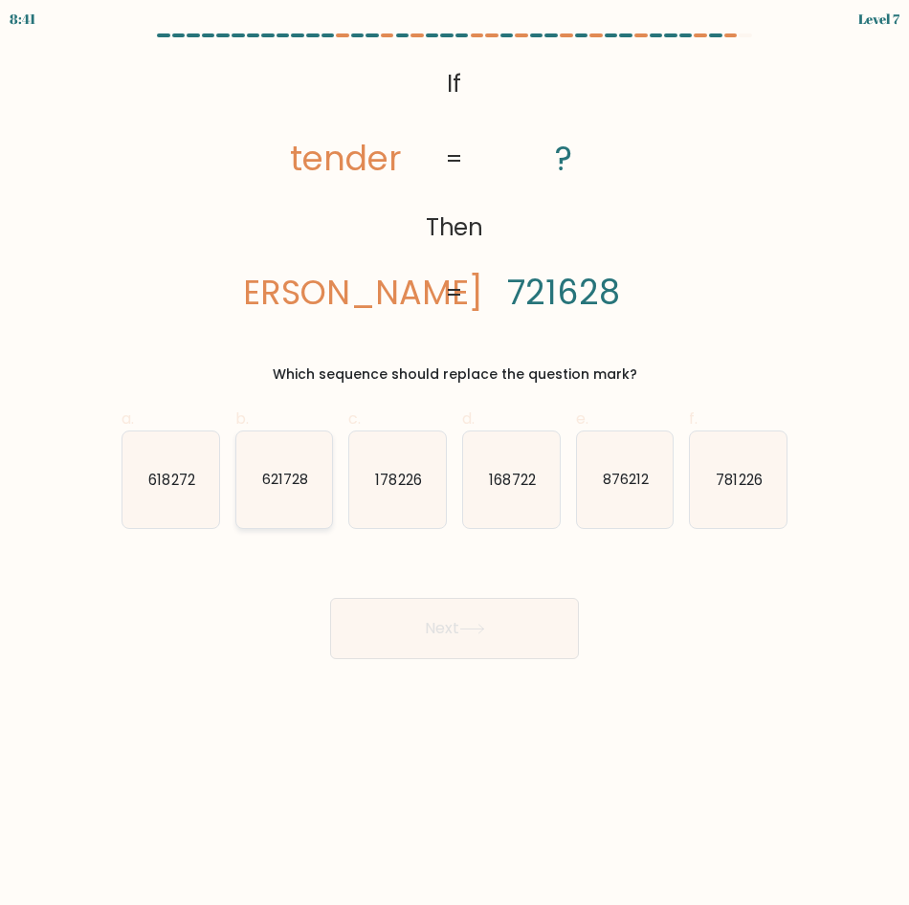
click at [266, 492] on icon "621728" at bounding box center [284, 480] width 97 height 97
click at [455, 465] on input "b. 621728" at bounding box center [455, 459] width 1 height 12
radio input "true"
click at [407, 630] on button "Next" at bounding box center [454, 628] width 249 height 61
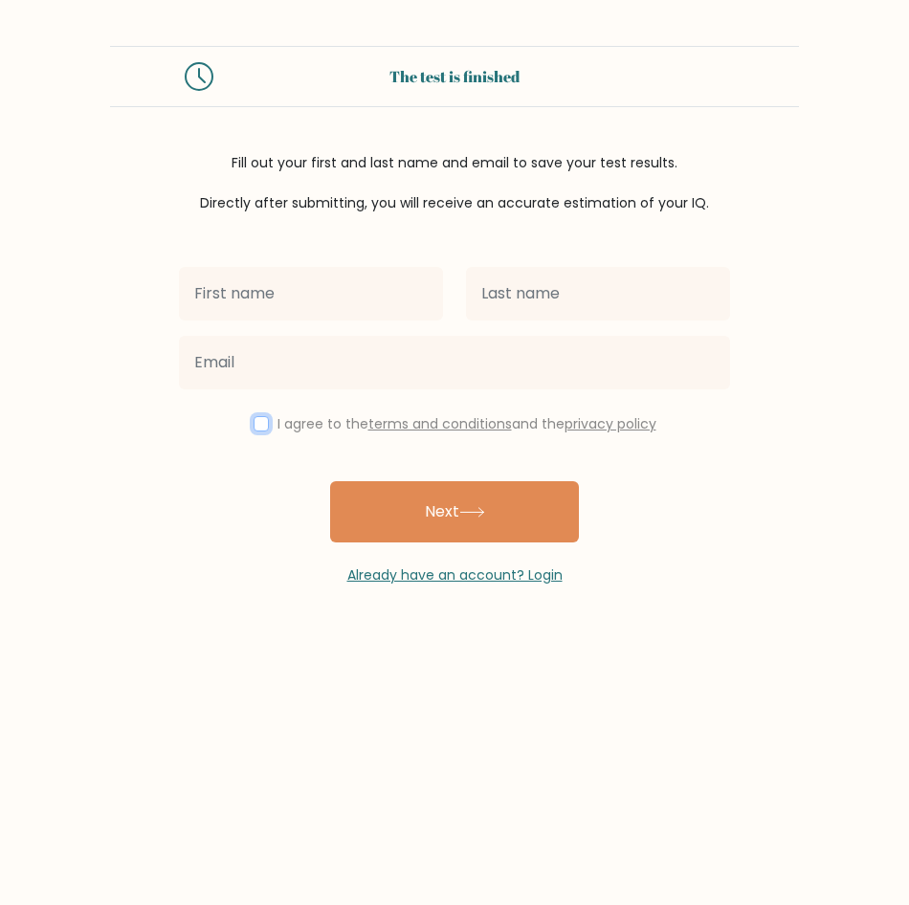
click at [256, 423] on input "checkbox" at bounding box center [261, 423] width 15 height 15
checkbox input "true"
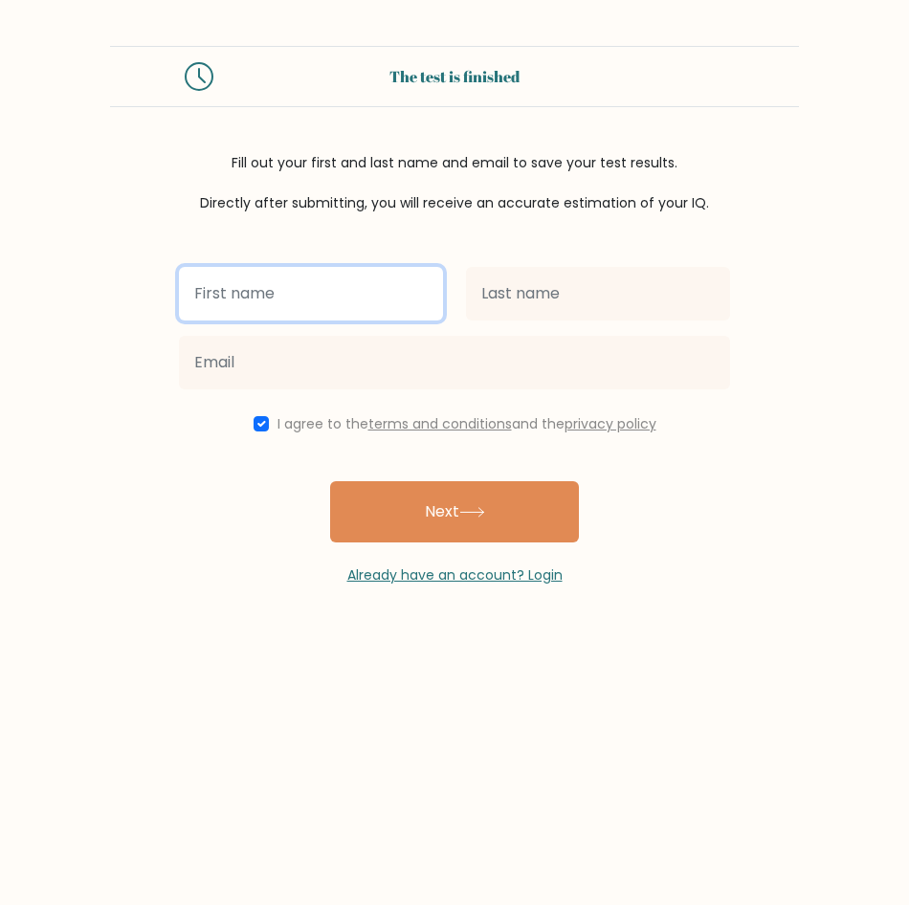
click at [294, 303] on input "text" at bounding box center [311, 294] width 264 height 54
type input "kRIZZYLCLAIRE"
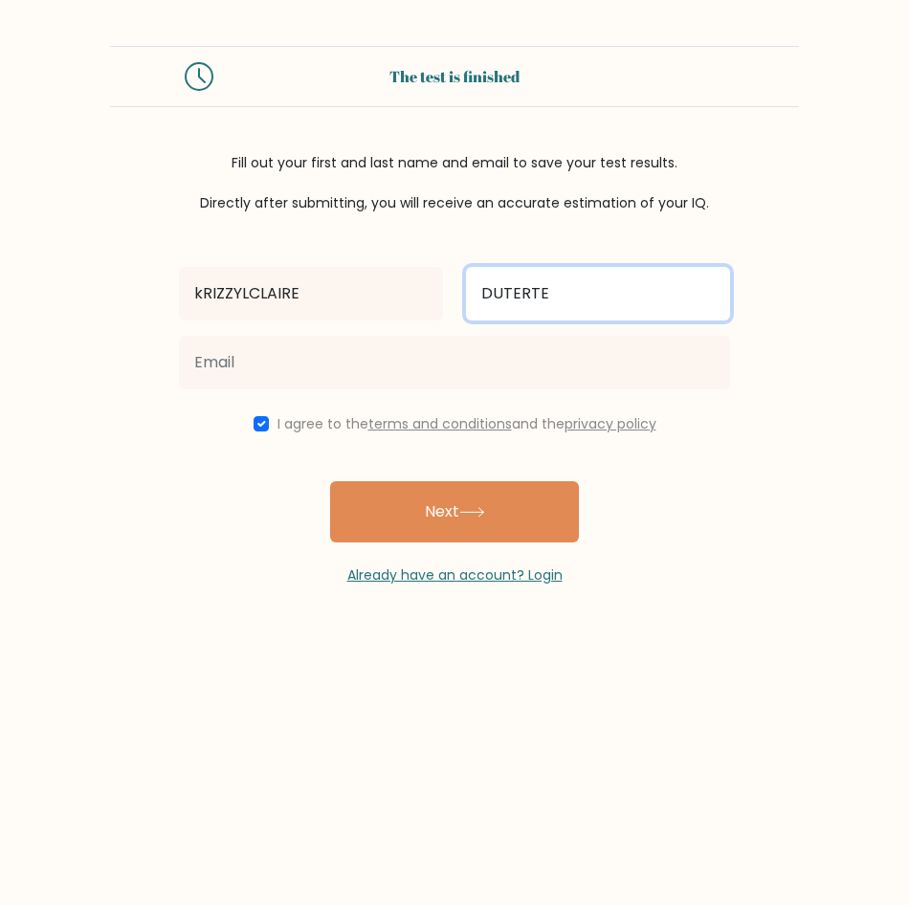
type input "DUTERTE"
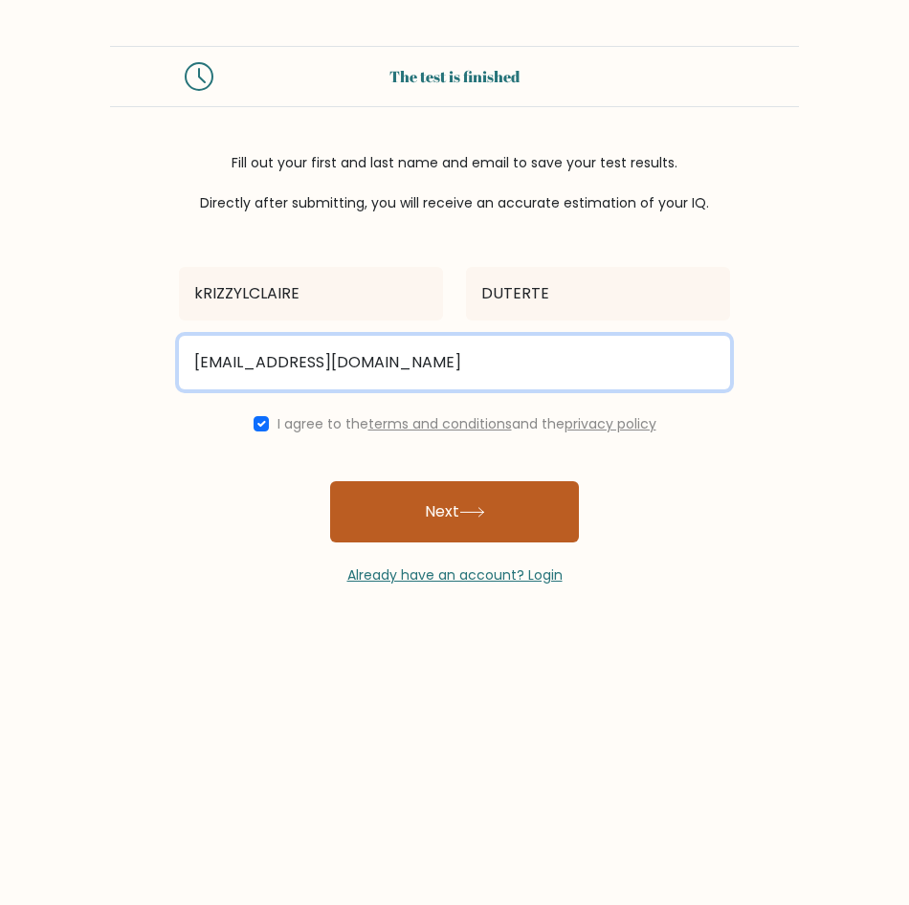
type input "KDUTERTE29@GMAIL.COM"
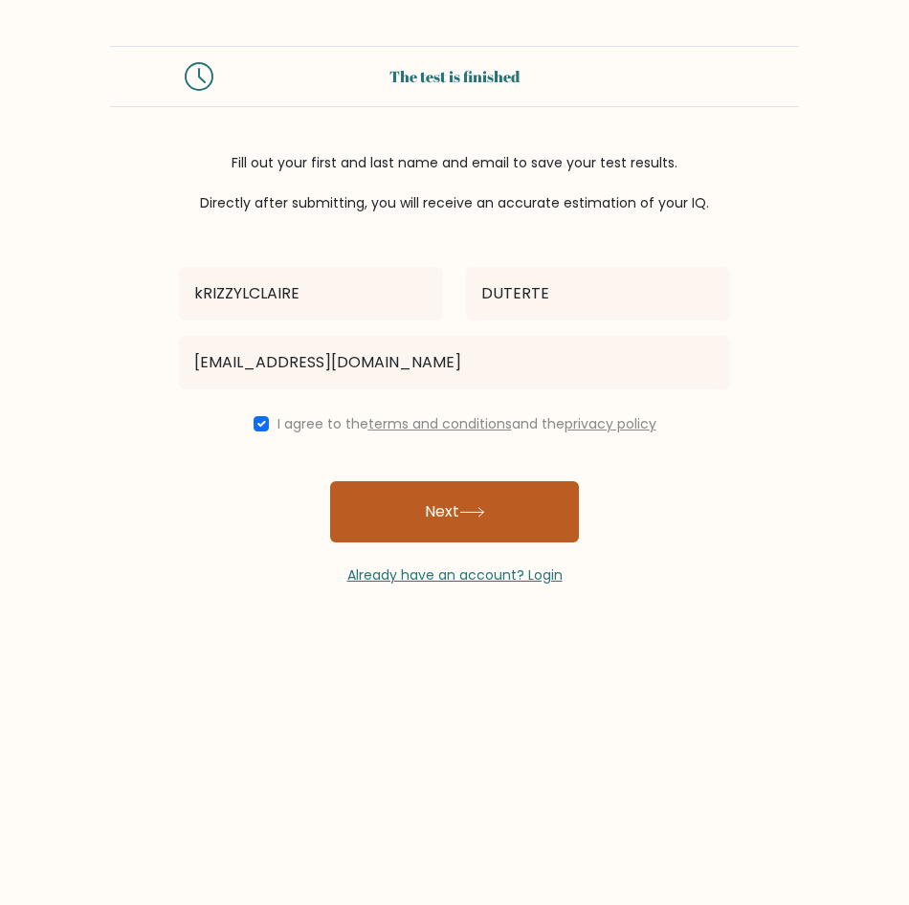
click at [397, 533] on button "Next" at bounding box center [454, 511] width 249 height 61
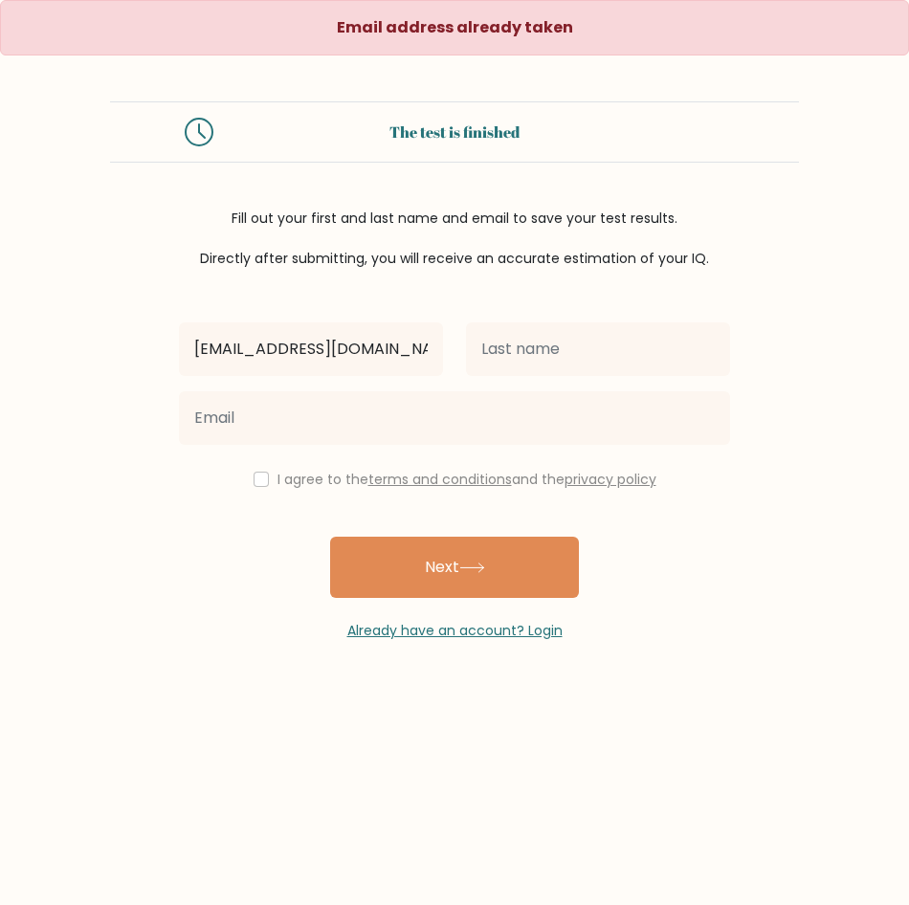
drag, startPoint x: 389, startPoint y: 358, endPoint x: 114, endPoint y: 357, distance: 274.7
click at [114, 357] on form "The test is finished Fill out your first and last name and email to save your t…" at bounding box center [454, 371] width 909 height 540
type input "[EMAIL_ADDRESS][DOMAIN_NAME]"
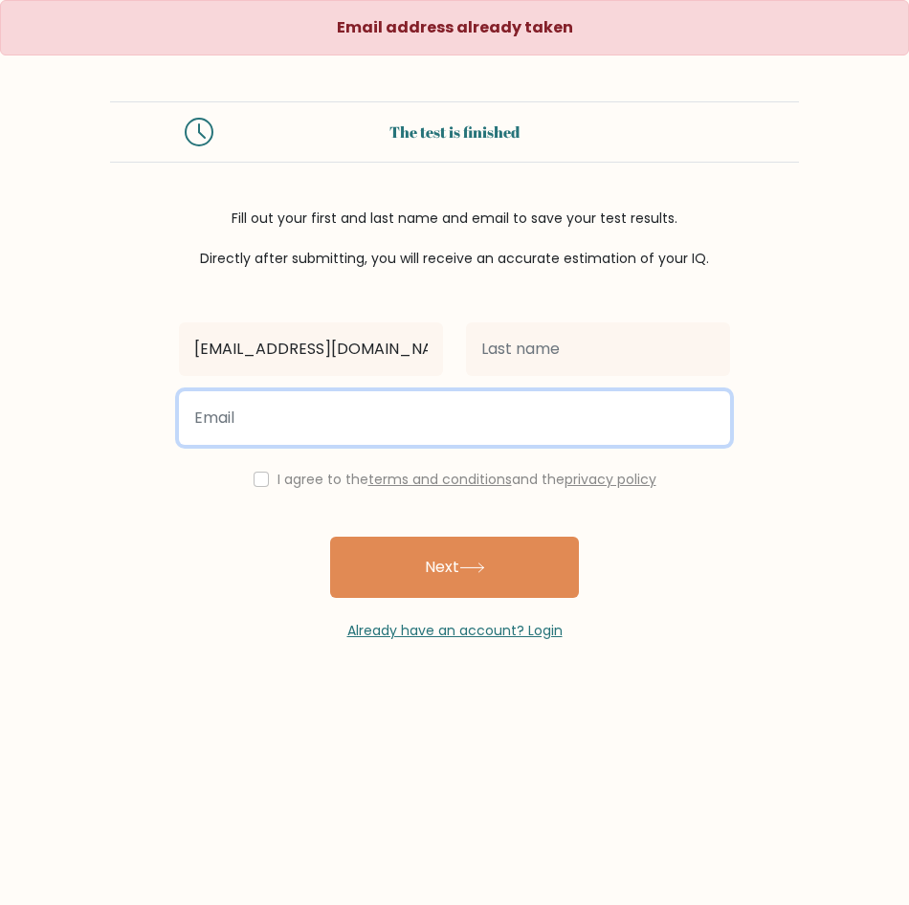
click at [220, 407] on input "email" at bounding box center [454, 418] width 551 height 54
paste input "KRING629@GMAIL.COM"
type input "KRING629@GMAIL.COM"
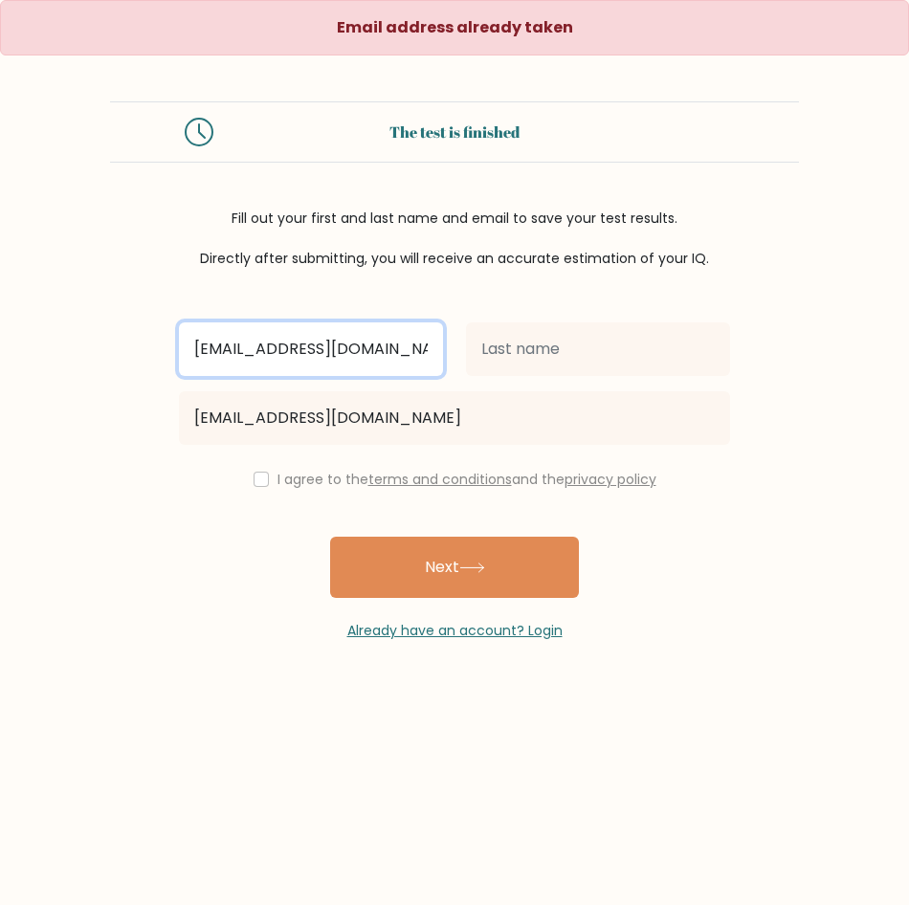
drag, startPoint x: 382, startPoint y: 349, endPoint x: -22, endPoint y: 322, distance: 404.9
click at [0, 322] on html "Email address already taken The test is finished Fill out your first and last n…" at bounding box center [454, 452] width 909 height 905
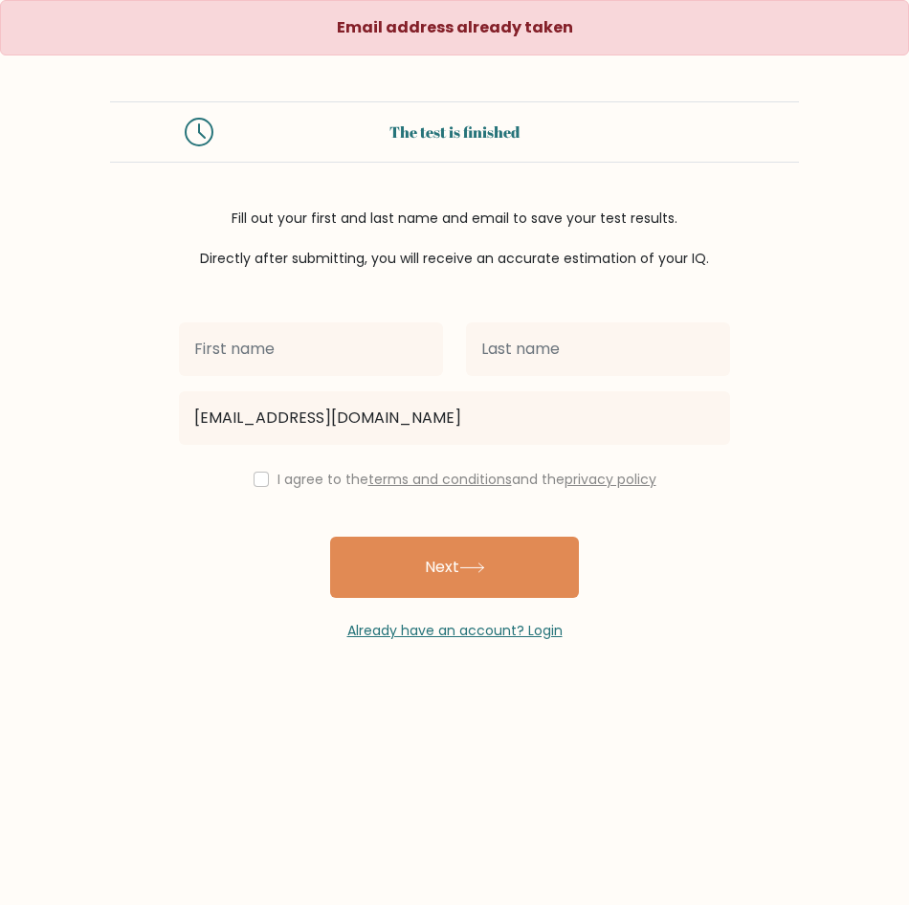
click at [178, 340] on div at bounding box center [311, 349] width 287 height 69
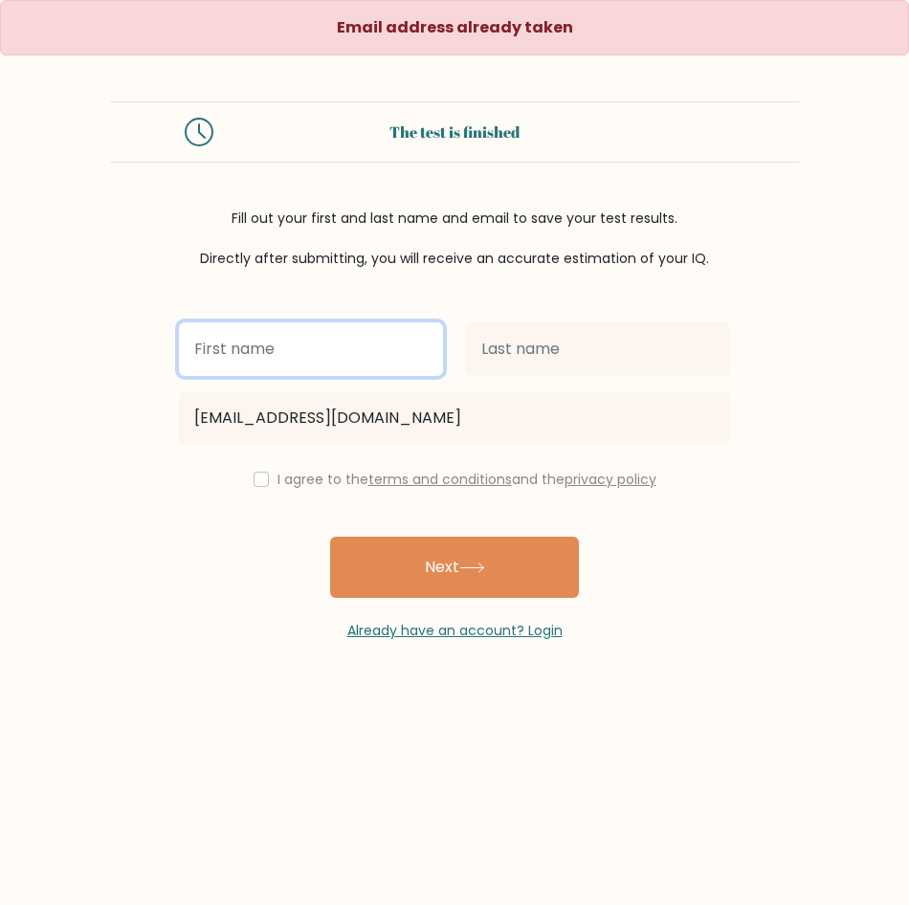
click at [220, 346] on input "text" at bounding box center [311, 350] width 264 height 54
type input "kRIZZYLCLAIRE"
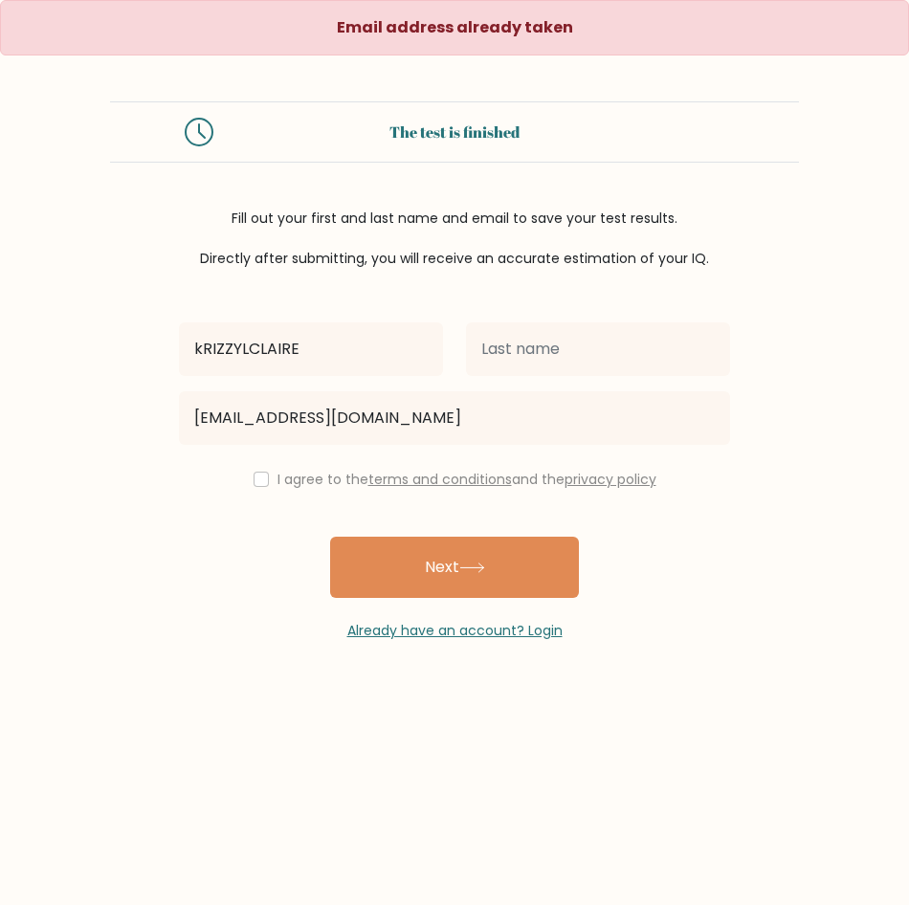
click at [271, 495] on div "kRIZZYLCLAIRE KRING629@GMAIL.COM I agree to the terms and conditions and the pr…" at bounding box center [455, 455] width 574 height 372
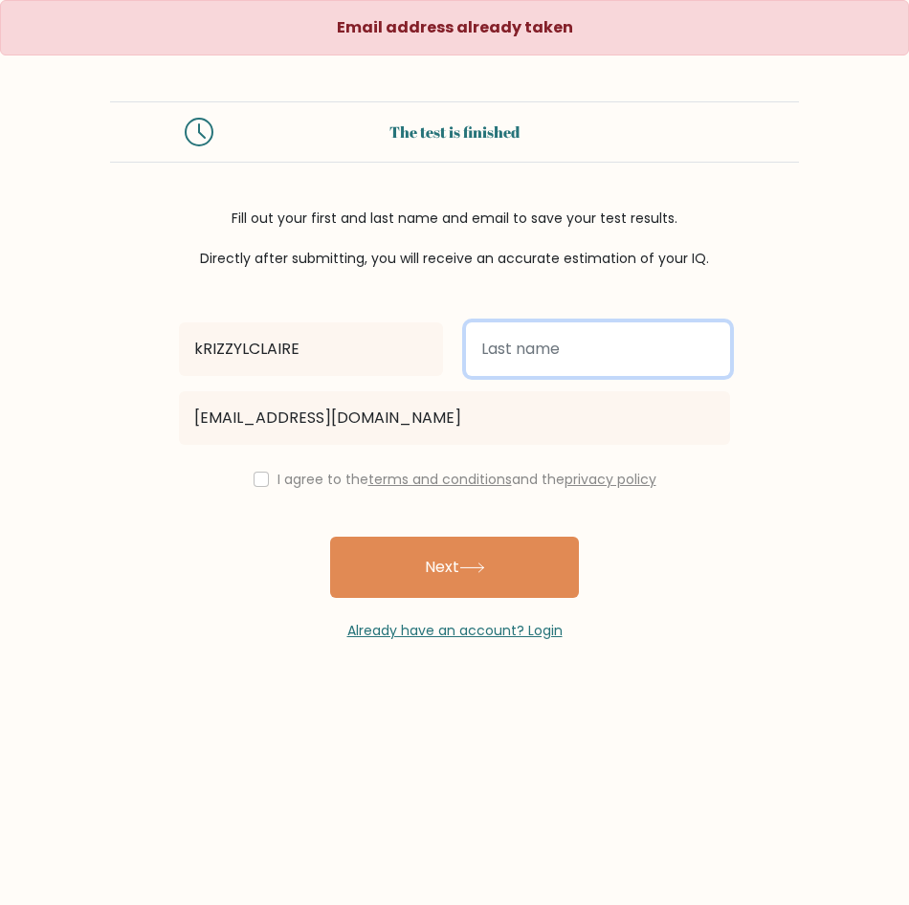
click at [534, 344] on input "text" at bounding box center [598, 350] width 264 height 54
type input "DUTERTE"
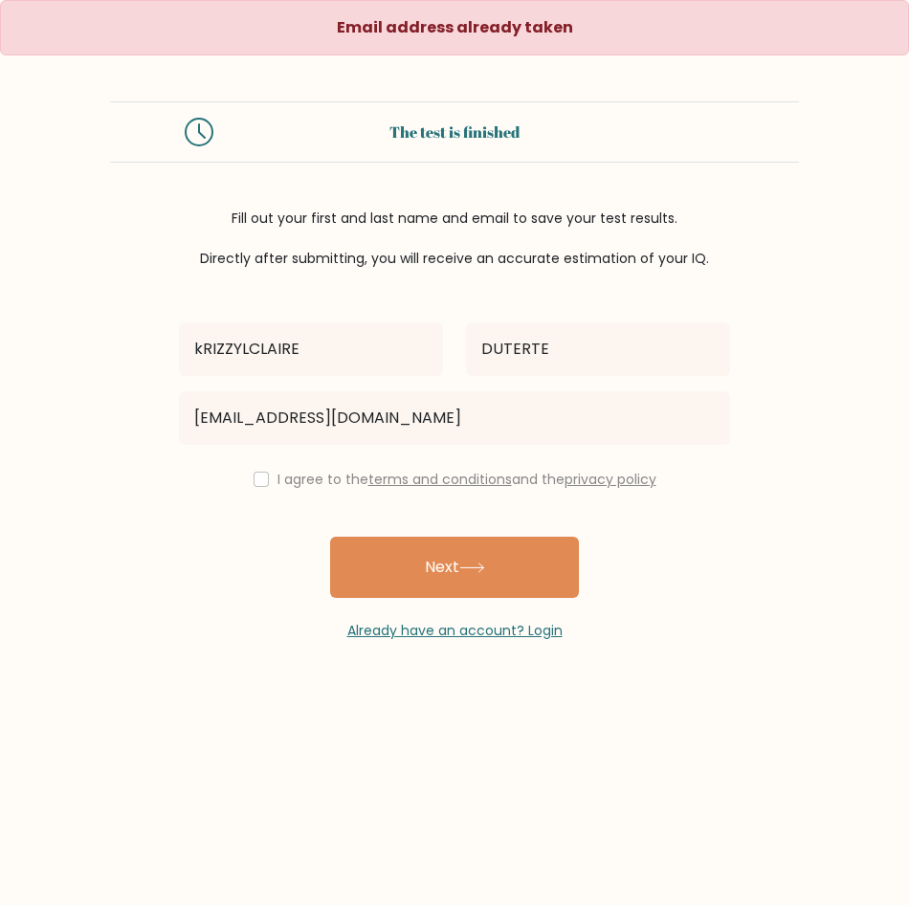
drag, startPoint x: 479, startPoint y: 570, endPoint x: 275, endPoint y: 502, distance: 215.2
click at [275, 502] on div "kRIZZYLCLAIRE DUTERTE KRING629@GMAIL.COM I agree to the terms and conditions an…" at bounding box center [455, 455] width 574 height 372
click at [264, 483] on div "I agree to the terms and conditions and the privacy policy" at bounding box center [455, 479] width 574 height 23
drag, startPoint x: 251, startPoint y: 479, endPoint x: 293, endPoint y: 505, distance: 49.9
click at [254, 479] on input "checkbox" at bounding box center [261, 479] width 15 height 15
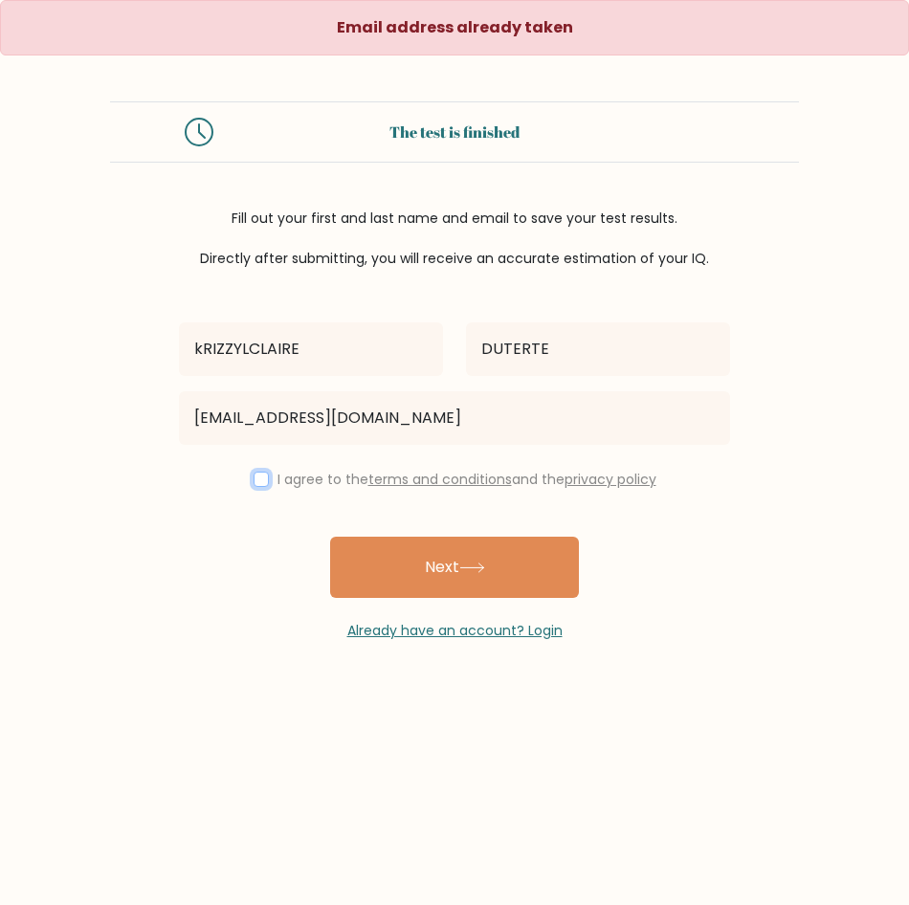
checkbox input "true"
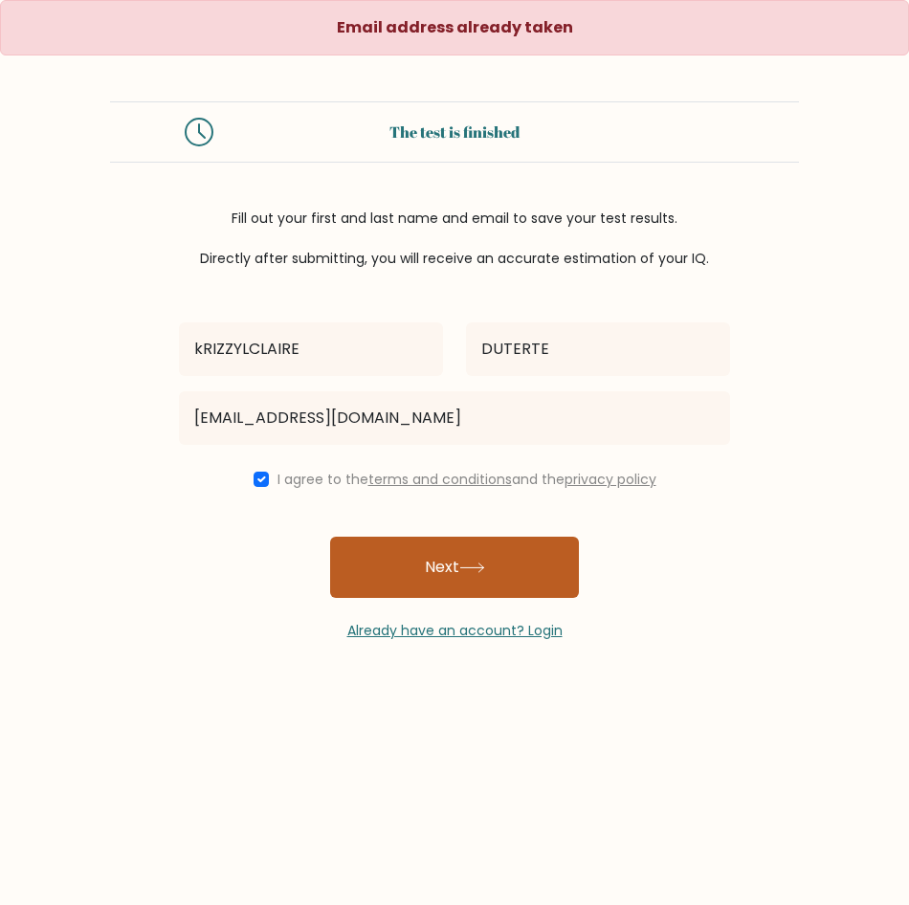
click at [422, 567] on button "Next" at bounding box center [454, 567] width 249 height 61
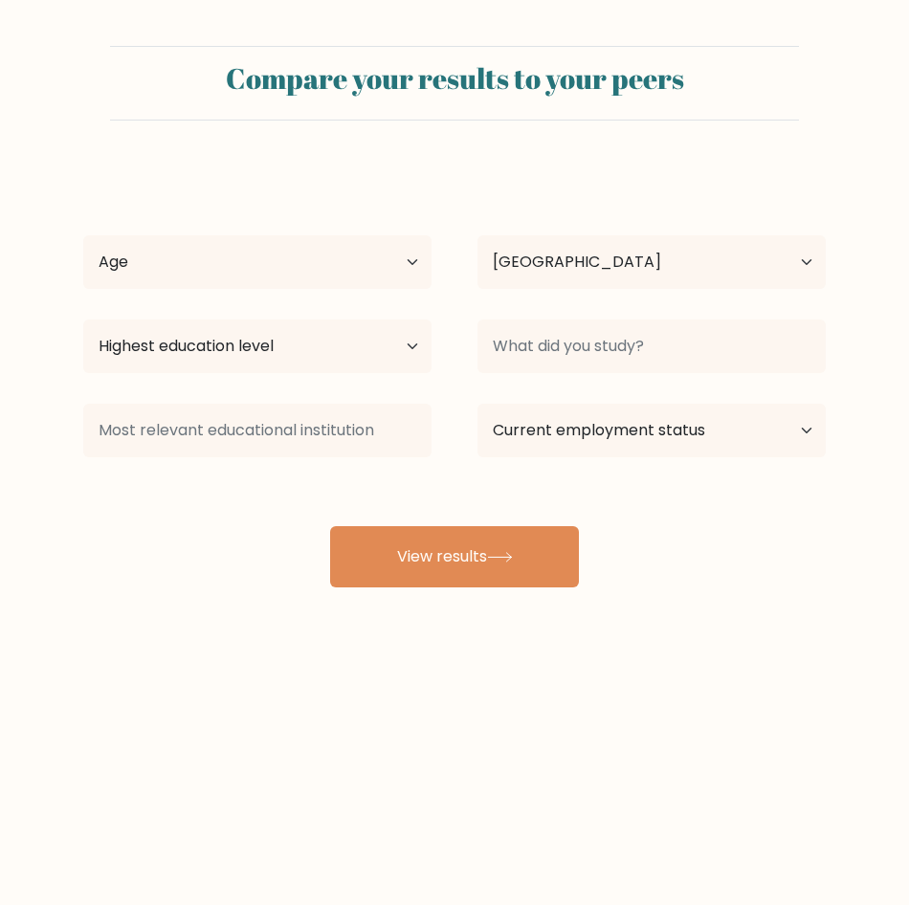
select select "PH"
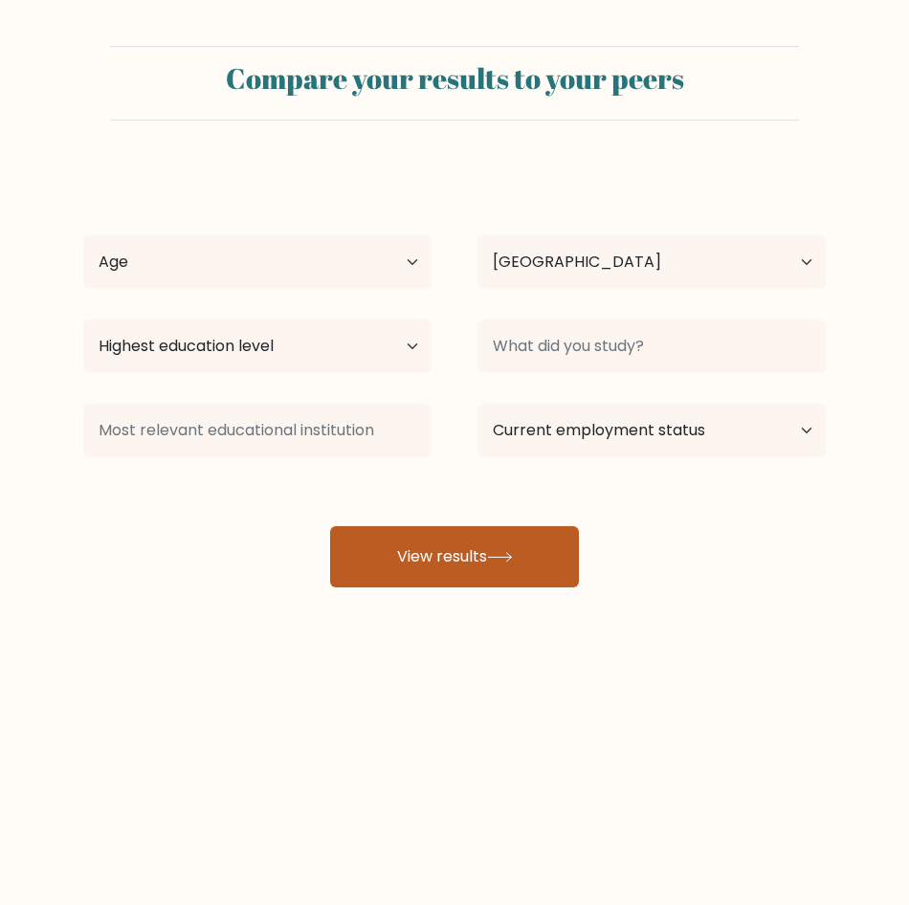
click at [475, 557] on button "View results" at bounding box center [454, 556] width 249 height 61
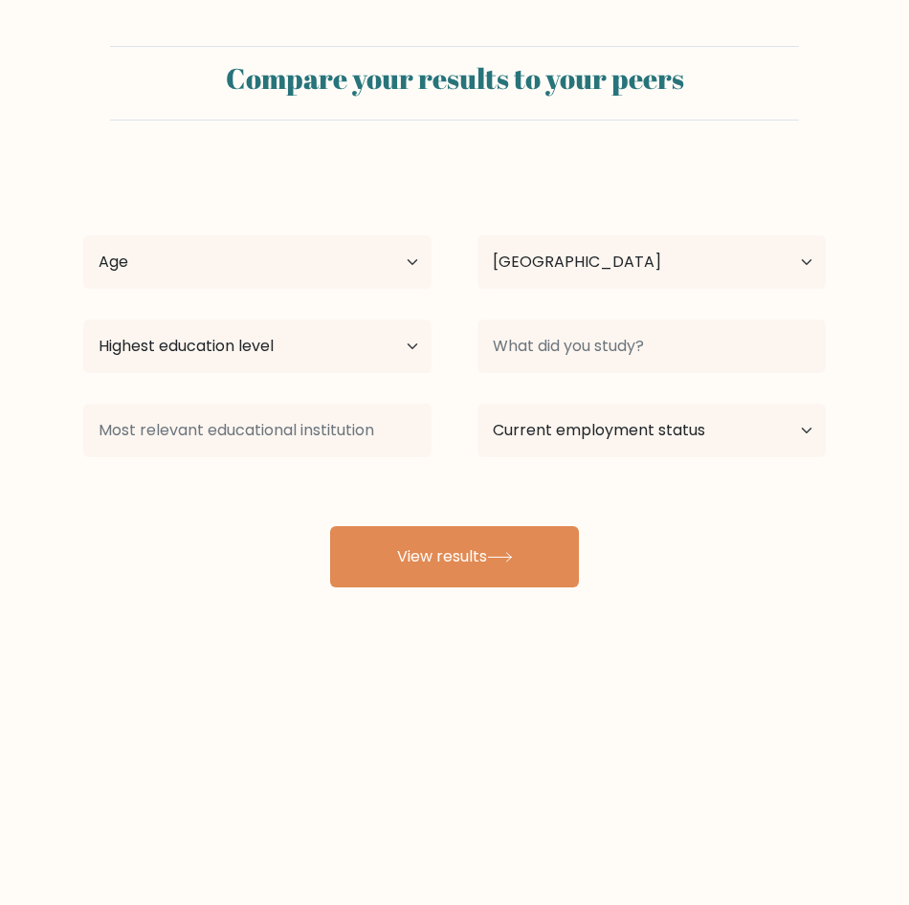
drag, startPoint x: 206, startPoint y: 295, endPoint x: 199, endPoint y: 277, distance: 19.4
click at [206, 292] on div "Age Under 18 years old 18-24 years old 25-34 years old 35-44 years old 45-54 ye…" at bounding box center [257, 262] width 394 height 69
click at [199, 272] on select "Age Under 18 years old 18-24 years old 25-34 years old 35-44 years old 45-54 ye…" at bounding box center [257, 262] width 348 height 54
select select "25_34"
click at [83, 235] on select "Age Under 18 years old 18-24 years old 25-34 years old 35-44 years old 45-54 ye…" at bounding box center [257, 262] width 348 height 54
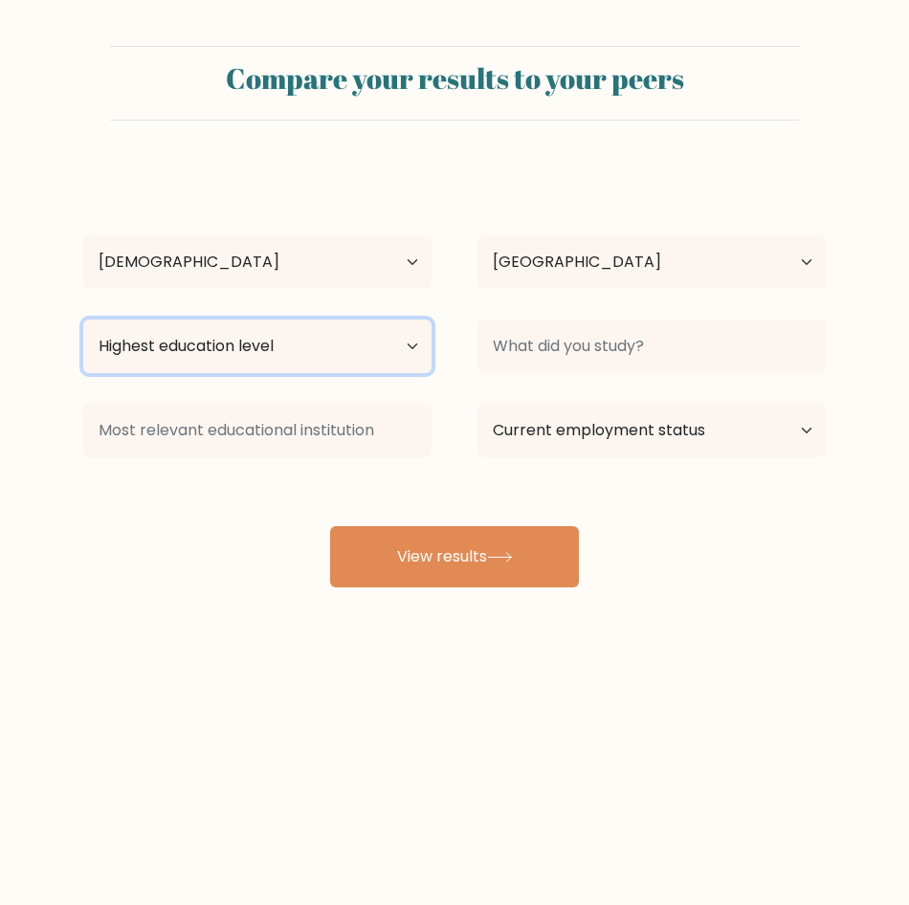
click at [316, 348] on select "Highest education level No schooling Primary Lower Secondary Upper Secondary Oc…" at bounding box center [257, 347] width 348 height 54
select select "bachelors_degree"
click at [83, 320] on select "Highest education level No schooling Primary Lower Secondary Upper Secondary Oc…" at bounding box center [257, 347] width 348 height 54
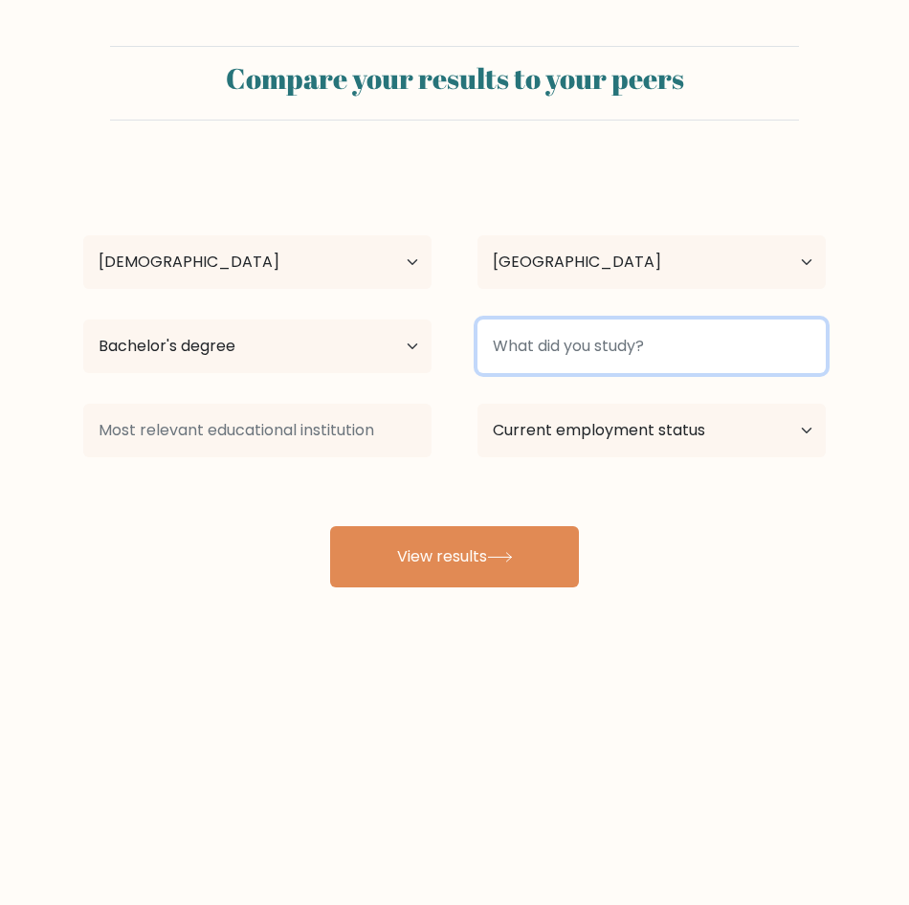
click at [565, 365] on input at bounding box center [652, 347] width 348 height 54
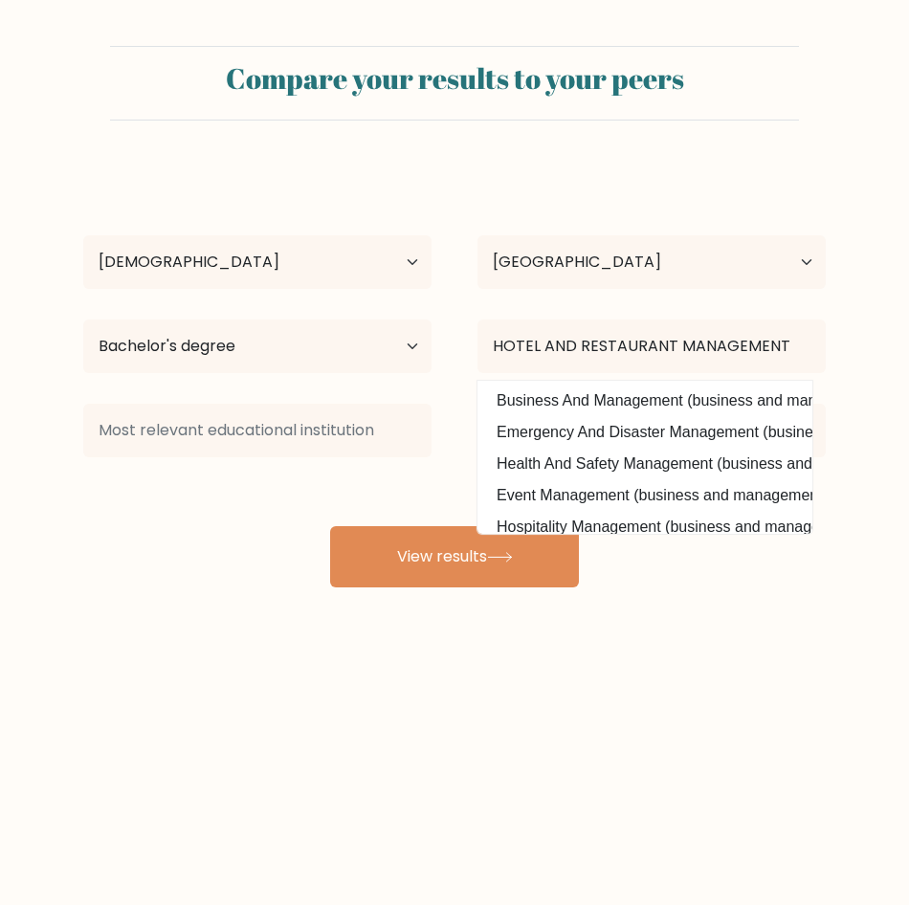
click at [293, 549] on div "kRIZZYLCLAIRE DUTERTE Age Under 18 years old 18-24 years old 25-34 years old 35…" at bounding box center [455, 377] width 766 height 421
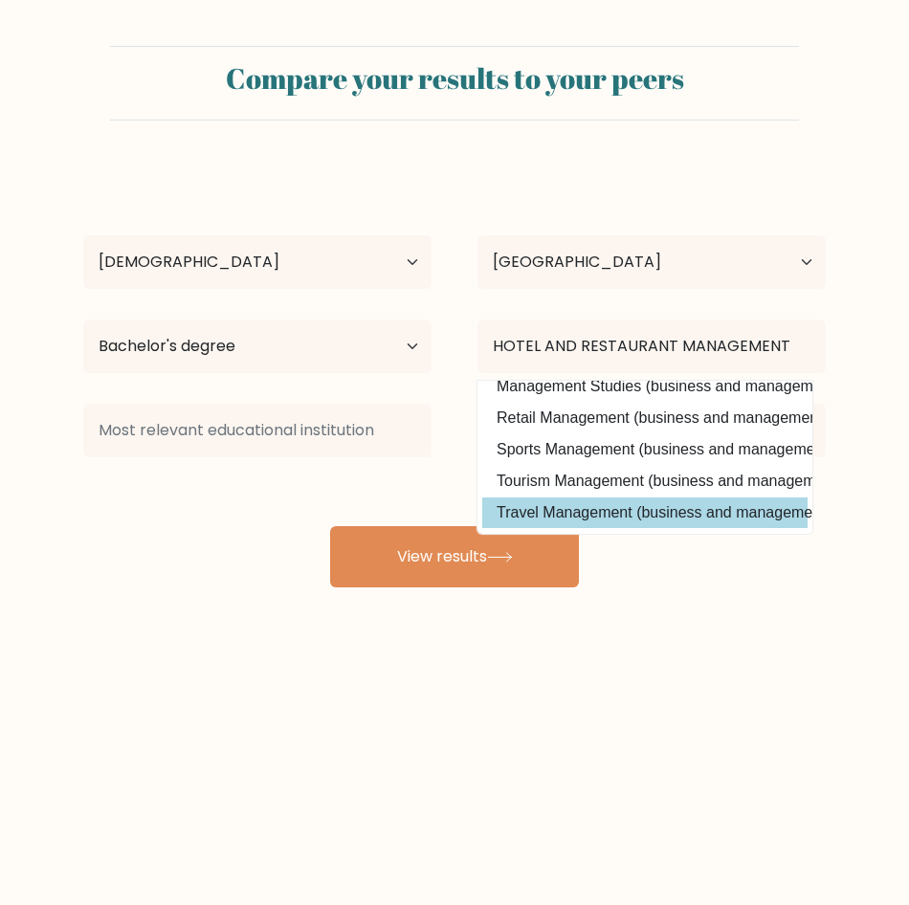
scroll to position [91, 0]
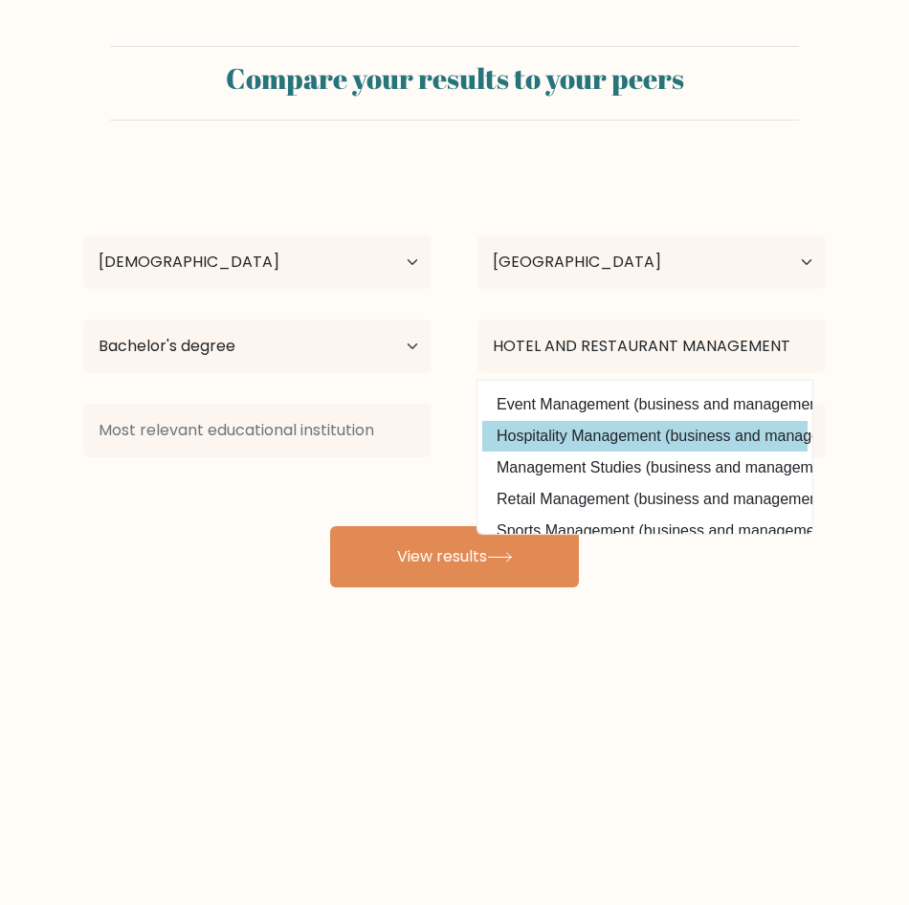
click at [666, 445] on option "Hospitality Management (business and management)" at bounding box center [644, 436] width 325 height 31
type input "Hospitality Management"
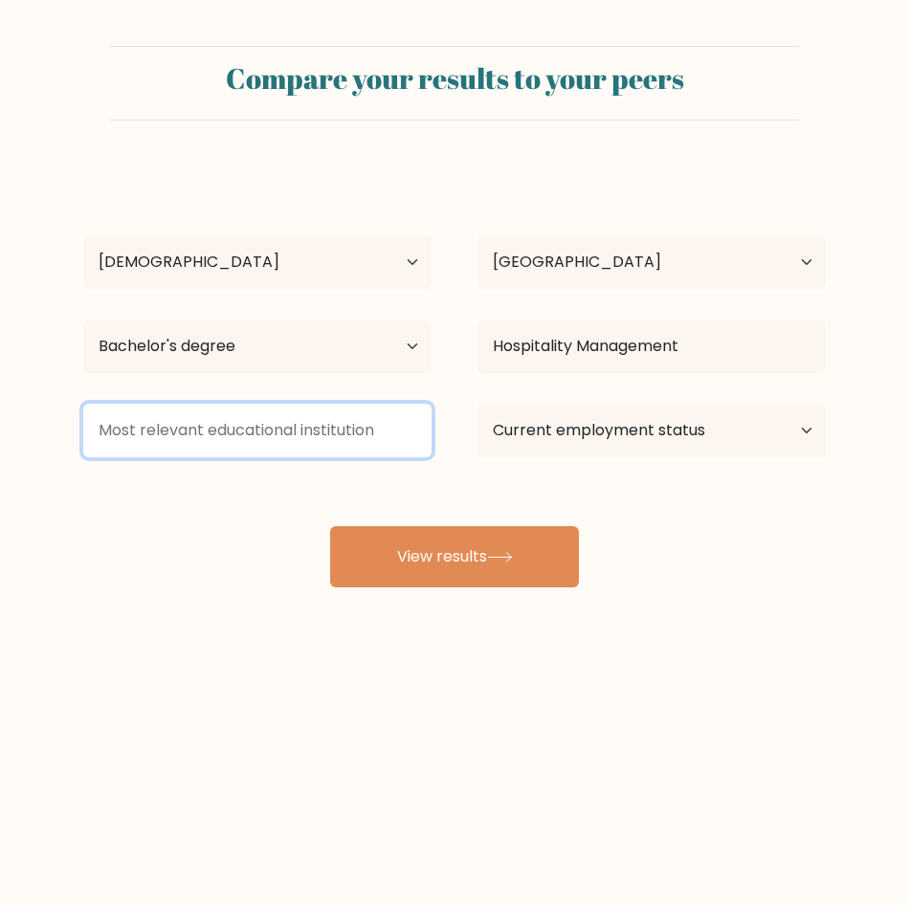
click at [246, 413] on input at bounding box center [257, 431] width 348 height 54
click at [288, 437] on input at bounding box center [257, 431] width 348 height 54
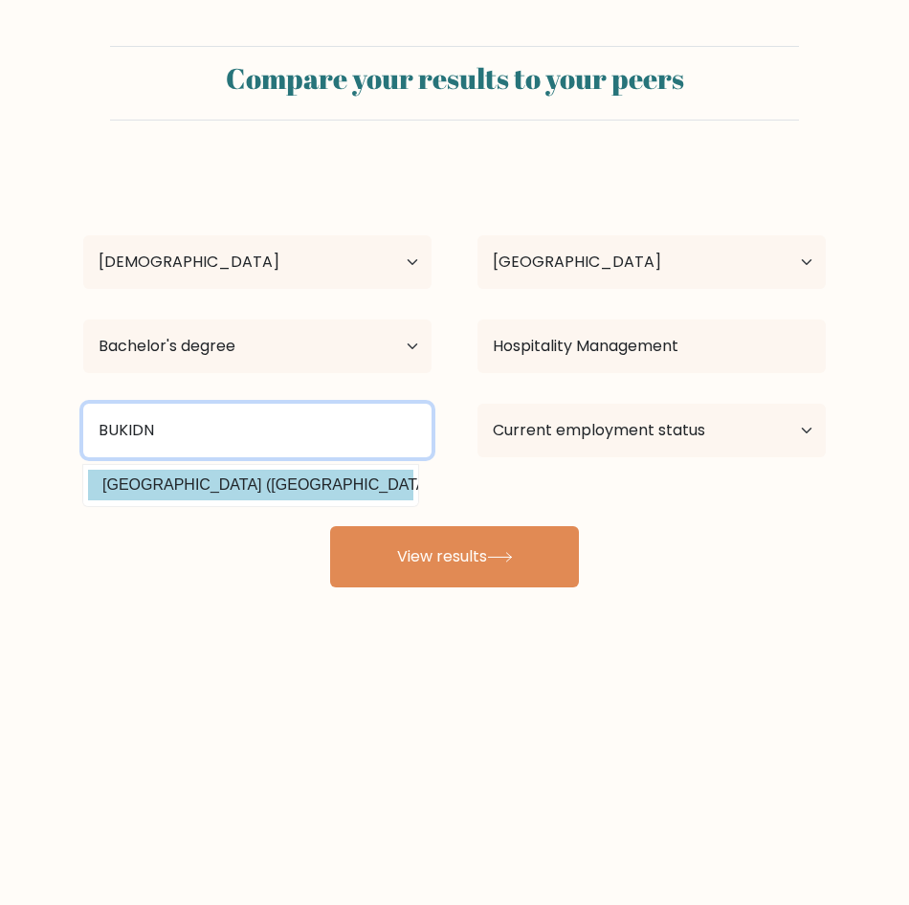
type input "BUKIDN"
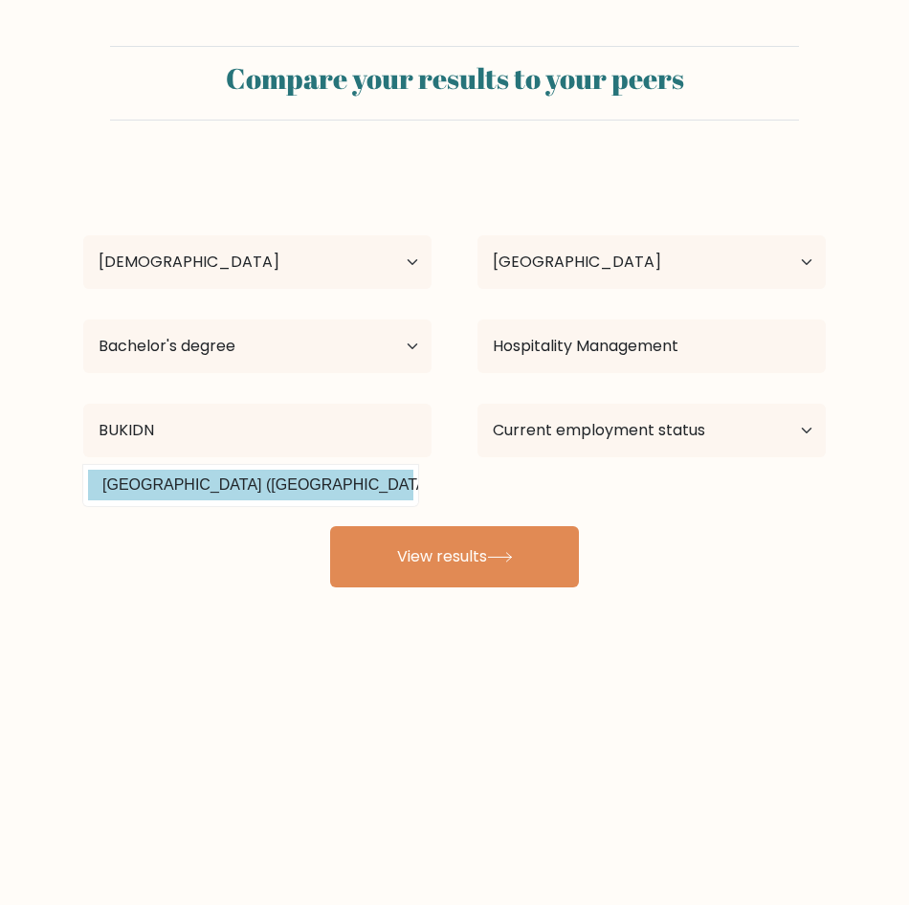
click at [249, 491] on div "kRIZZYLCLAIRE DUTERTE Age Under 18 years old 18-24 years old 25-34 years old 35…" at bounding box center [455, 377] width 766 height 421
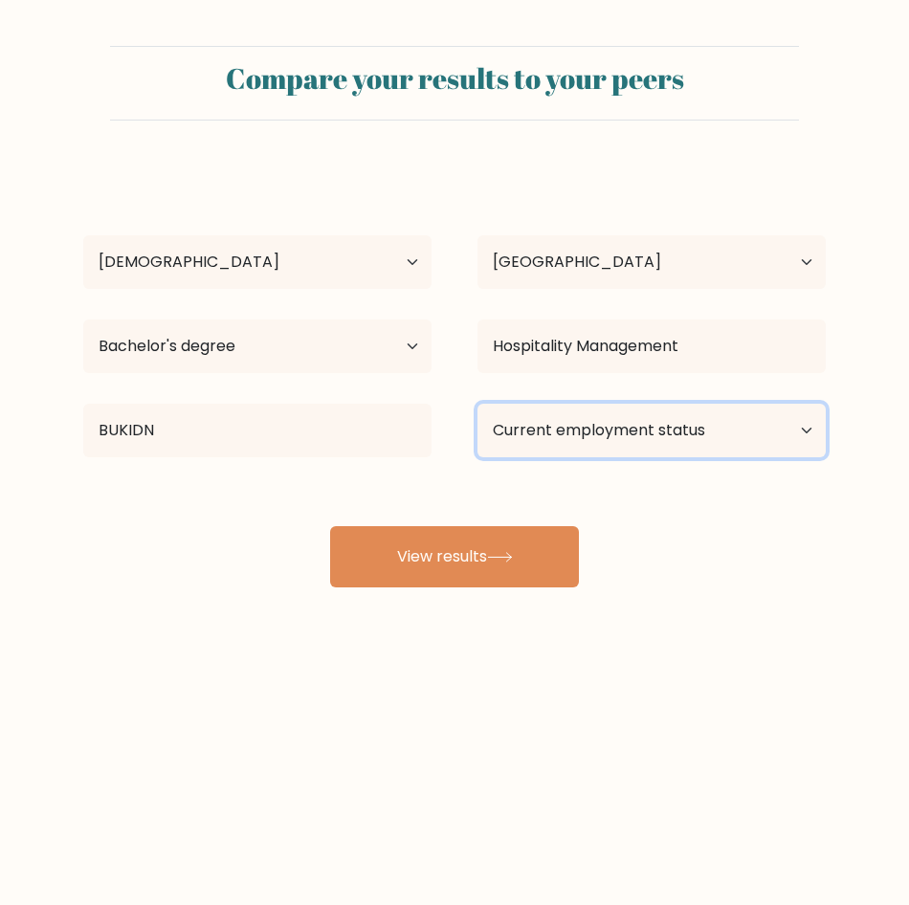
drag, startPoint x: 560, startPoint y: 438, endPoint x: 622, endPoint y: 448, distance: 62.9
click at [560, 438] on select "Current employment status Employed Student Retired Other / prefer not to answer" at bounding box center [652, 431] width 348 height 54
select select "other"
click at [478, 404] on select "Current employment status Employed Student Retired Other / prefer not to answer" at bounding box center [652, 431] width 348 height 54
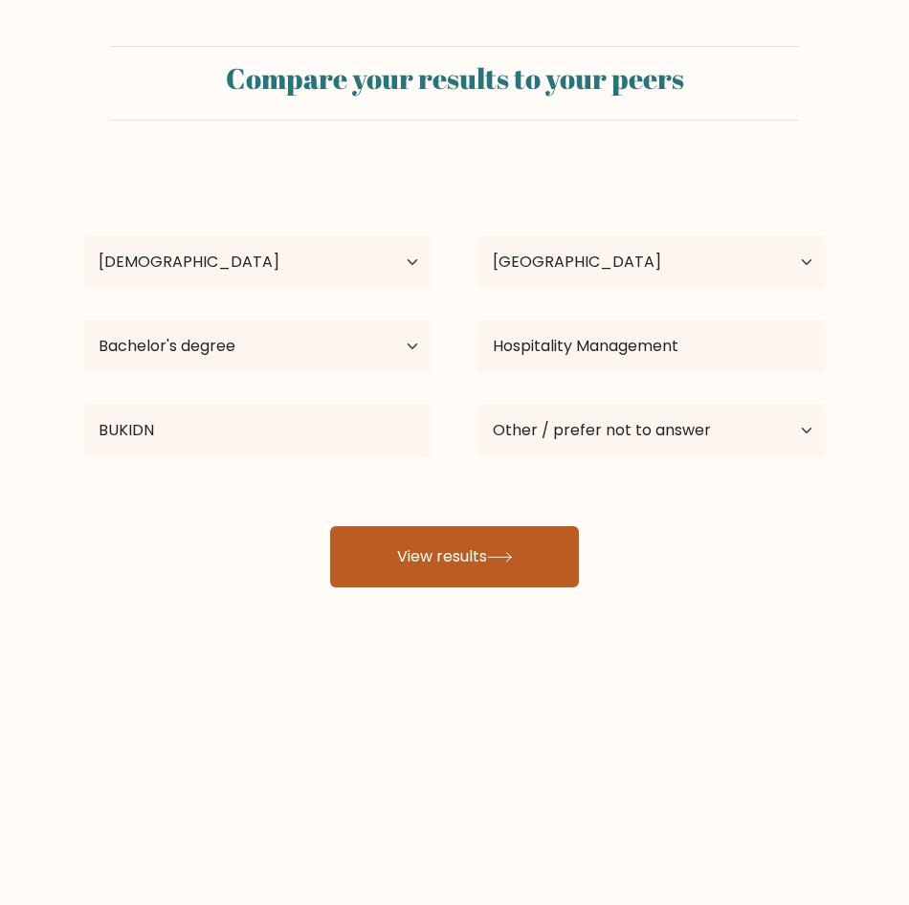
click at [459, 557] on button "View results" at bounding box center [454, 556] width 249 height 61
